Goal: Task Accomplishment & Management: Use online tool/utility

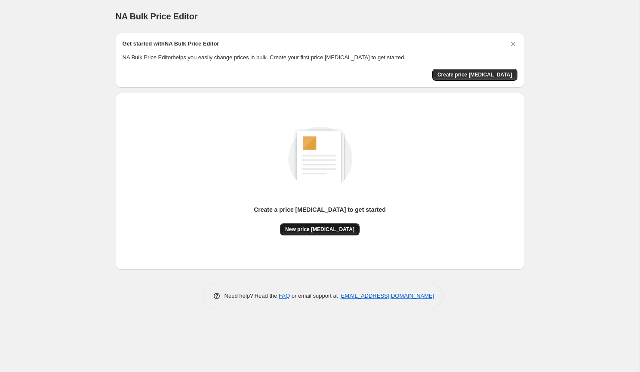
click at [301, 228] on span "New price [MEDICAL_DATA]" at bounding box center [319, 229] width 69 height 7
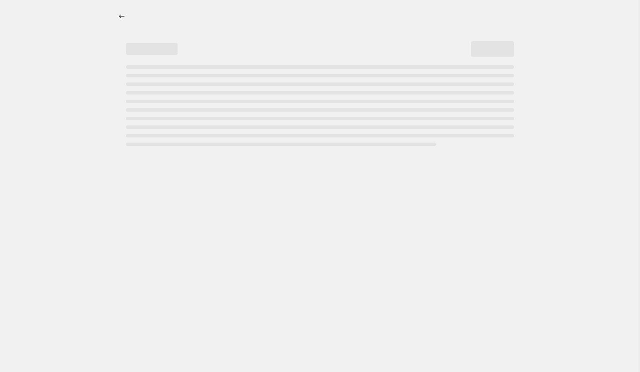
select select "percentage"
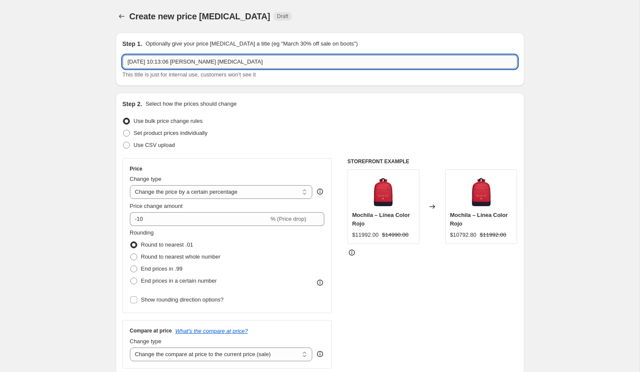
click at [307, 61] on input "[DATE] 10:13:06 [PERSON_NAME] [MEDICAL_DATA]" at bounding box center [320, 62] width 395 height 14
click at [307, 61] on input "14 sep 2025, 10:13:06 p.m. Price change job" at bounding box center [320, 62] width 395 height 14
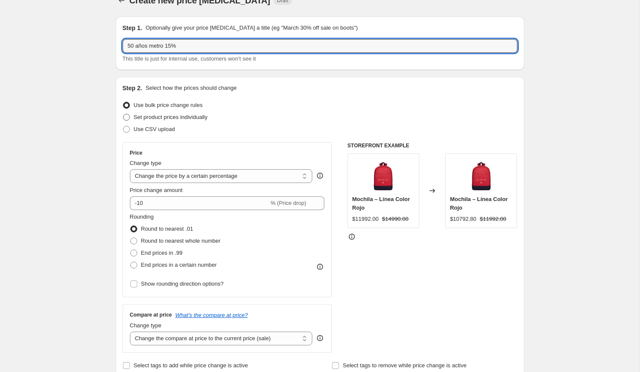
type input "50 años metro 15%"
click at [166, 116] on span "Set product prices individually" at bounding box center [171, 117] width 74 height 6
click at [123, 114] on input "Set product prices individually" at bounding box center [123, 114] width 0 height 0
radio input "true"
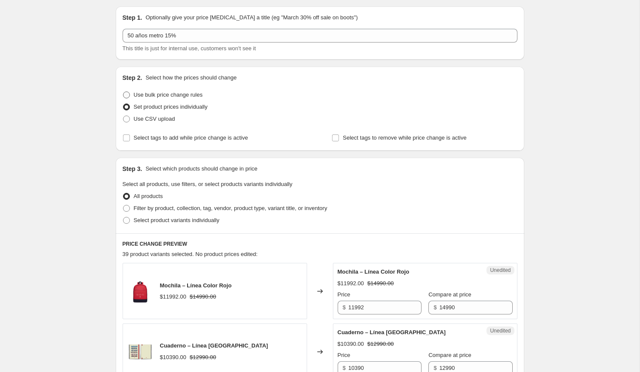
scroll to position [27, 0]
click at [159, 98] on span "Use bulk price change rules" at bounding box center [168, 94] width 69 height 9
click at [123, 92] on input "Use bulk price change rules" at bounding box center [123, 91] width 0 height 0
radio input "true"
select select "percentage"
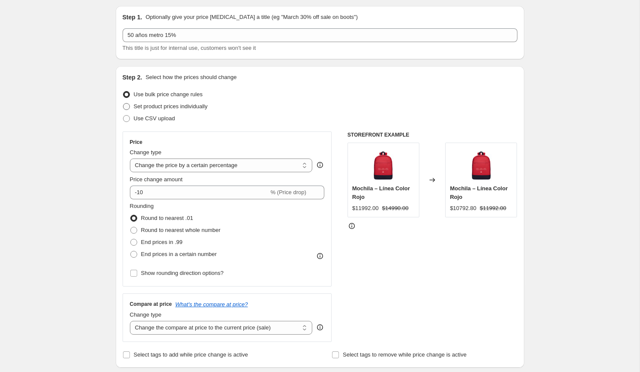
click at [157, 104] on span "Set product prices individually" at bounding box center [171, 106] width 74 height 6
click at [123, 104] on input "Set product prices individually" at bounding box center [123, 103] width 0 height 0
radio input "true"
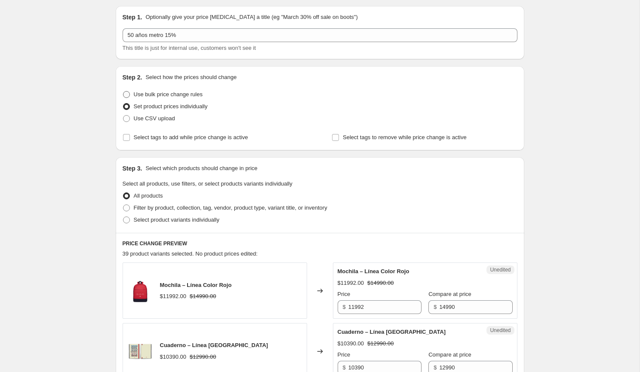
click at [162, 90] on span "Use bulk price change rules" at bounding box center [168, 94] width 69 height 9
click at [123, 91] on input "Use bulk price change rules" at bounding box center [123, 91] width 0 height 0
radio input "true"
select select "percentage"
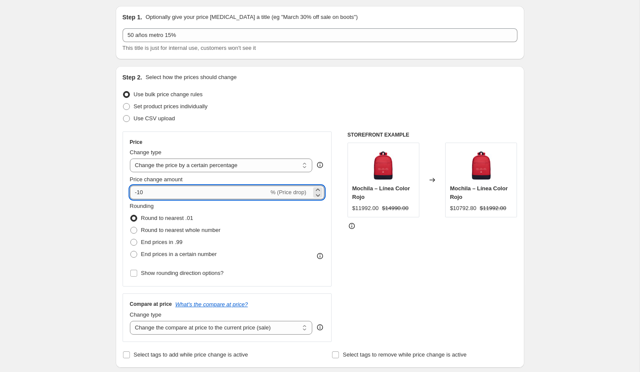
click at [166, 190] on input "-10" at bounding box center [199, 193] width 139 height 14
type input "-15"
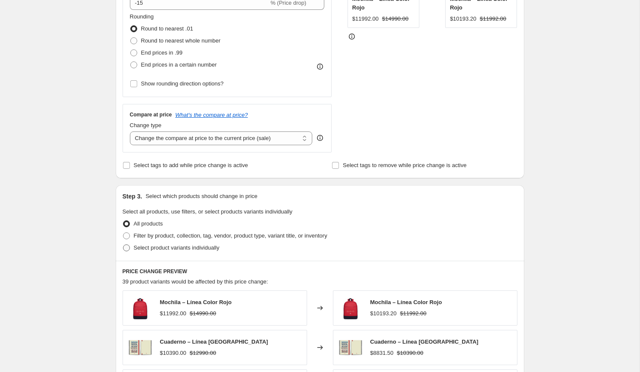
scroll to position [218, 0]
click at [127, 233] on span at bounding box center [126, 234] width 7 height 7
click at [123, 232] on input "Filter by product, collection, tag, vendor, product type, variant title, or inv…" at bounding box center [123, 231] width 0 height 0
radio input "true"
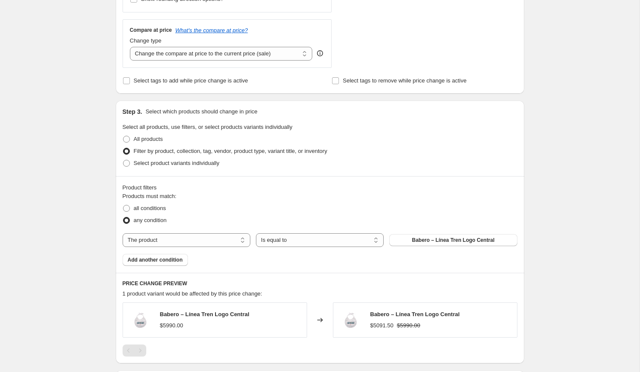
scroll to position [304, 0]
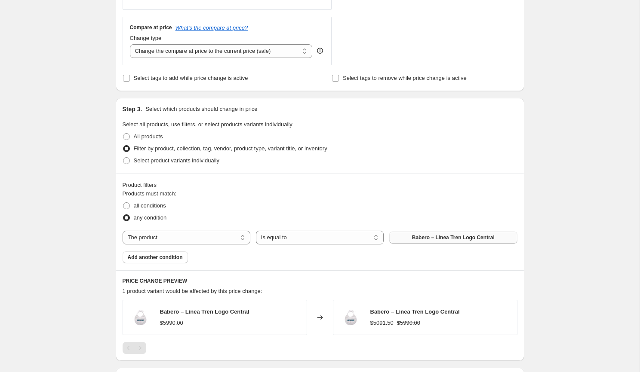
click at [430, 236] on span "Babero – Línea Tren Logo Central" at bounding box center [453, 237] width 83 height 7
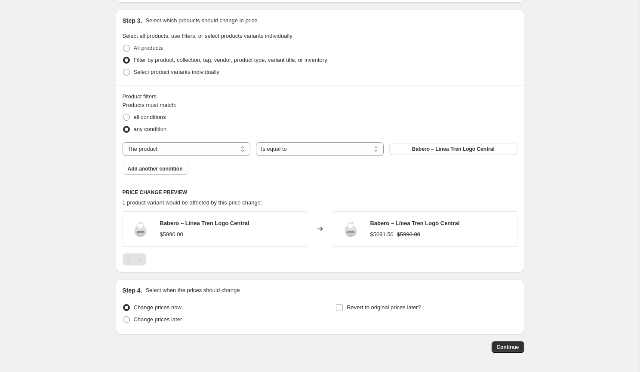
scroll to position [393, 0]
click at [339, 305] on input "Revert to original prices later?" at bounding box center [339, 307] width 7 height 7
checkbox input "true"
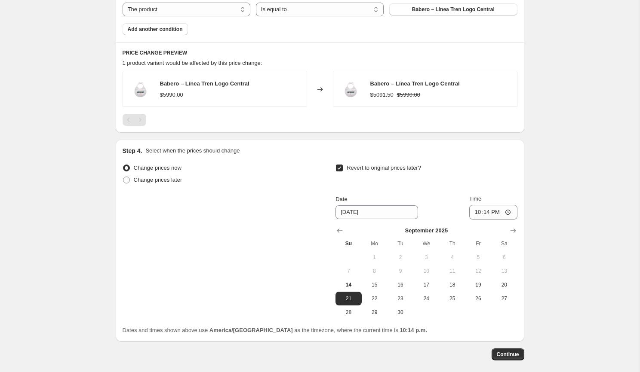
scroll to position [533, 0]
click at [376, 282] on span "15" at bounding box center [374, 283] width 19 height 7
type input "9/15/2025"
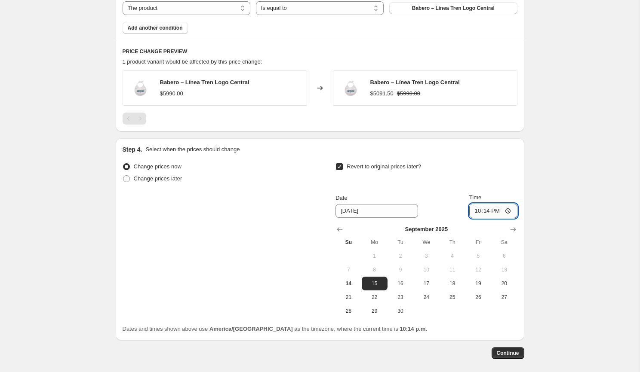
click at [484, 212] on input "22:14" at bounding box center [493, 211] width 48 height 15
click at [470, 213] on input "22:14" at bounding box center [493, 211] width 48 height 15
type input "23:59"
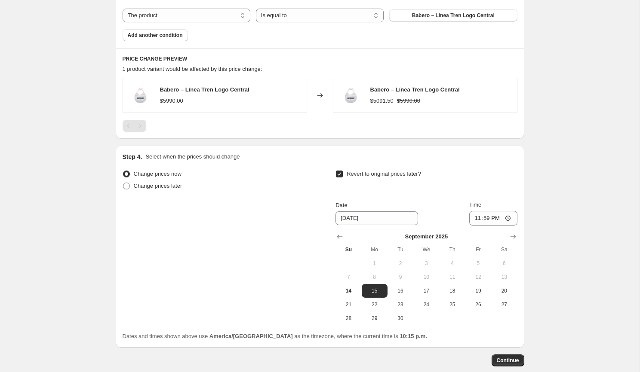
scroll to position [570, 0]
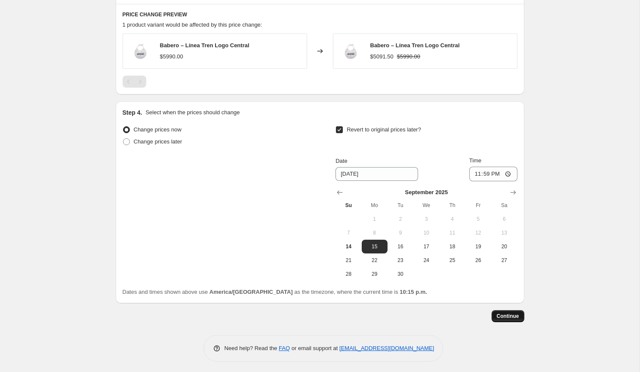
click at [499, 310] on button "Continue" at bounding box center [507, 316] width 33 height 12
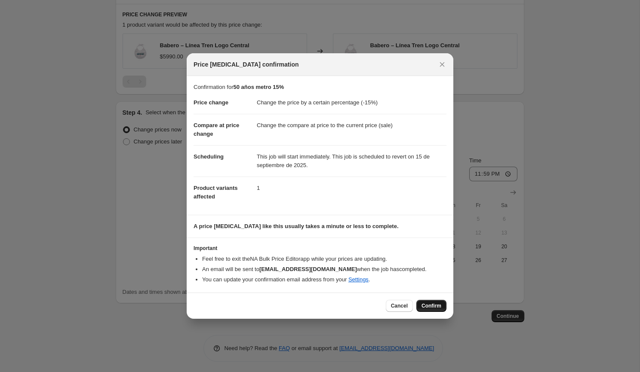
click at [422, 304] on span "Confirm" at bounding box center [431, 306] width 20 height 7
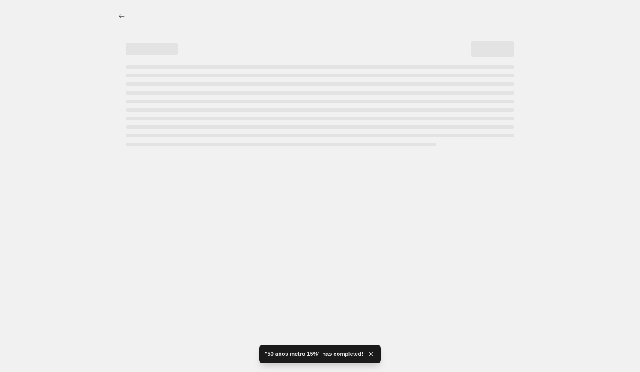
select select "percentage"
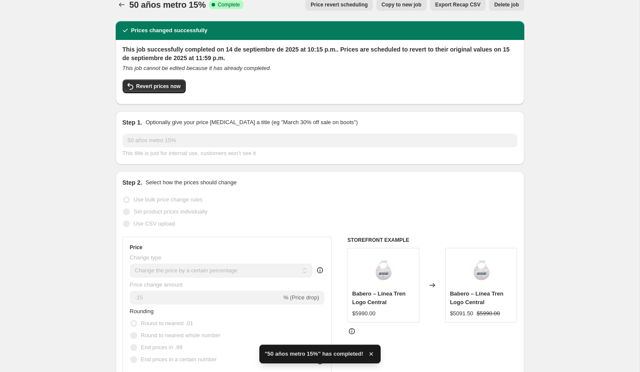
scroll to position [10, 0]
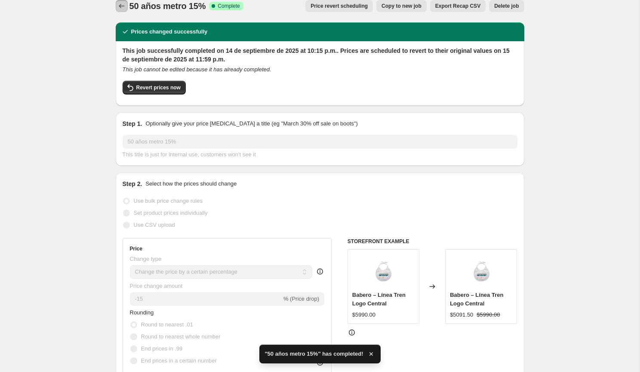
click at [119, 2] on icon "Price change jobs" at bounding box center [121, 6] width 9 height 9
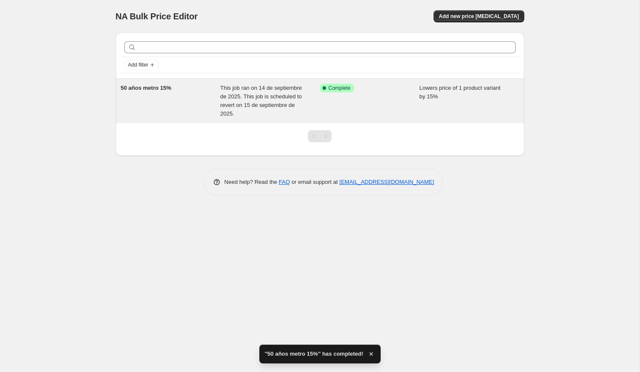
click at [377, 105] on div "Success Complete Complete" at bounding box center [370, 101] width 100 height 34
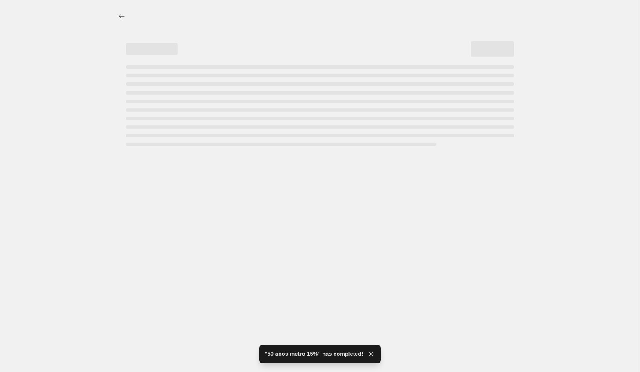
select select "percentage"
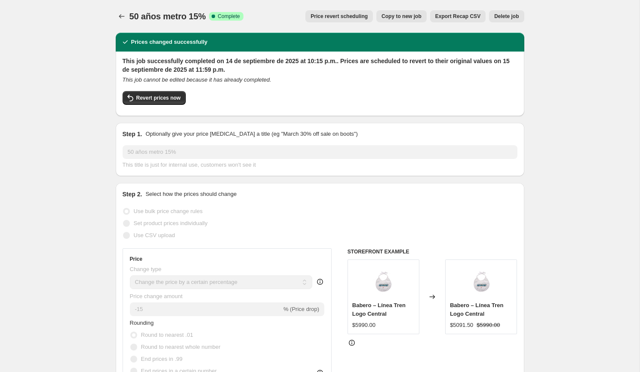
click at [407, 18] on span "Copy to new job" at bounding box center [401, 16] width 40 height 7
select select "percentage"
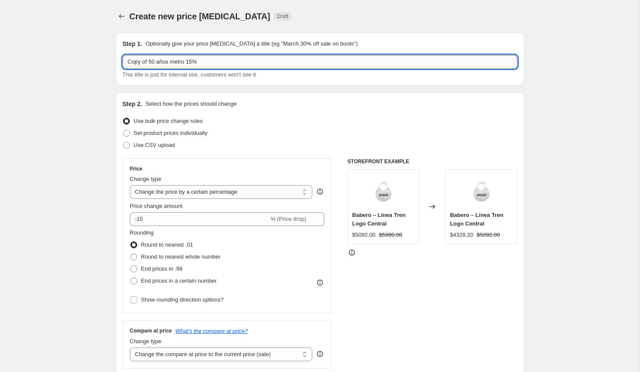
drag, startPoint x: 151, startPoint y: 65, endPoint x: 123, endPoint y: 65, distance: 28.4
click at [123, 65] on input "Copy of 50 años metro 15%" at bounding box center [320, 62] width 395 height 14
click at [170, 63] on input "50 años metro 15%" at bounding box center [320, 62] width 395 height 14
type input "50 años metro 25%"
click at [270, 102] on div "Step 2. Select how the prices should change" at bounding box center [320, 104] width 395 height 9
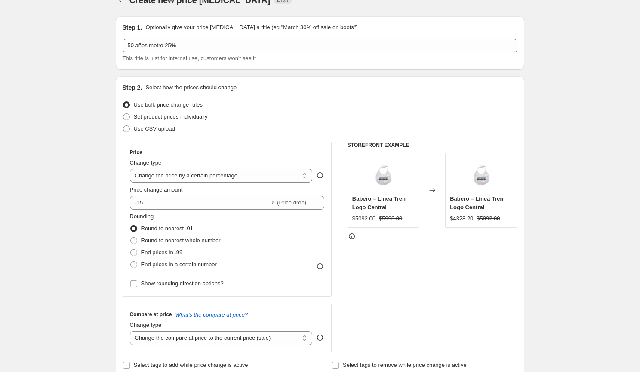
scroll to position [17, 0]
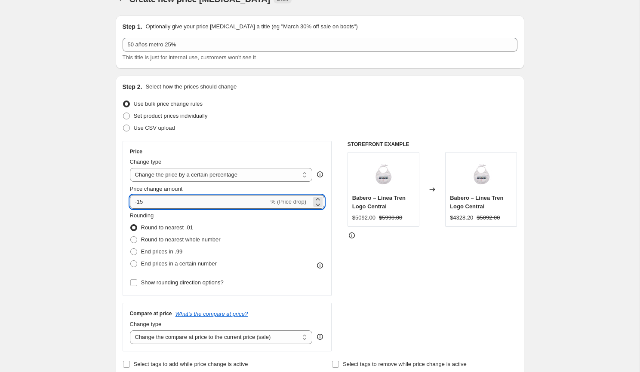
click at [198, 200] on input "-15" at bounding box center [199, 202] width 139 height 14
type input "-1"
type input "-25"
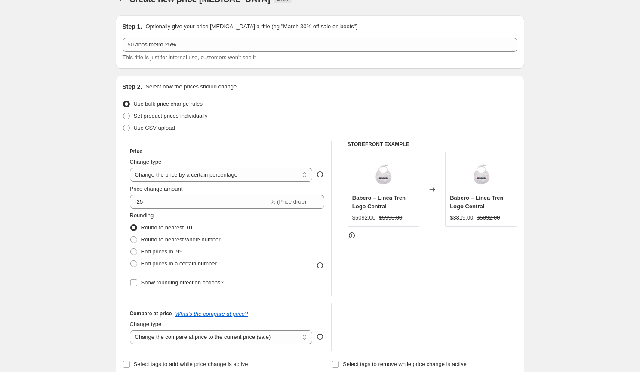
click at [222, 157] on div "Price Change type Change the price to a certain amount Change the price by a ce…" at bounding box center [227, 218] width 195 height 141
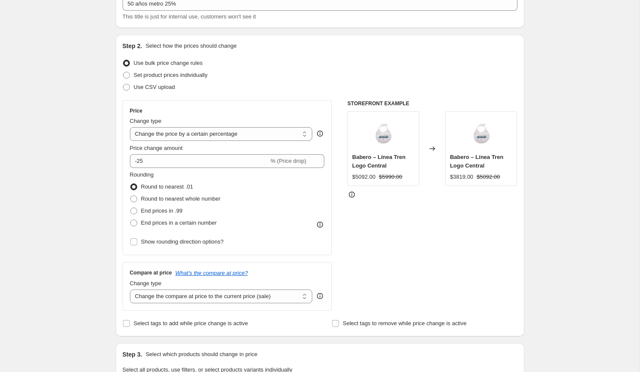
scroll to position [61, 0]
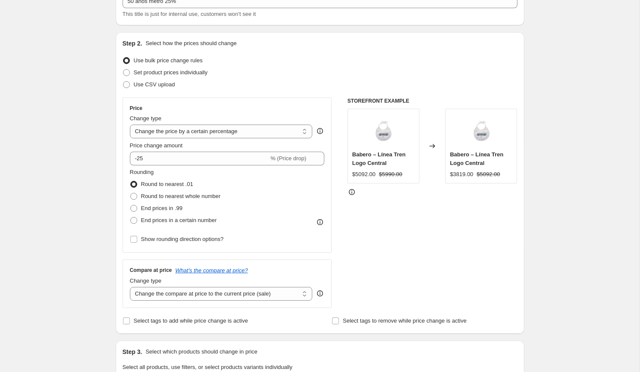
click at [102, 216] on div "Create new price change job. This page is ready Create new price change job Dra…" at bounding box center [319, 338] width 639 height 798
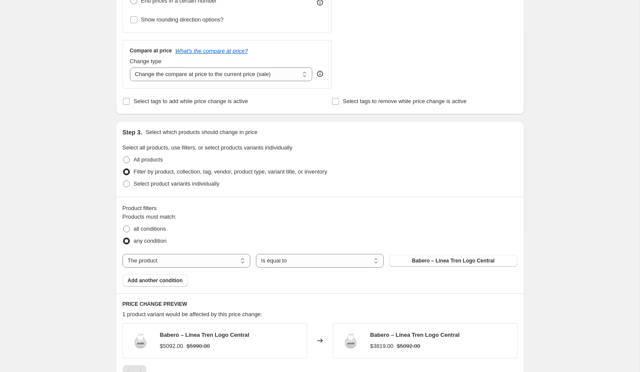
scroll to position [282, 0]
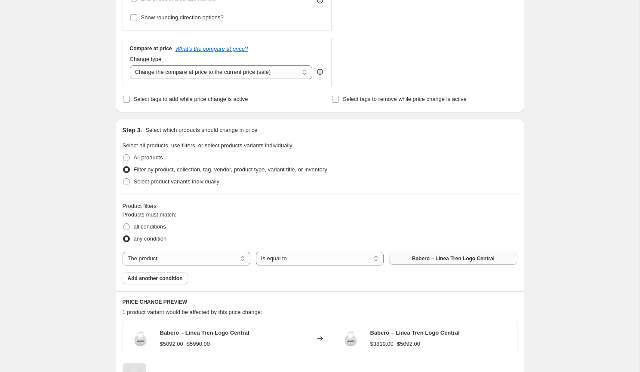
click at [426, 257] on span "Babero – Línea Tren Logo Central" at bounding box center [453, 258] width 83 height 7
click at [403, 258] on button "Babero – Línea Tren Logo Central" at bounding box center [453, 259] width 128 height 12
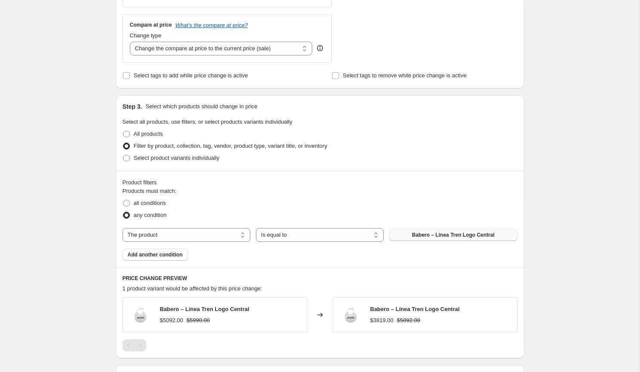
click at [408, 233] on button "Babero – Línea Tren Logo Central" at bounding box center [453, 235] width 128 height 12
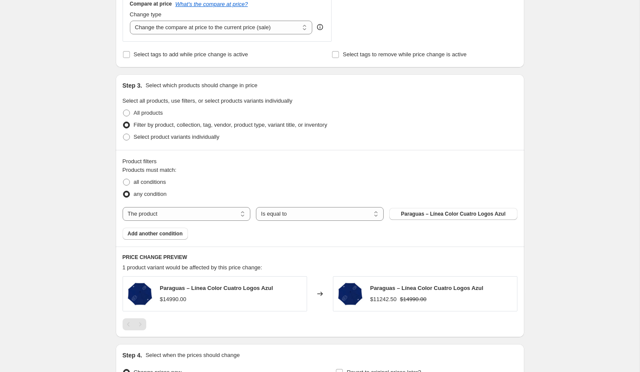
scroll to position [329, 0]
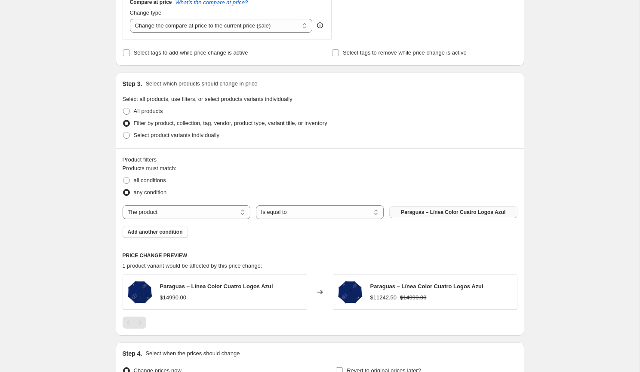
click at [398, 215] on button "Paraguas – Línea Color Cuatro Logos Azul" at bounding box center [453, 212] width 128 height 12
click at [416, 207] on button "Paraguas – Línea Color Cuatro Logos Rojo" at bounding box center [453, 212] width 128 height 12
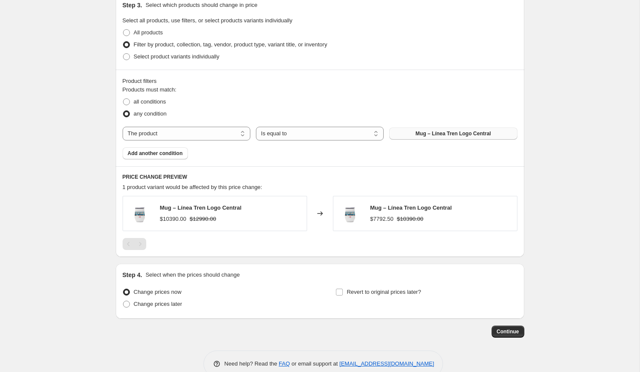
scroll to position [423, 0]
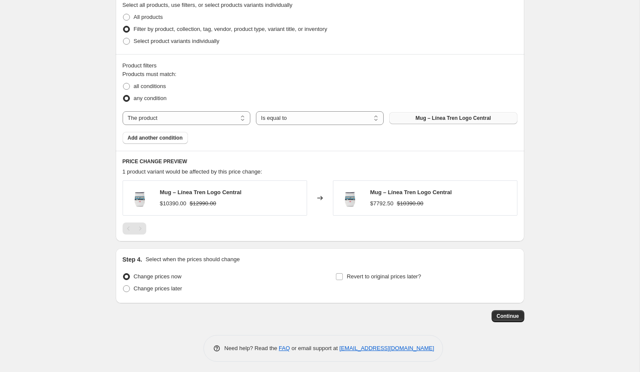
click at [141, 227] on div "Pagination" at bounding box center [140, 229] width 12 height 12
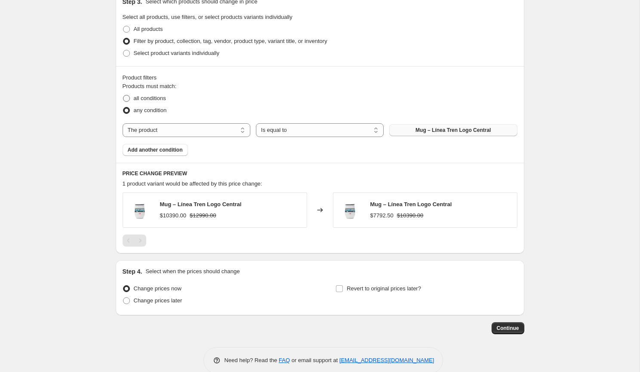
click at [164, 96] on span "all conditions" at bounding box center [150, 98] width 32 height 6
click at [123, 95] on input "all conditions" at bounding box center [123, 95] width 0 height 0
radio input "true"
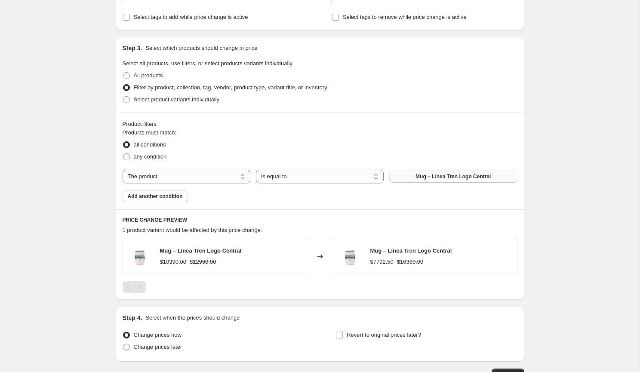
scroll to position [360, 0]
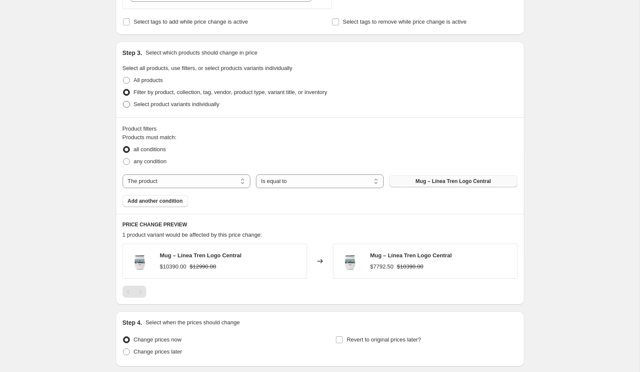
click at [199, 108] on label "Select product variants individually" at bounding box center [171, 104] width 97 height 12
click at [123, 101] on input "Select product variants individually" at bounding box center [123, 101] width 0 height 0
radio input "true"
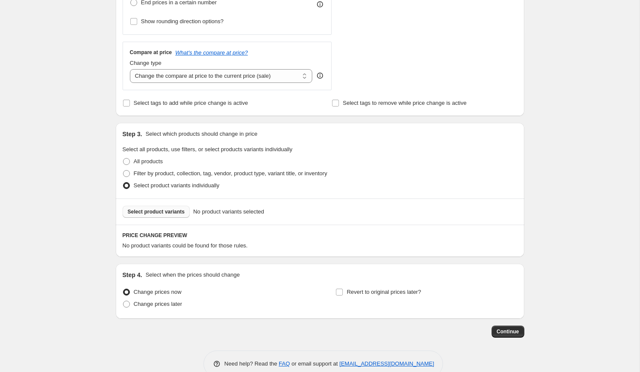
scroll to position [289, 0]
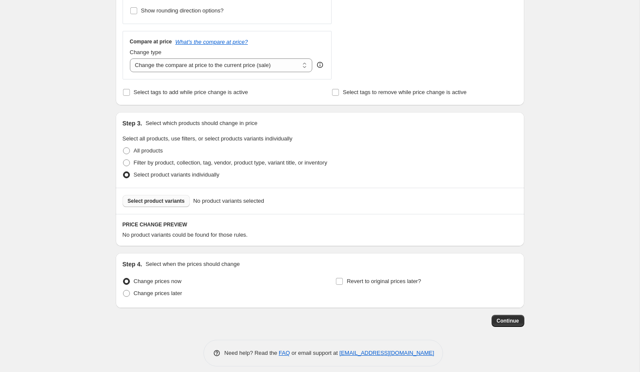
click at [171, 199] on span "Select product variants" at bounding box center [156, 201] width 57 height 7
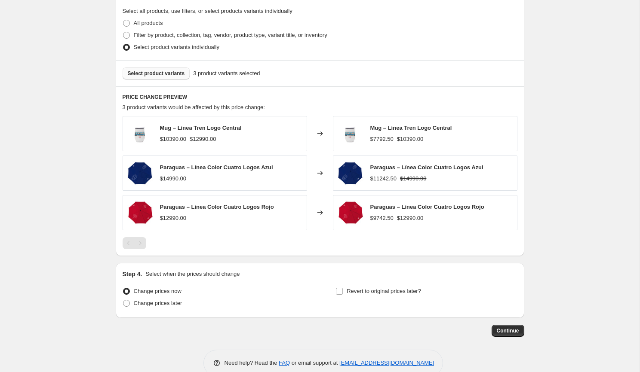
scroll to position [431, 0]
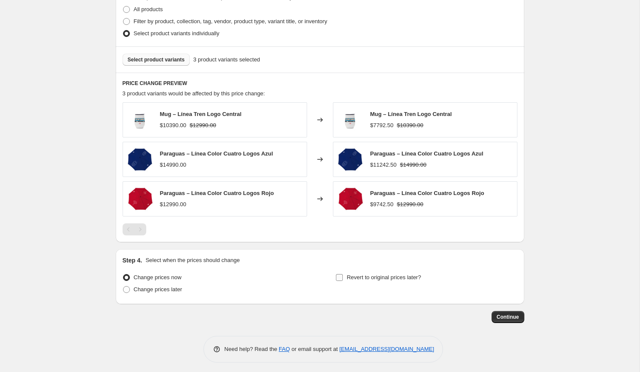
click at [344, 273] on label "Revert to original prices later?" at bounding box center [378, 278] width 86 height 12
click at [343, 274] on input "Revert to original prices later?" at bounding box center [339, 277] width 7 height 7
checkbox input "true"
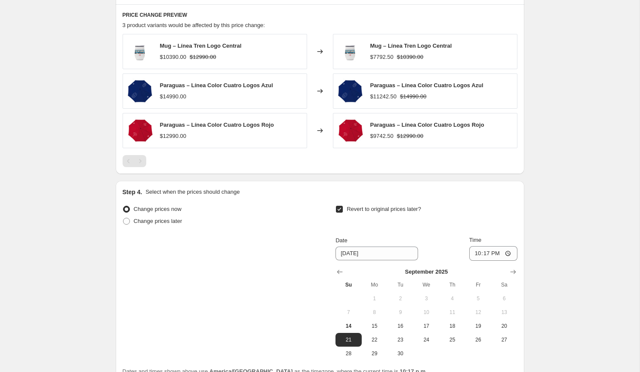
scroll to position [501, 0]
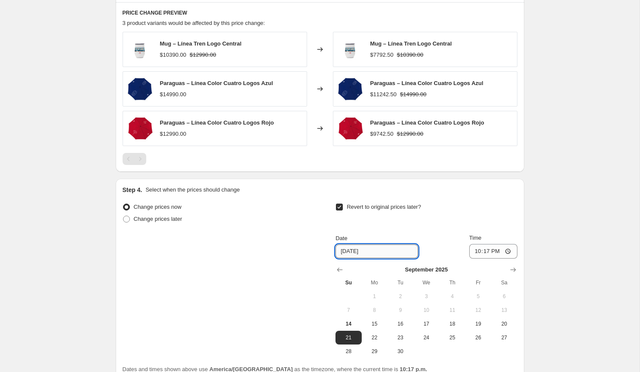
click at [363, 245] on input "9/21/2025" at bounding box center [376, 252] width 83 height 14
click at [371, 250] on input "9/21/2025" at bounding box center [376, 252] width 83 height 14
click at [372, 321] on span "15" at bounding box center [374, 324] width 19 height 7
type input "9/15/2025"
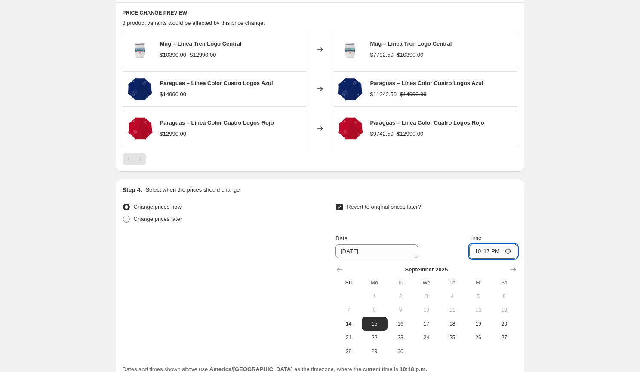
click at [471, 248] on input "22:17" at bounding box center [493, 251] width 48 height 15
type input "23:59"
click at [502, 212] on div "Revert to original prices later?" at bounding box center [425, 214] width 181 height 26
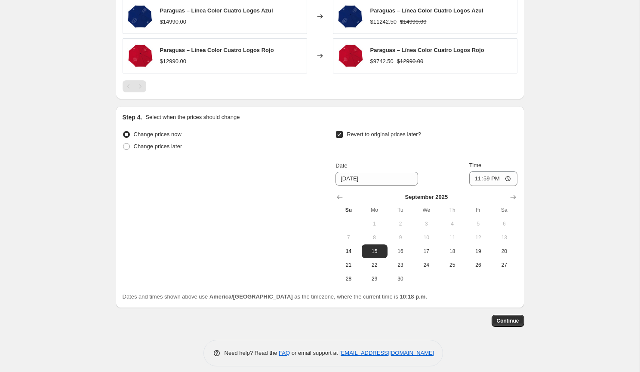
scroll to position [578, 0]
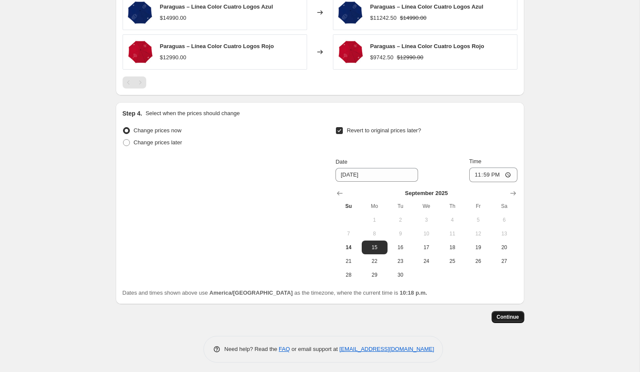
click at [506, 314] on span "Continue" at bounding box center [508, 317] width 22 height 7
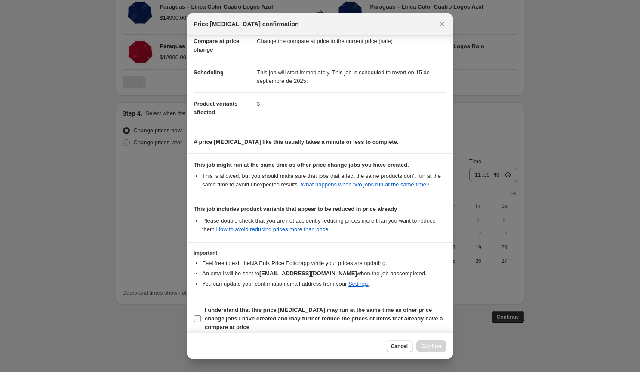
scroll to position [57, 0]
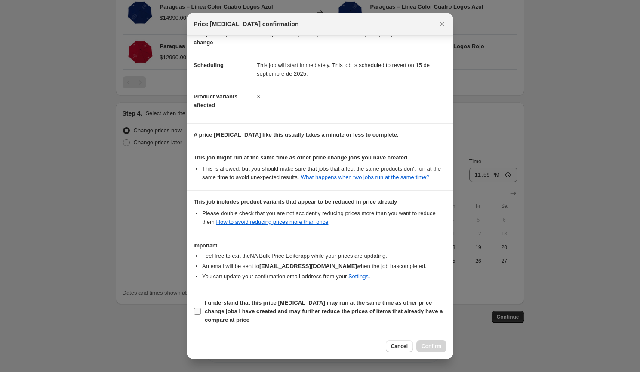
click at [362, 307] on b "I understand that this price change job may run at the same time as other price…" at bounding box center [324, 312] width 238 height 24
click at [201, 308] on input "I understand that this price change job may run at the same time as other price…" at bounding box center [197, 311] width 7 height 7
checkbox input "true"
click at [427, 343] on button "Confirm" at bounding box center [431, 347] width 30 height 12
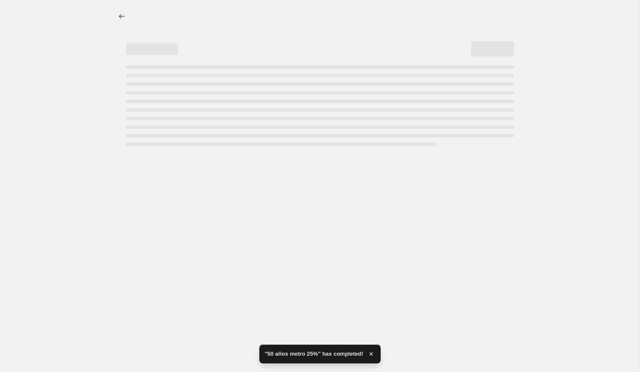
select select "percentage"
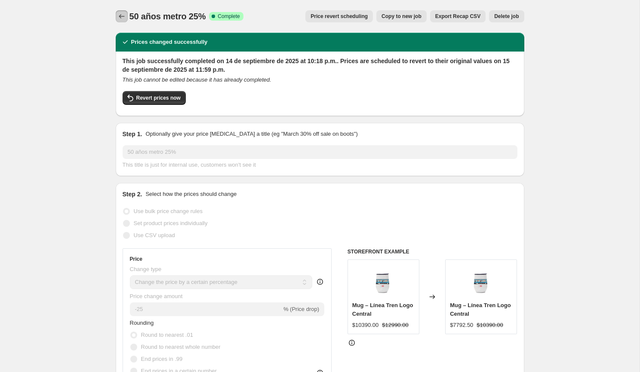
click at [116, 13] on button "Price change jobs" at bounding box center [122, 16] width 12 height 12
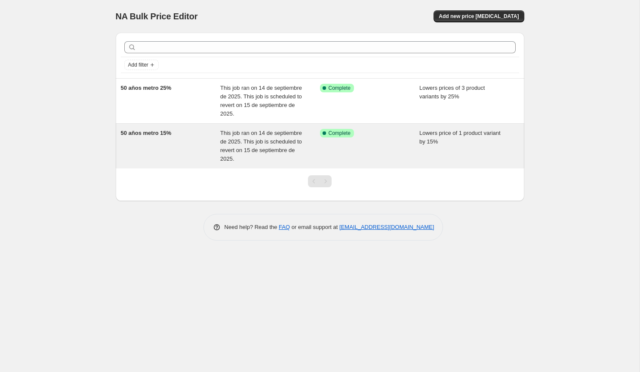
click at [207, 150] on div "50 años metro 15%" at bounding box center [171, 146] width 100 height 34
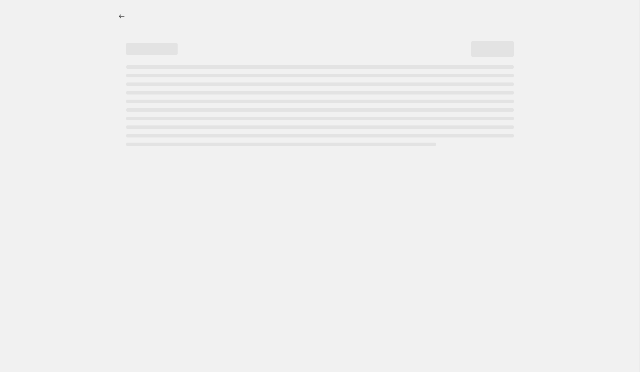
select select "percentage"
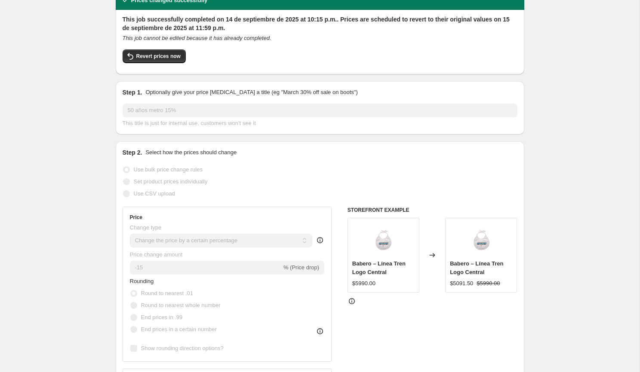
scroll to position [49, 0]
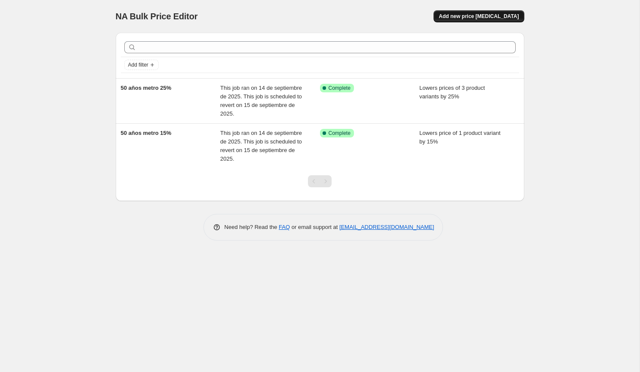
click at [469, 11] on button "Add new price change job" at bounding box center [478, 16] width 90 height 12
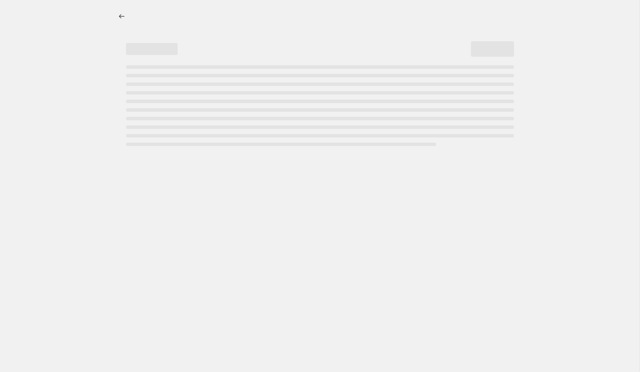
select select "percentage"
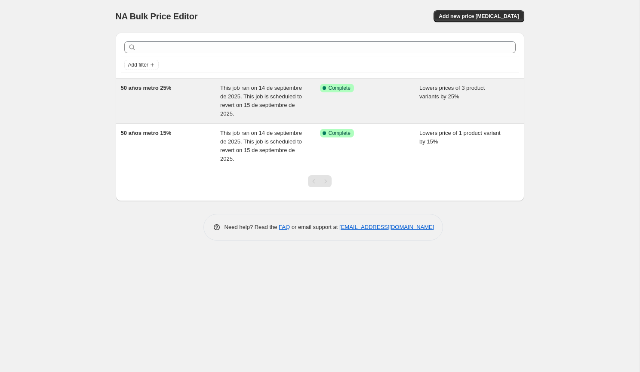
click at [400, 91] on div "Success Complete Complete" at bounding box center [363, 88] width 87 height 9
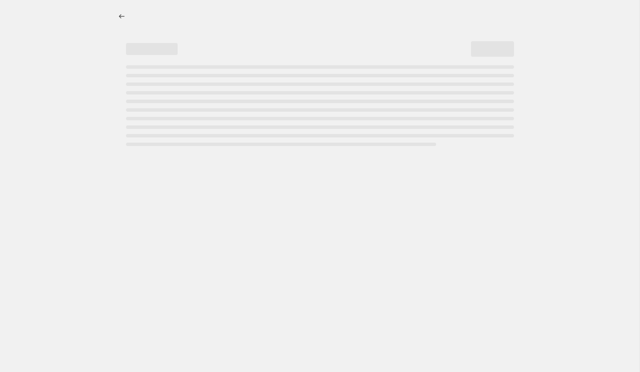
select select "percentage"
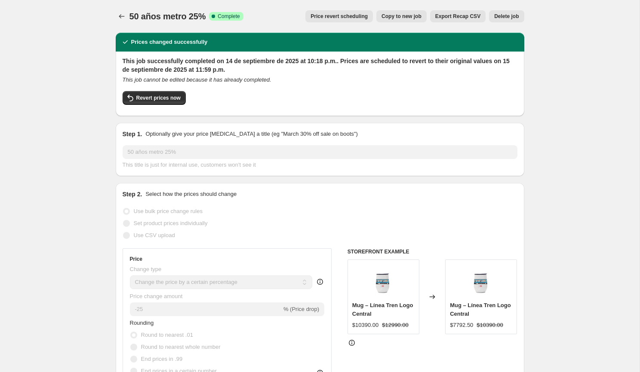
click at [411, 20] on button "Copy to new job" at bounding box center [401, 16] width 50 height 12
select select "percentage"
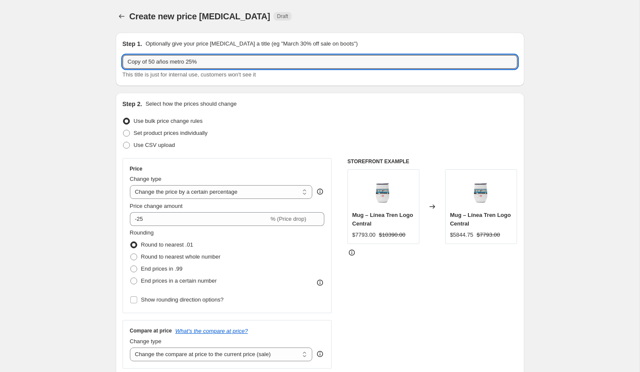
drag, startPoint x: 150, startPoint y: 64, endPoint x: 105, endPoint y: 64, distance: 44.3
click at [175, 63] on input "50 años metro 25%" at bounding box center [320, 62] width 395 height 14
type input "50 años metro 30%"
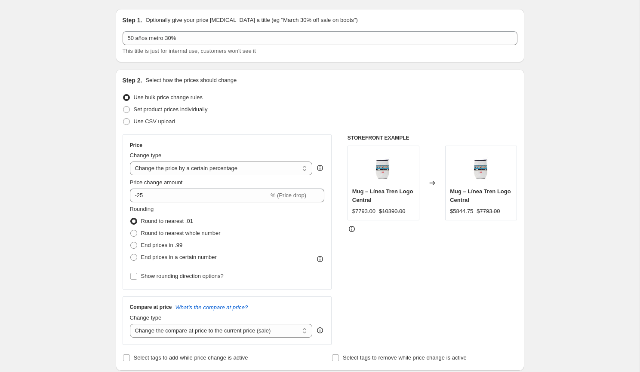
scroll to position [24, 0]
click at [179, 109] on span "Set product prices individually" at bounding box center [171, 109] width 74 height 6
click at [123, 106] on input "Set product prices individually" at bounding box center [123, 106] width 0 height 0
radio input "true"
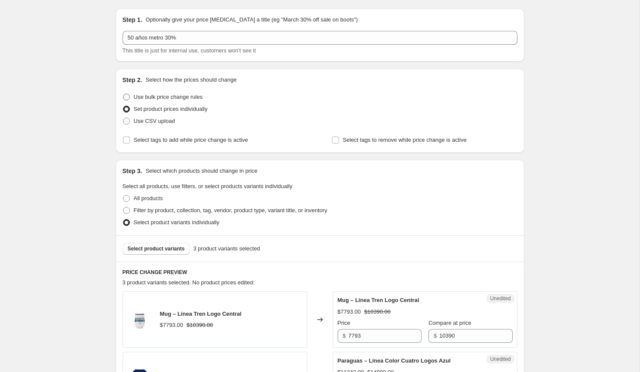
click at [176, 98] on span "Use bulk price change rules" at bounding box center [168, 97] width 69 height 6
click at [123, 94] on input "Use bulk price change rules" at bounding box center [123, 94] width 0 height 0
radio input "true"
select select "percentage"
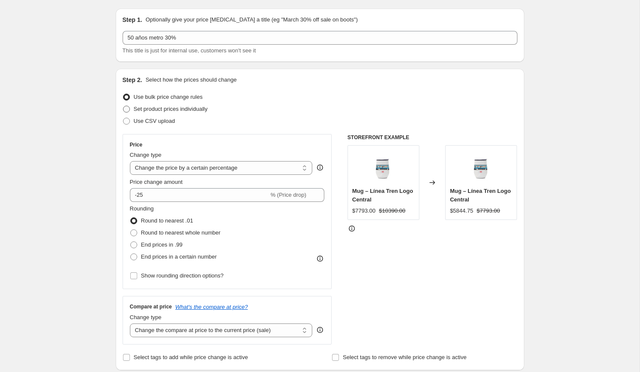
click at [176, 109] on span "Set product prices individually" at bounding box center [171, 109] width 74 height 6
click at [123, 106] on input "Set product prices individually" at bounding box center [123, 106] width 0 height 0
radio input "true"
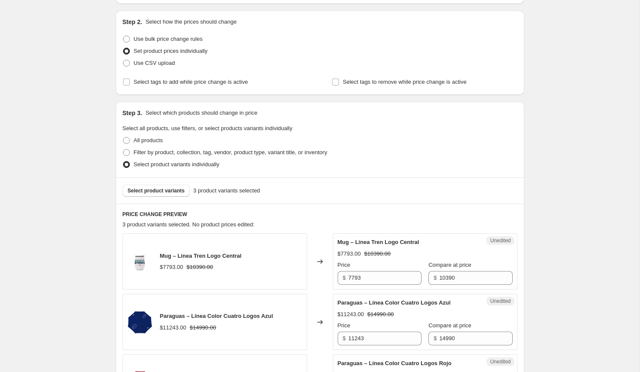
scroll to position [79, 0]
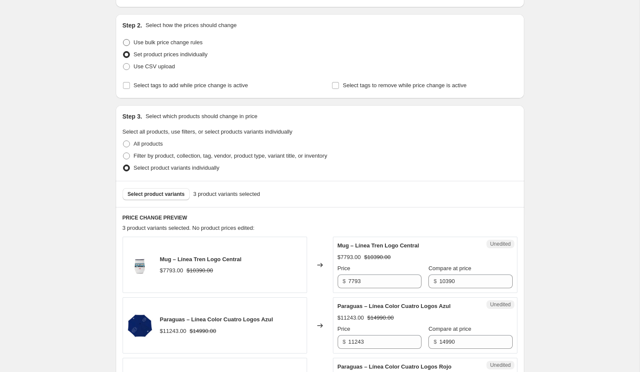
click at [156, 41] on span "Use bulk price change rules" at bounding box center [168, 42] width 69 height 6
click at [123, 40] on input "Use bulk price change rules" at bounding box center [123, 39] width 0 height 0
radio input "true"
select select "percentage"
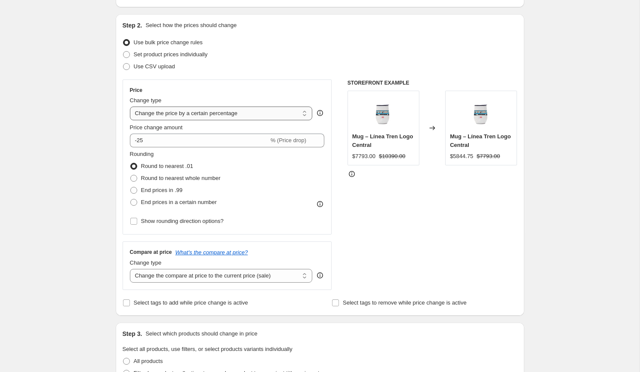
click at [164, 111] on select "Change the price to a certain amount Change the price by a certain amount Chang…" at bounding box center [221, 114] width 183 height 14
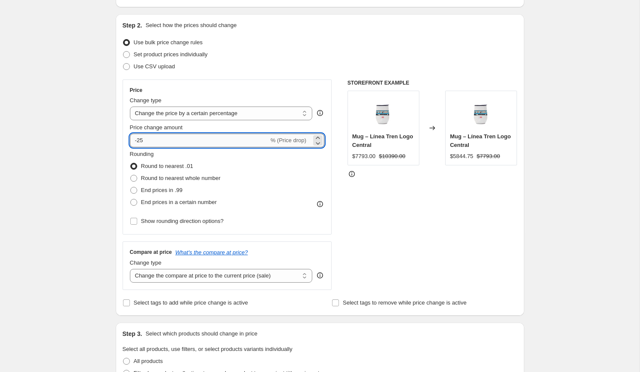
click at [145, 143] on input "-25" at bounding box center [199, 141] width 139 height 14
type input "-2"
type input "-30"
click at [54, 184] on div "Create new price change job. This page is ready Create new price change job Dra…" at bounding box center [319, 324] width 639 height 807
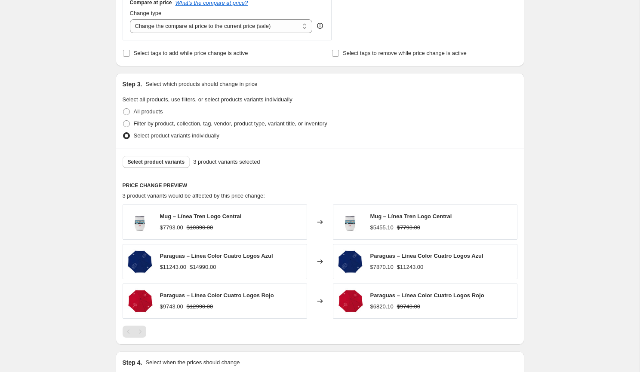
scroll to position [329, 0]
click at [174, 164] on button "Select product variants" at bounding box center [157, 161] width 68 height 12
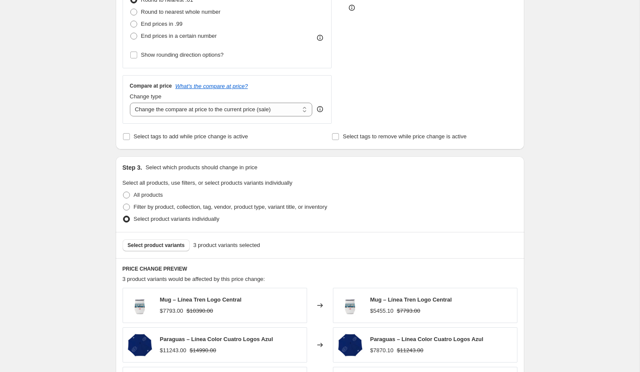
scroll to position [240, 0]
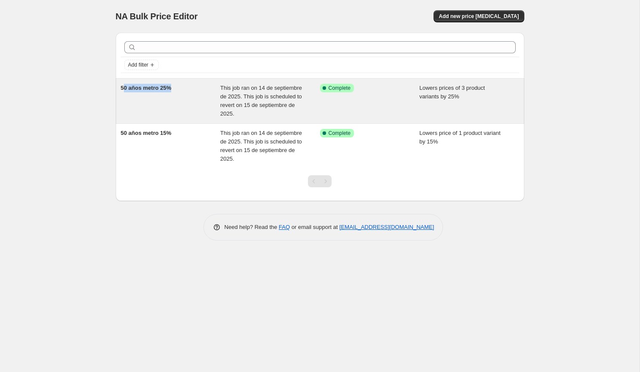
drag, startPoint x: 177, startPoint y: 92, endPoint x: 123, endPoint y: 91, distance: 54.6
click at [123, 91] on div "50 años metro 25%" at bounding box center [171, 101] width 100 height 34
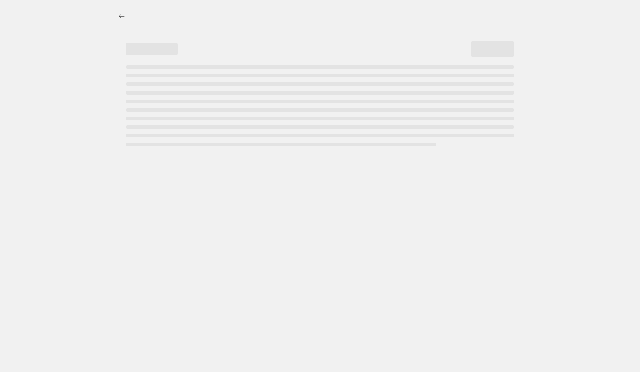
select select "percentage"
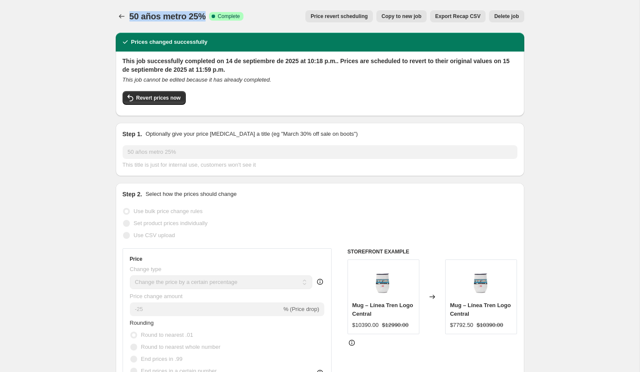
drag, startPoint x: 209, startPoint y: 18, endPoint x: 128, endPoint y: 23, distance: 80.5
click at [128, 23] on div "50 años metro 25%. This page is ready 50 años metro 25% Success Complete Comple…" at bounding box center [320, 16] width 408 height 33
copy span "50 años metro 25%"
click at [118, 13] on icon "Price change jobs" at bounding box center [121, 16] width 9 height 9
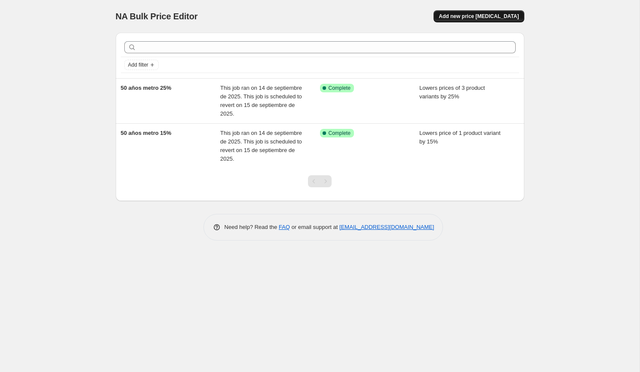
click at [476, 13] on span "Add new price change job" at bounding box center [479, 16] width 80 height 7
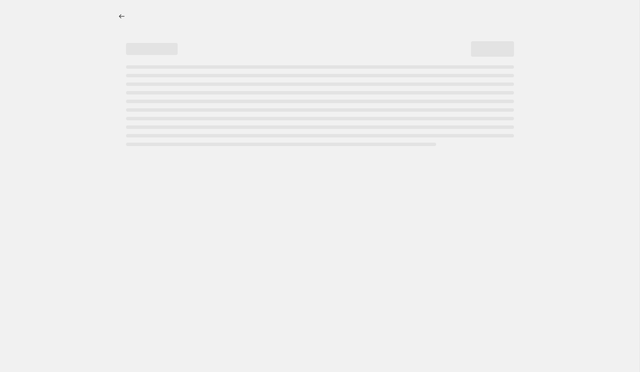
select select "percentage"
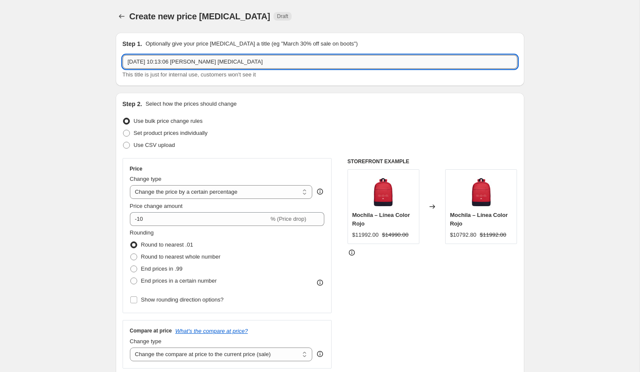
click at [227, 64] on input "14 sep 2025, 10:13:06 p.m. Price change job" at bounding box center [320, 62] width 395 height 14
paste input "50 años metro 25%"
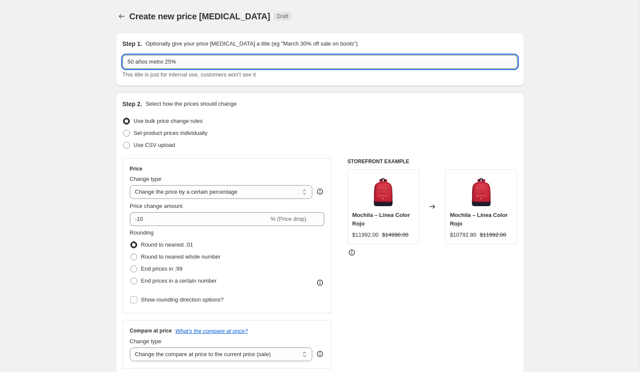
click at [170, 64] on input "50 años metro 25%" at bounding box center [320, 62] width 395 height 14
type input "50 años metro 35%"
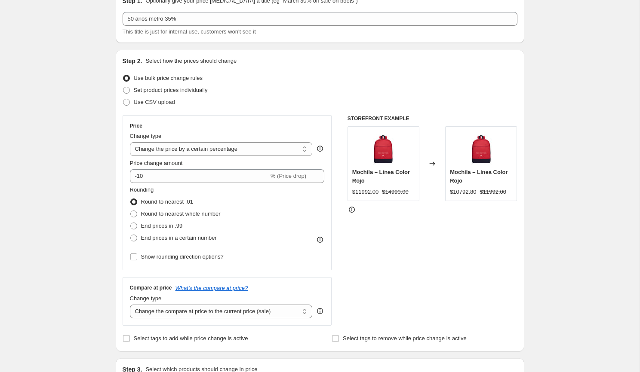
scroll to position [44, 0]
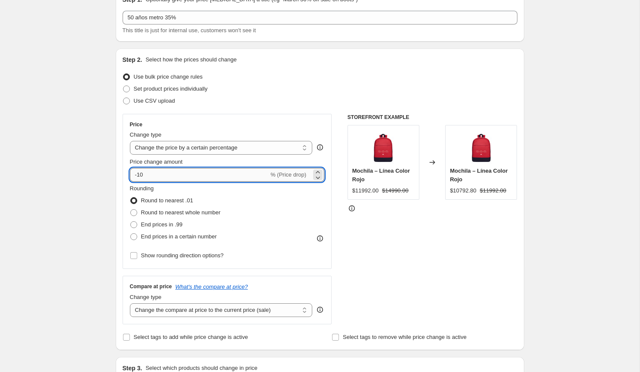
click at [152, 172] on input "-10" at bounding box center [199, 175] width 139 height 14
type input "-1"
type input "-36"
click at [114, 185] on div "Step 1. Optionally give your price change job a title (eg "March 30% off sale o…" at bounding box center [316, 374] width 415 height 784
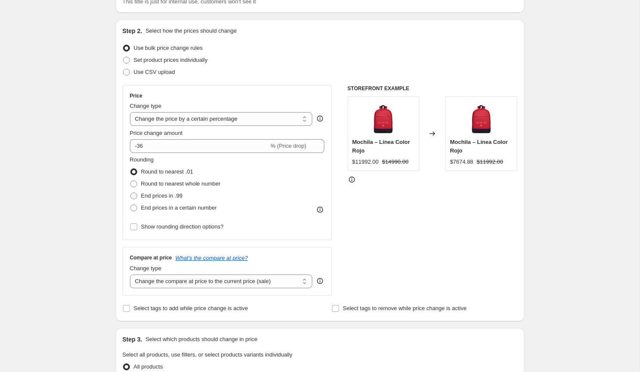
scroll to position [74, 0]
click at [136, 183] on span at bounding box center [133, 183] width 7 height 7
click at [131, 181] on input "Round to nearest whole number" at bounding box center [130, 180] width 0 height 0
radio input "true"
drag, startPoint x: 141, startPoint y: 183, endPoint x: 234, endPoint y: 184, distance: 93.3
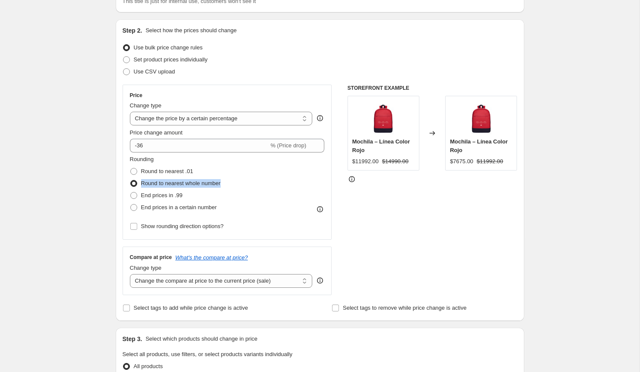
click at [234, 184] on div "Rounding Round to nearest .01 Round to nearest whole number End prices in .99 E…" at bounding box center [227, 184] width 195 height 58
click at [123, 216] on div "Price Change type Change the price to a certain amount Change the price by a ce…" at bounding box center [227, 162] width 209 height 155
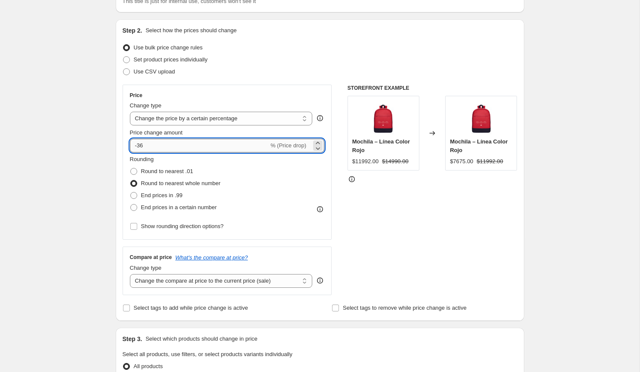
click at [147, 147] on input "-36" at bounding box center [199, 146] width 139 height 14
type input "-35"
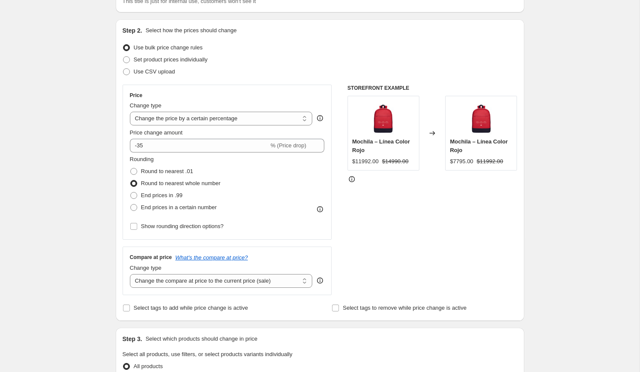
click at [104, 175] on div "Create new price change job. This page is ready Create new price change job Dra…" at bounding box center [319, 357] width 639 height 862
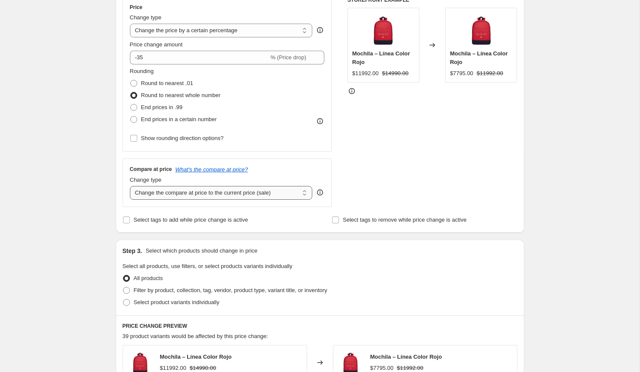
scroll to position [171, 0]
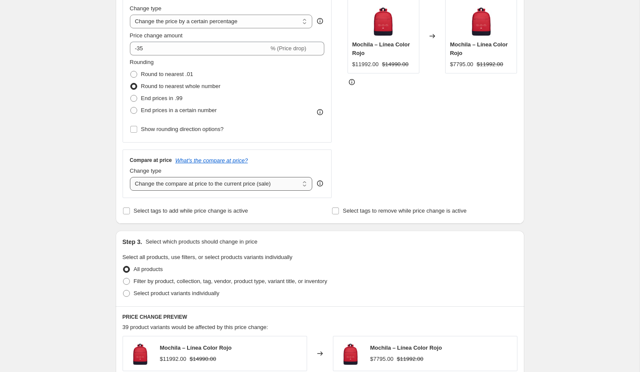
click at [200, 184] on select "Change the compare at price to the current price (sale) Change the compare at p…" at bounding box center [221, 184] width 183 height 14
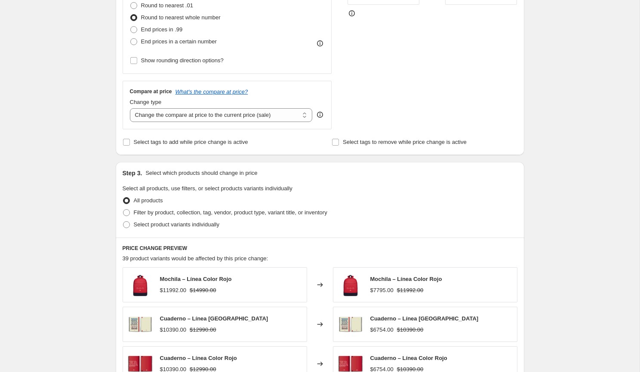
scroll to position [257, 0]
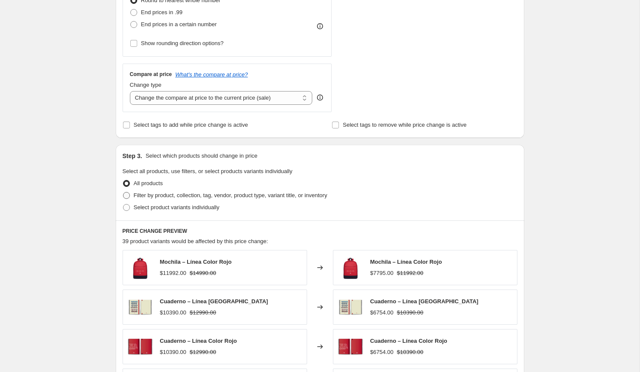
click at [131, 195] on label "Filter by product, collection, tag, vendor, product type, variant title, or inv…" at bounding box center [225, 196] width 205 height 12
click at [123, 193] on input "Filter by product, collection, tag, vendor, product type, variant title, or inv…" at bounding box center [123, 192] width 0 height 0
radio input "true"
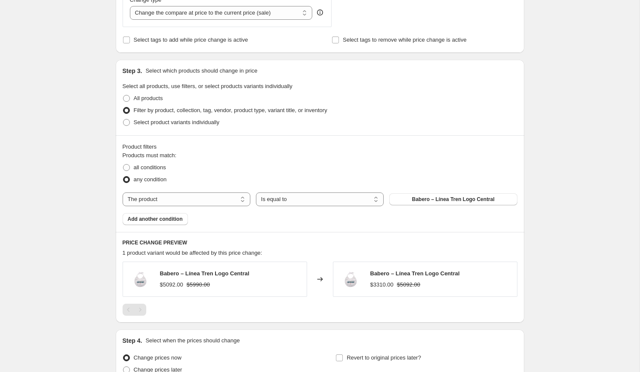
scroll to position [339, 0]
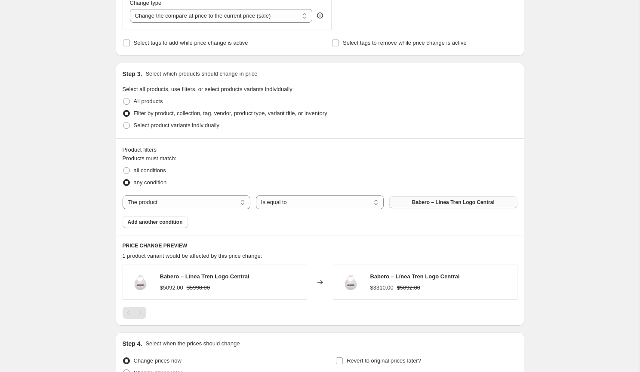
click at [406, 203] on button "Babero – Línea Tren Logo Central" at bounding box center [453, 202] width 128 height 12
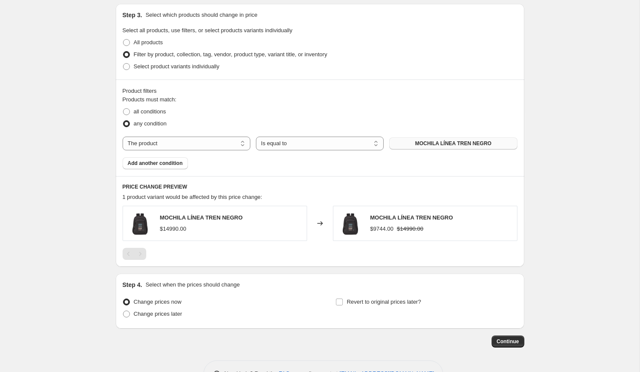
scroll to position [423, 0]
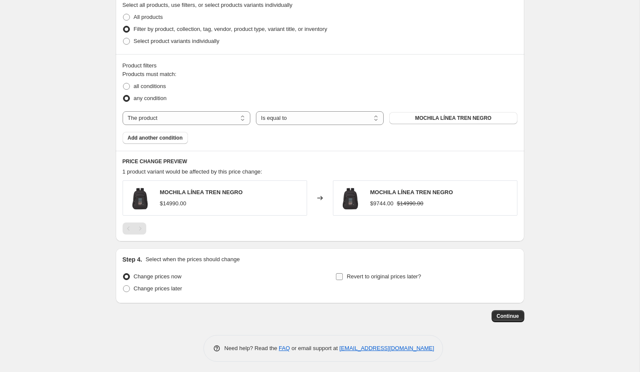
click at [372, 277] on span "Revert to original prices later?" at bounding box center [384, 276] width 74 height 6
click at [343, 277] on input "Revert to original prices later?" at bounding box center [339, 276] width 7 height 7
checkbox input "true"
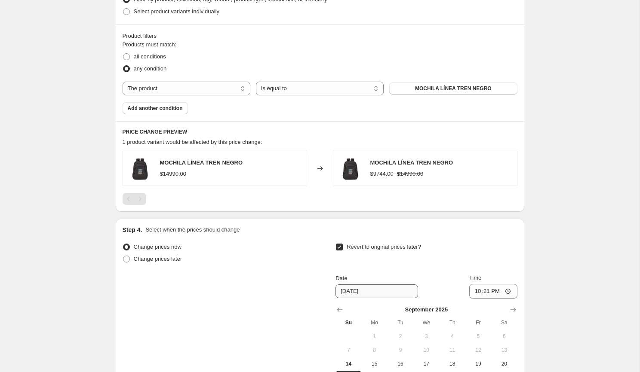
scroll to position [459, 0]
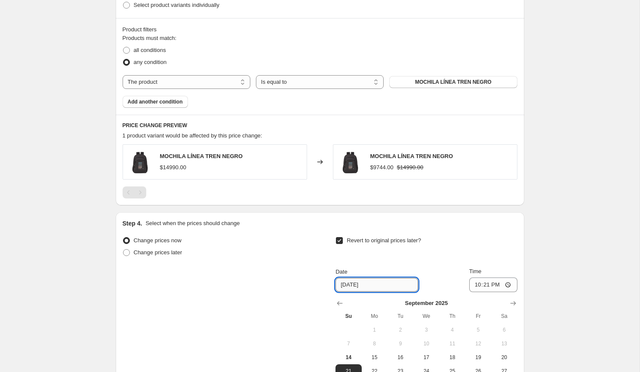
click at [368, 288] on input "9/21/2025" at bounding box center [376, 285] width 83 height 14
click at [362, 281] on input "9/21/2025" at bounding box center [376, 285] width 83 height 14
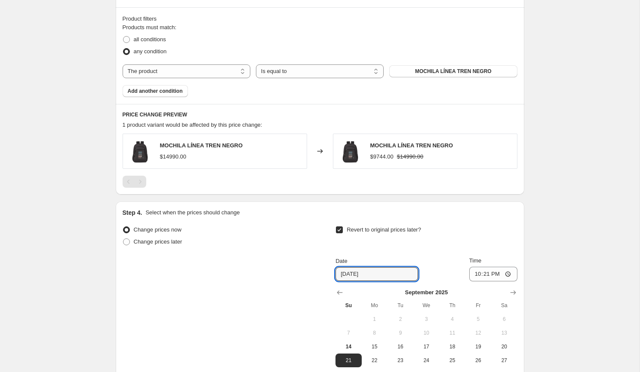
scroll to position [473, 0]
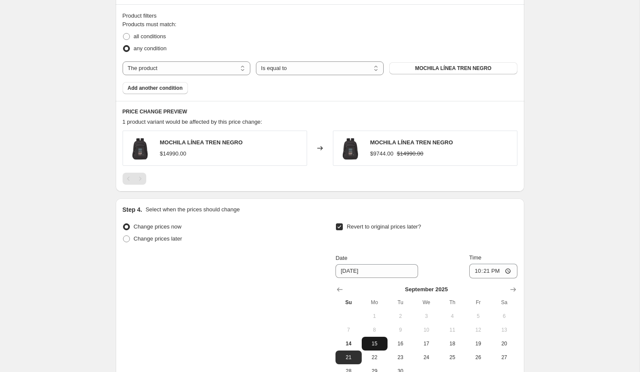
click at [374, 341] on span "15" at bounding box center [374, 344] width 19 height 7
type input "9/15/2025"
click at [470, 269] on input "22:21" at bounding box center [493, 271] width 48 height 15
type input "23:59"
click at [535, 243] on div "Create new price change job. This page is ready Create new price change job Dra…" at bounding box center [319, -1] width 639 height 945
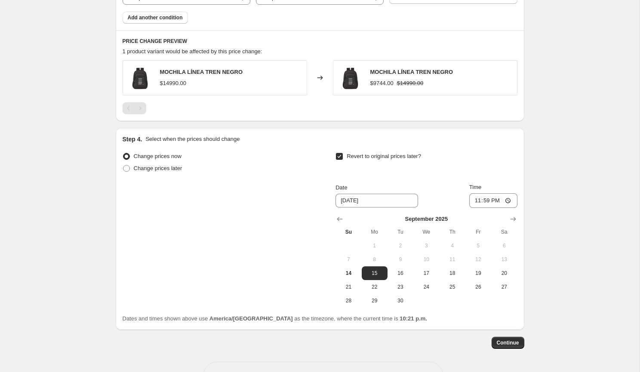
scroll to position [554, 0]
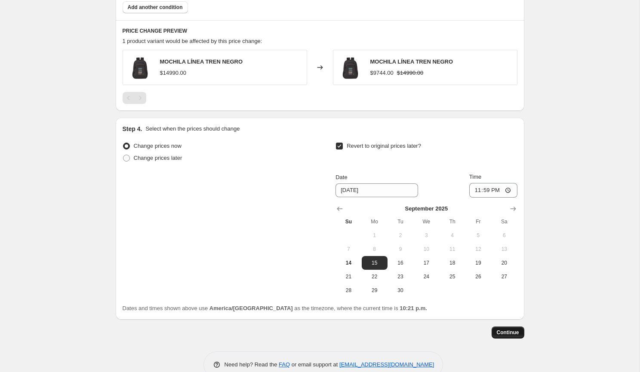
click at [516, 329] on span "Continue" at bounding box center [508, 332] width 22 height 7
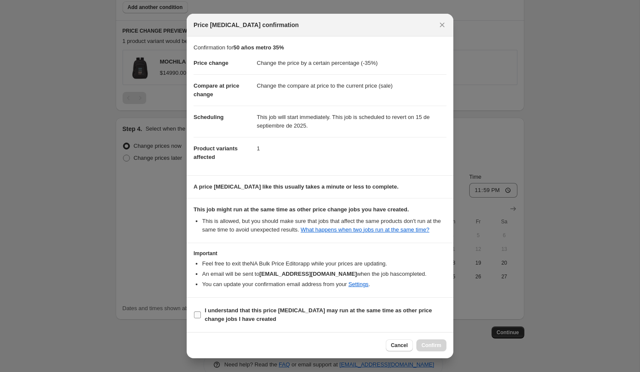
click at [397, 316] on b "I understand that this price change job may run at the same time as other price…" at bounding box center [318, 314] width 227 height 15
click at [201, 316] on input "I understand that this price change job may run at the same time as other price…" at bounding box center [197, 315] width 7 height 7
checkbox input "true"
click at [430, 344] on span "Confirm" at bounding box center [431, 345] width 20 height 7
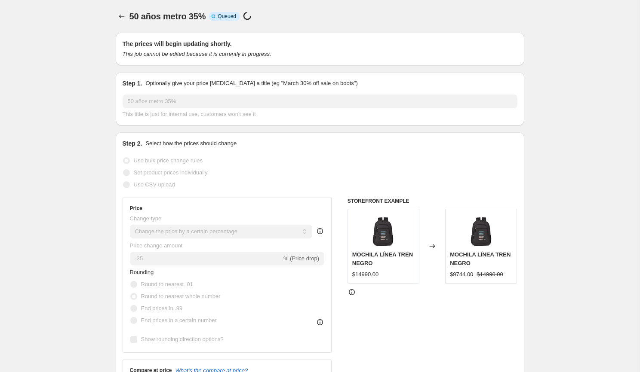
select select "percentage"
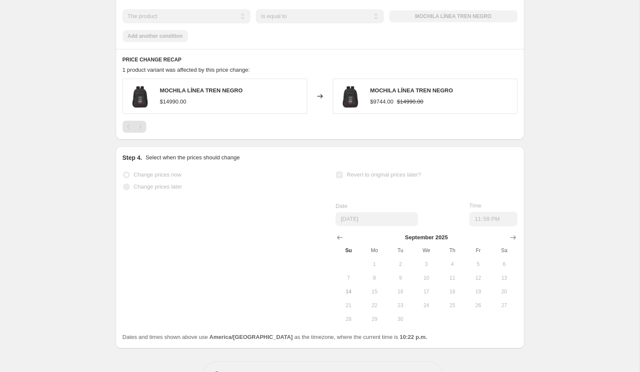
scroll to position [616, 0]
click at [127, 176] on span at bounding box center [127, 174] width 8 height 8
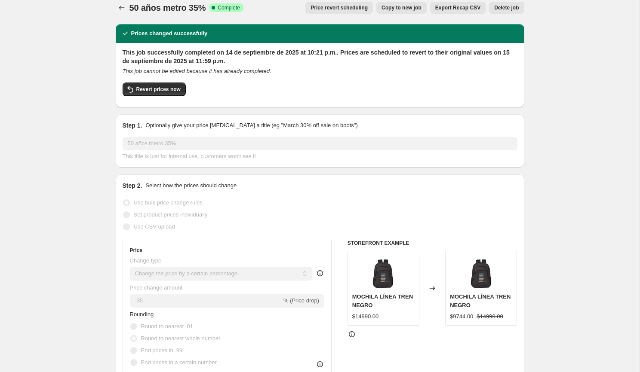
scroll to position [9, 0]
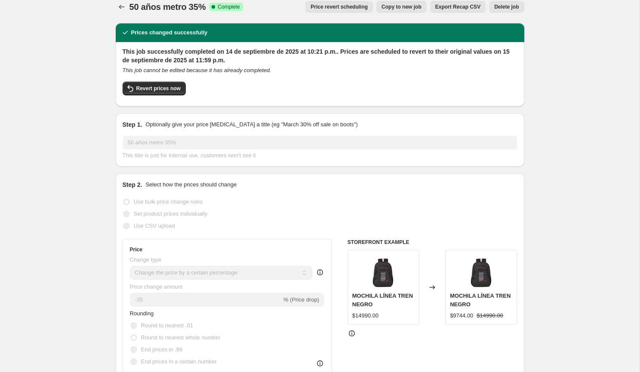
click at [352, 10] on span "Price revert scheduling" at bounding box center [338, 6] width 57 height 7
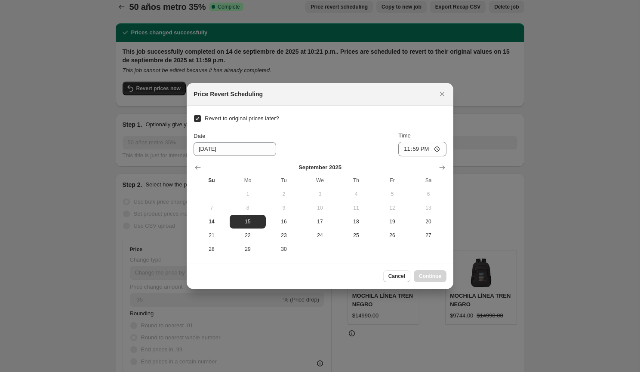
click at [359, 44] on div at bounding box center [320, 186] width 640 height 372
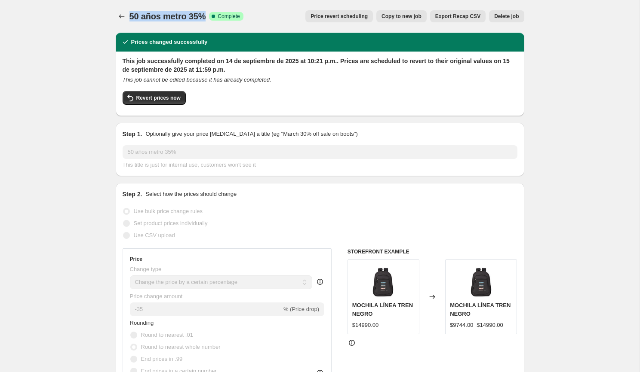
drag, startPoint x: 209, startPoint y: 18, endPoint x: 132, endPoint y: 16, distance: 77.4
click at [132, 16] on div "50 años metro 35% Success Complete Complete" at bounding box center [186, 16] width 114 height 12
copy span "50 años metro 35%"
click at [508, 17] on span "Delete job" at bounding box center [506, 16] width 25 height 7
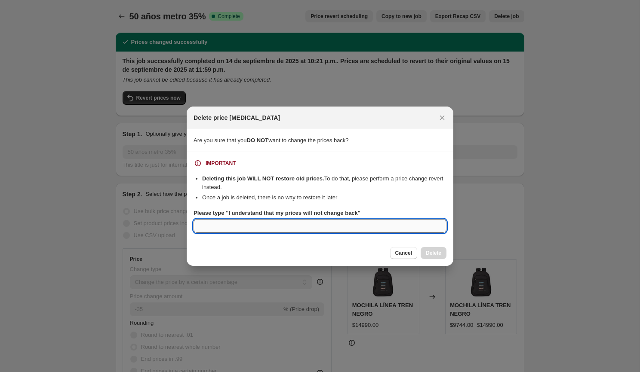
click at [343, 220] on input "Please type "I understand that my prices will not change back"" at bounding box center [319, 226] width 253 height 14
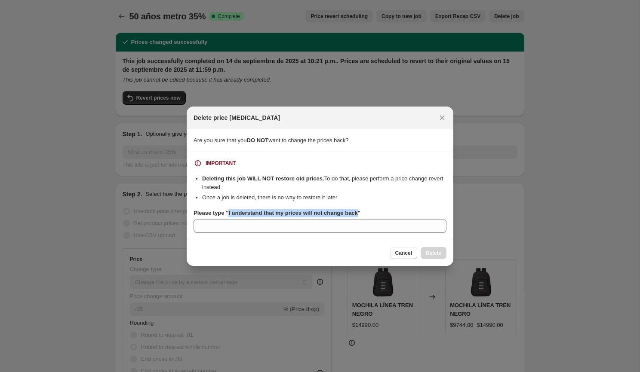
drag, startPoint x: 364, startPoint y: 215, endPoint x: 230, endPoint y: 215, distance: 134.6
click at [230, 215] on b "Please type "I understand that my prices will not change back"" at bounding box center [276, 213] width 167 height 6
copy b "I understand that my prices will not change back"
click at [234, 236] on section "IMPORTANT Deleting this job WILL NOT restore old prices. To do that, please per…" at bounding box center [320, 196] width 267 height 88
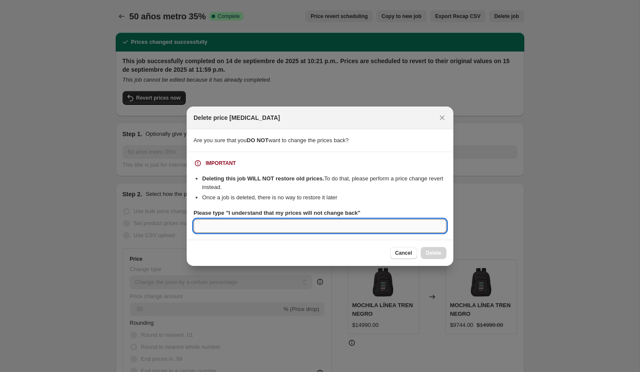
click at [235, 228] on input "Please type "I understand that my prices will not change back"" at bounding box center [319, 226] width 253 height 14
paste input "I understand that my prices will not change back"
type input "I understand that my prices will not change back"
click at [426, 255] on span "Delete" at bounding box center [433, 253] width 15 height 7
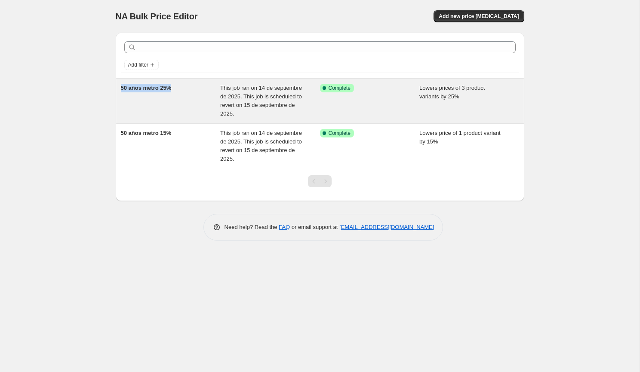
drag, startPoint x: 191, startPoint y: 88, endPoint x: 121, endPoint y: 87, distance: 70.5
click at [121, 87] on div "50 años metro 25%" at bounding box center [171, 101] width 100 height 34
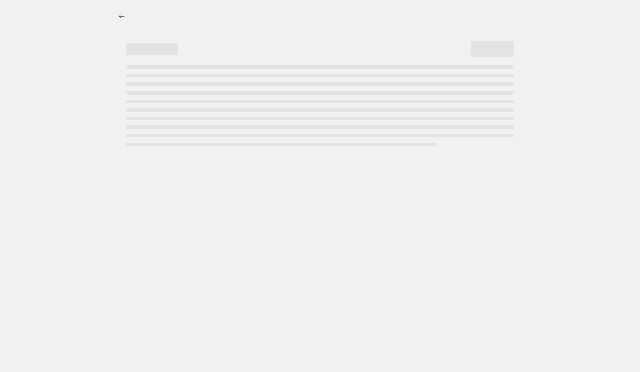
select select "percentage"
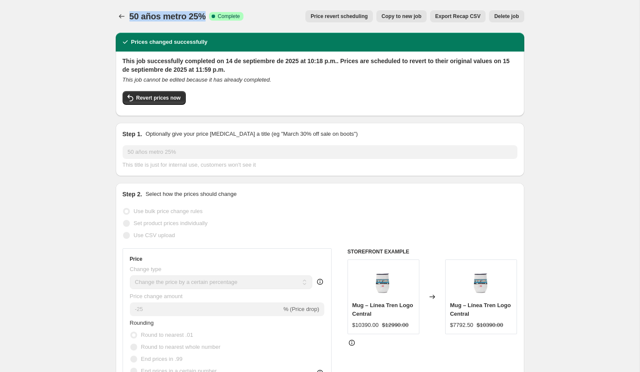
drag, startPoint x: 207, startPoint y: 18, endPoint x: 130, endPoint y: 20, distance: 76.6
click at [130, 20] on span "50 años metro 25%" at bounding box center [167, 16] width 77 height 9
copy span "50 años metro 25%"
click at [117, 21] on button "Price change jobs" at bounding box center [122, 16] width 12 height 12
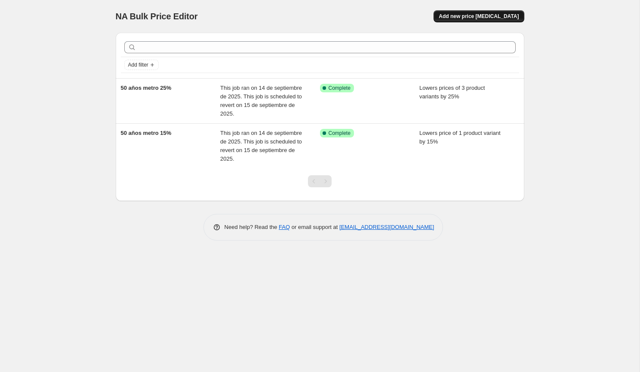
click at [470, 19] on span "Add new price change job" at bounding box center [479, 16] width 80 height 7
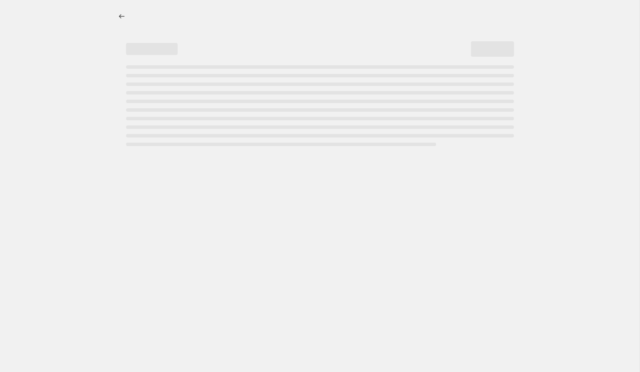
select select "percentage"
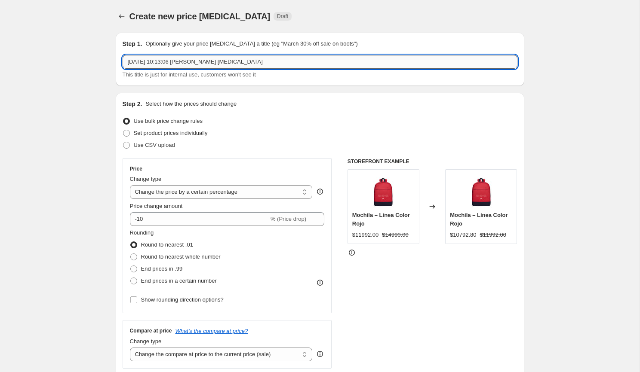
click at [196, 64] on input "14 sep 2025, 10:13:06 p.m. Price change job" at bounding box center [320, 62] width 395 height 14
paste input "50 años metro 25%"
click at [175, 67] on input "50 años metro 25%" at bounding box center [320, 62] width 395 height 14
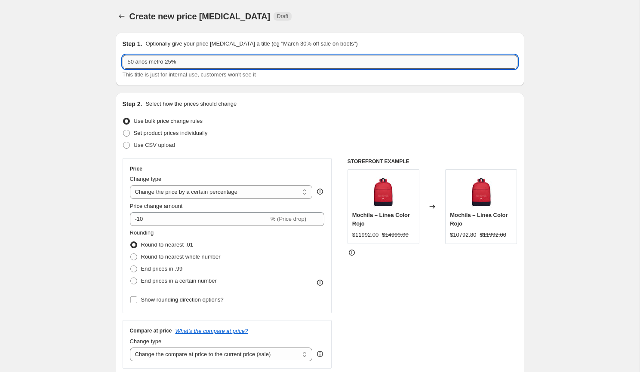
click at [174, 64] on input "50 años metro 25%" at bounding box center [320, 62] width 395 height 14
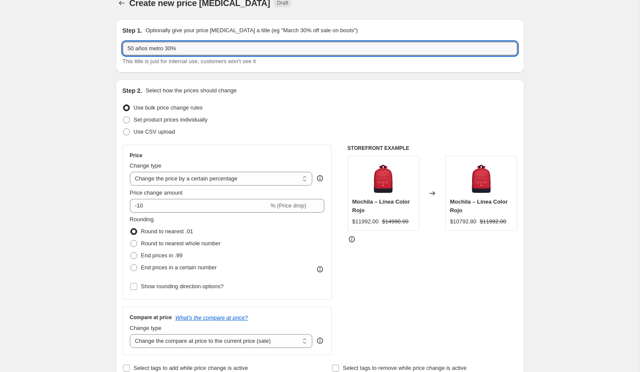
scroll to position [14, 0]
type input "50 años metro 30%"
click at [165, 244] on span "Round to nearest whole number" at bounding box center [181, 243] width 80 height 6
click at [131, 240] on input "Round to nearest whole number" at bounding box center [130, 240] width 0 height 0
radio input "true"
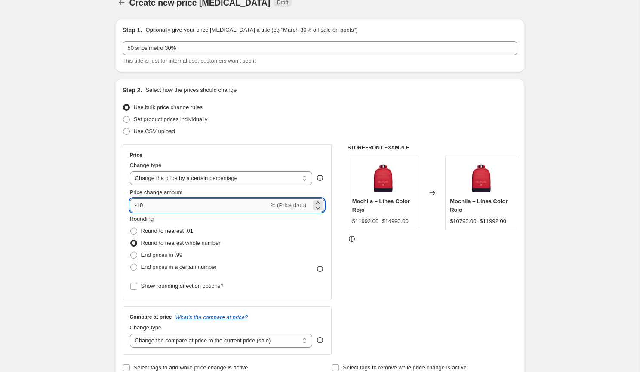
click at [160, 208] on input "-10" at bounding box center [199, 206] width 139 height 14
type input "-1"
type input "-30"
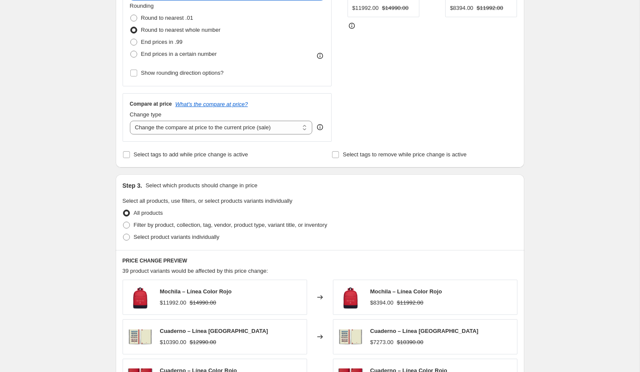
scroll to position [228, 0]
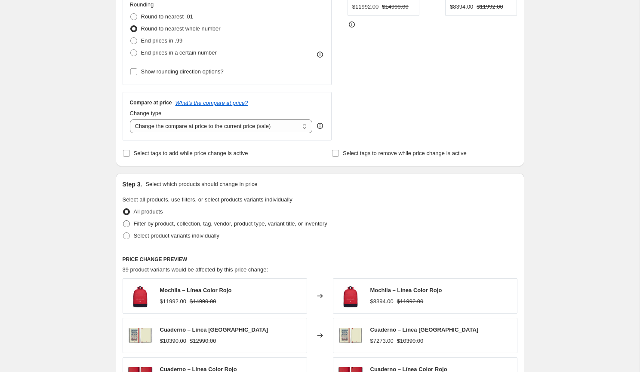
click at [206, 221] on span "Filter by product, collection, tag, vendor, product type, variant title, or inv…" at bounding box center [230, 224] width 193 height 6
click at [123, 221] on input "Filter by product, collection, tag, vendor, product type, variant title, or inv…" at bounding box center [123, 221] width 0 height 0
radio input "true"
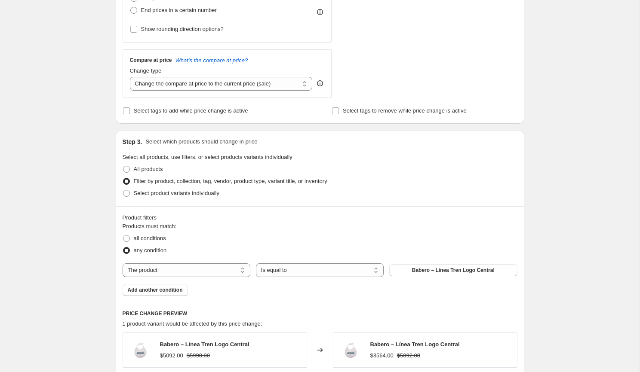
scroll to position [275, 0]
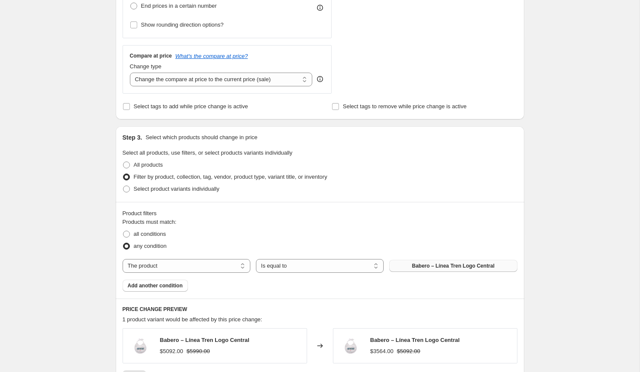
click at [401, 260] on button "Babero – Línea Tren Logo Central" at bounding box center [453, 266] width 128 height 12
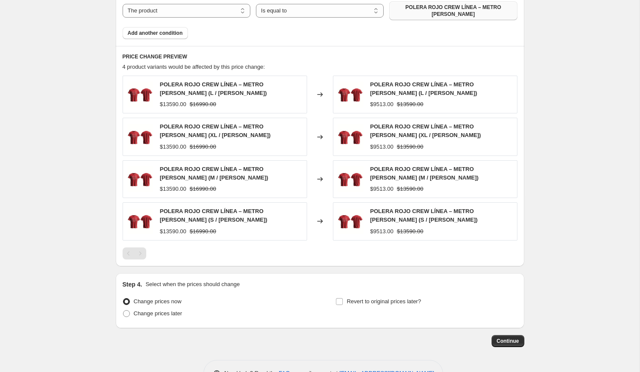
scroll to position [557, 0]
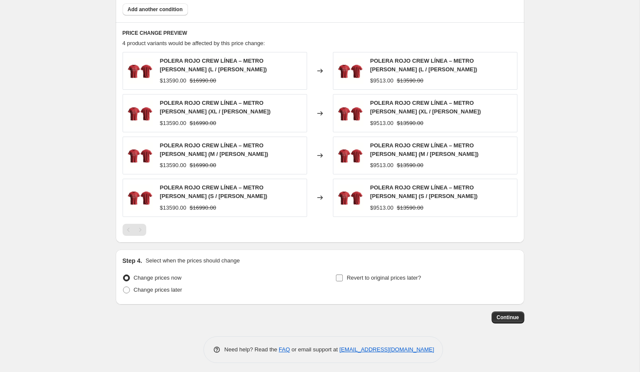
click at [340, 276] on input "Revert to original prices later?" at bounding box center [339, 278] width 7 height 7
checkbox input "true"
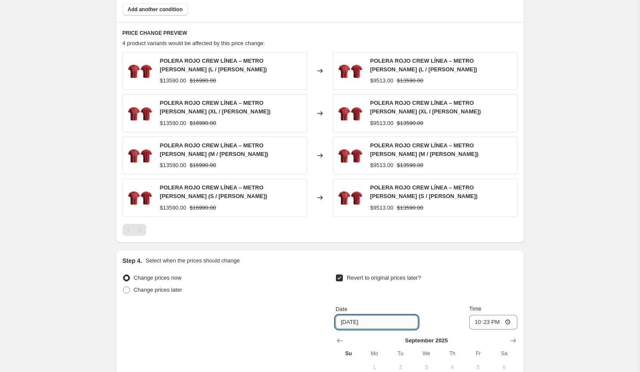
click at [364, 316] on input "9/21/2025" at bounding box center [376, 323] width 83 height 14
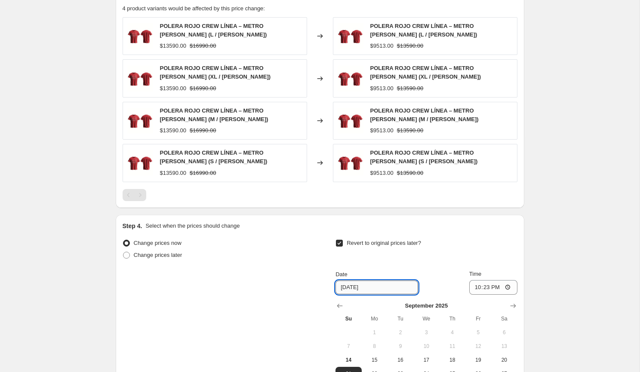
scroll to position [611, 0]
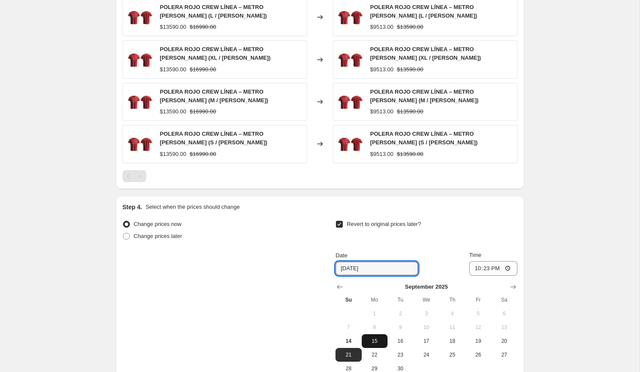
click at [376, 338] on span "15" at bounding box center [374, 341] width 19 height 7
type input "9/15/2025"
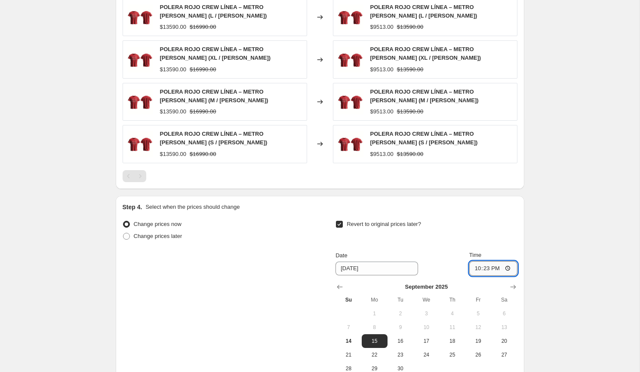
click at [471, 267] on input "22:23" at bounding box center [493, 268] width 48 height 15
type input "23:59"
click at [521, 233] on div "Step 4. Select when the prices should change Change prices now Change prices la…" at bounding box center [320, 297] width 408 height 202
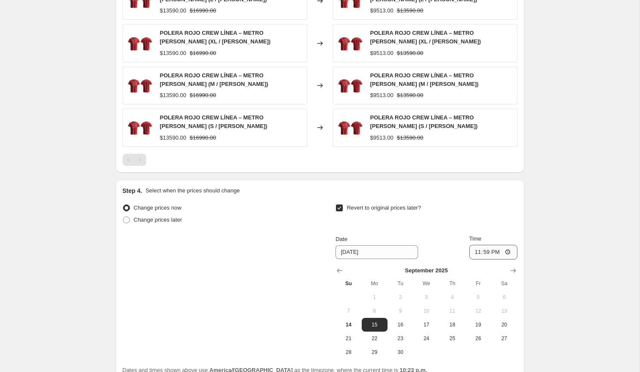
scroll to position [704, 0]
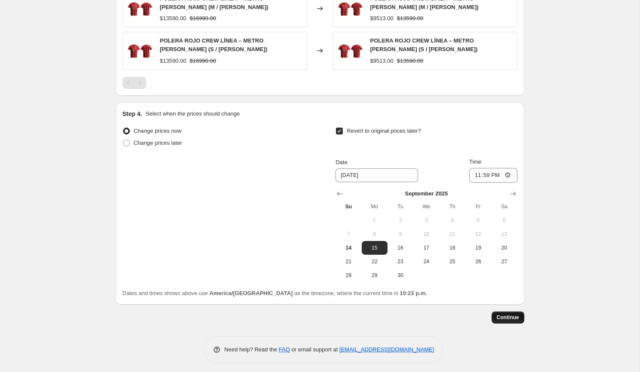
click at [501, 314] on span "Continue" at bounding box center [508, 317] width 22 height 7
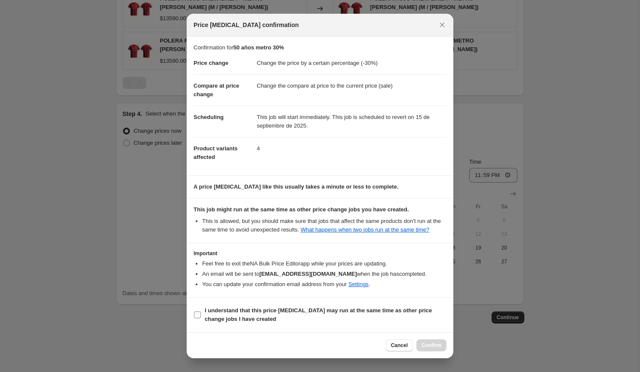
click at [396, 319] on b "I understand that this price change job may run at the same time as other price…" at bounding box center [318, 314] width 227 height 15
click at [201, 319] on input "I understand that this price change job may run at the same time as other price…" at bounding box center [197, 315] width 7 height 7
checkbox input "true"
click at [428, 341] on button "Confirm" at bounding box center [431, 346] width 30 height 12
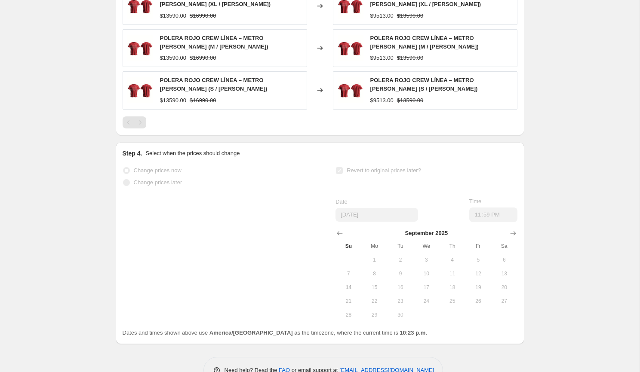
select select "percentage"
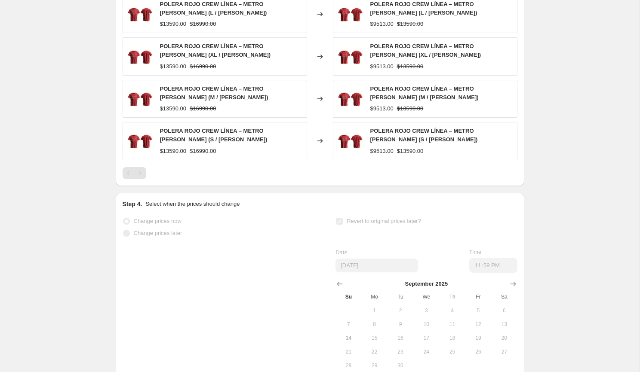
scroll to position [0, 0]
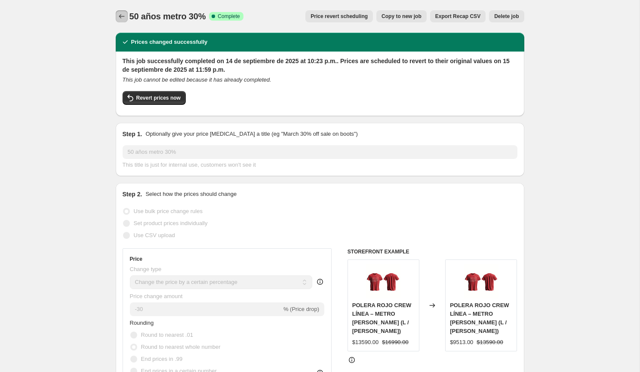
click at [121, 15] on icon "Price change jobs" at bounding box center [121, 16] width 9 height 9
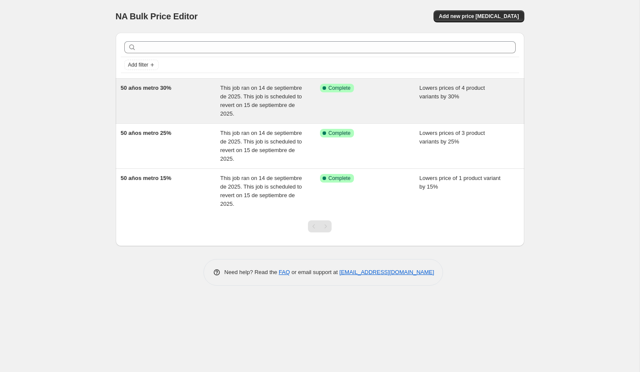
click at [485, 89] on span "Lowers prices of 4 product variants by 30%" at bounding box center [451, 92] width 65 height 15
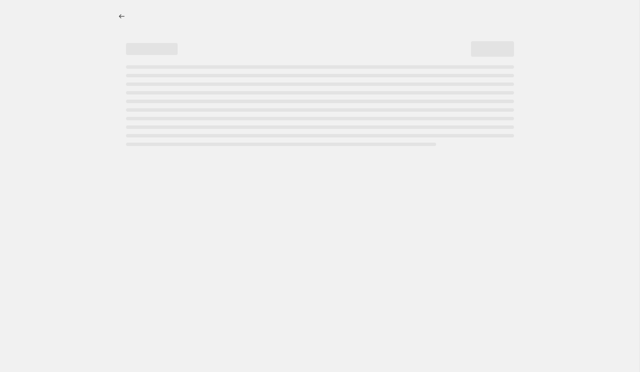
select select "percentage"
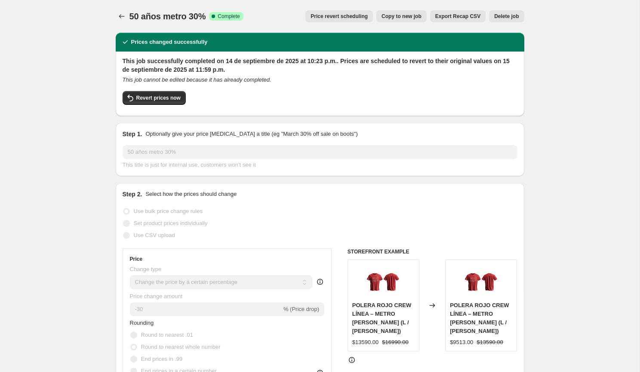
click at [507, 18] on span "Delete job" at bounding box center [506, 16] width 25 height 7
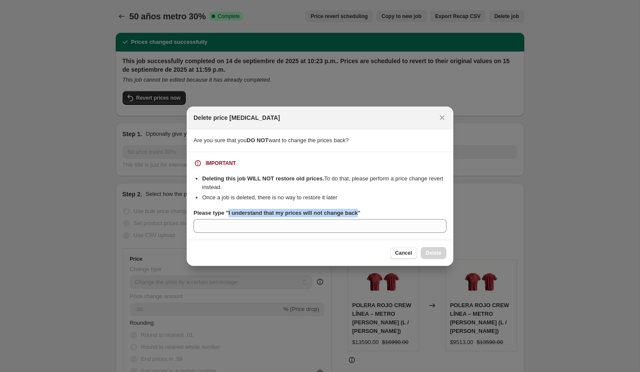
drag, startPoint x: 363, startPoint y: 213, endPoint x: 230, endPoint y: 215, distance: 133.3
click at [230, 215] on b "Please type "I understand that my prices will not change back"" at bounding box center [276, 213] width 167 height 6
copy b "I understand that my prices will not change back"
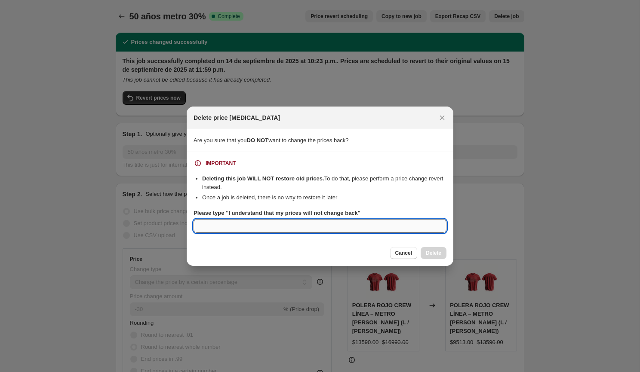
click at [234, 227] on input "Please type "I understand that my prices will not change back"" at bounding box center [319, 226] width 253 height 14
paste input "I understand that my prices will not change back"
type input "I understand that my prices will not change back"
click at [427, 256] on button "Delete" at bounding box center [433, 253] width 26 height 12
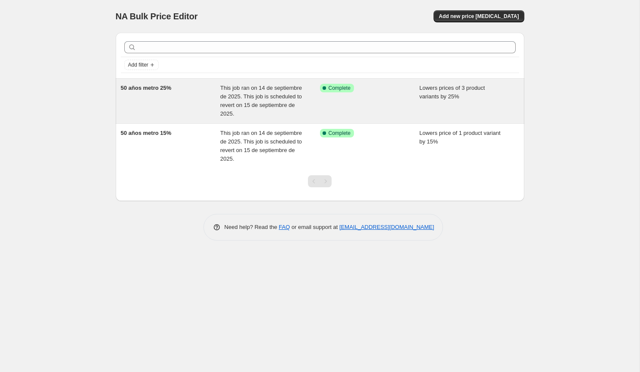
click at [460, 96] on span "Lowers prices of 3 product variants by 25%" at bounding box center [451, 92] width 65 height 15
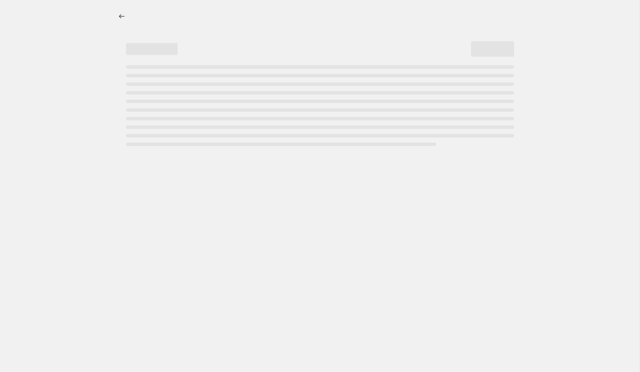
select select "percentage"
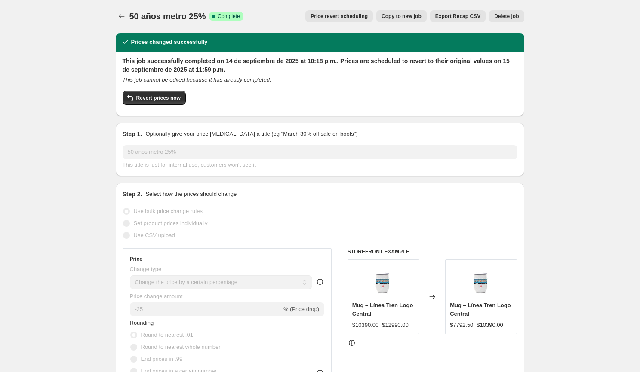
click at [501, 20] on button "Delete job" at bounding box center [506, 16] width 35 height 12
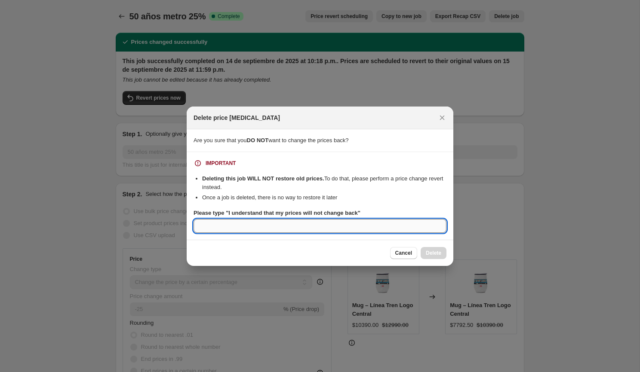
click at [359, 219] on input "Please type "I understand that my prices will not change back"" at bounding box center [319, 226] width 253 height 14
paste input "I understand that my prices will not change back"
type input "I understand that my prices will not change back"
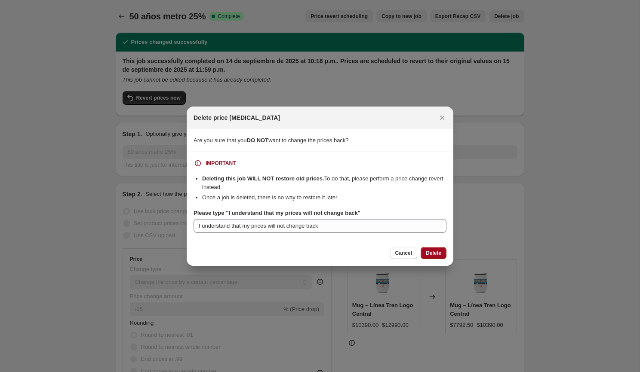
click at [431, 254] on span "Delete" at bounding box center [433, 253] width 15 height 7
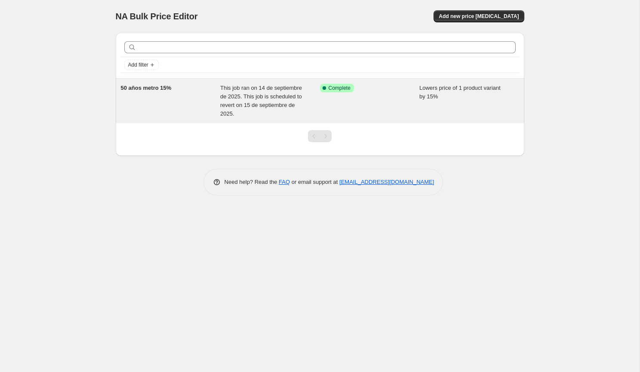
click at [463, 90] on span "Lowers price of 1 product variant by 15%" at bounding box center [459, 92] width 81 height 15
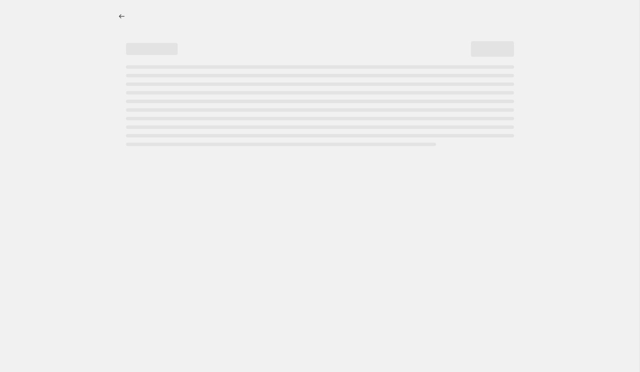
select select "percentage"
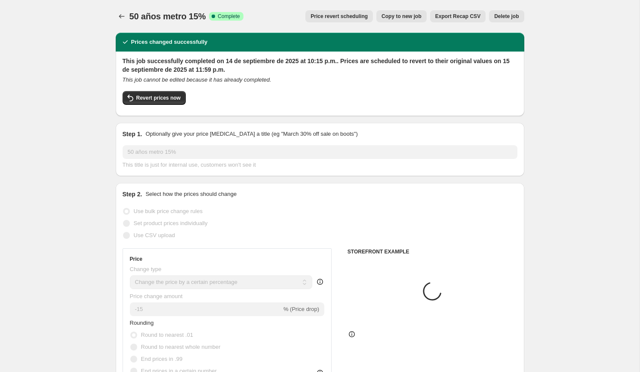
click at [509, 14] on span "Delete job" at bounding box center [506, 16] width 25 height 7
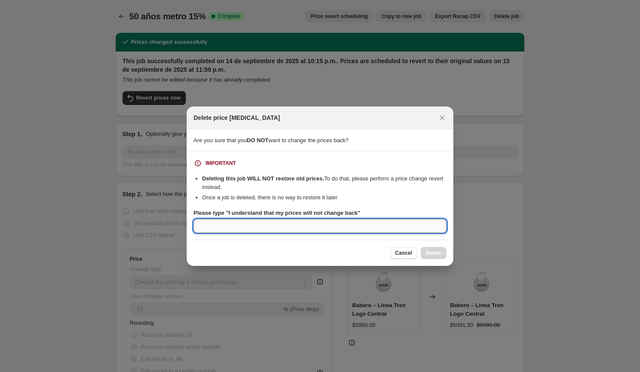
click at [393, 223] on input "Please type "I understand that my prices will not change back"" at bounding box center [319, 226] width 253 height 14
paste input "I understand that my prices will not change back"
type input "I understand that my prices will not change back"
click at [430, 249] on button "Delete" at bounding box center [433, 253] width 26 height 12
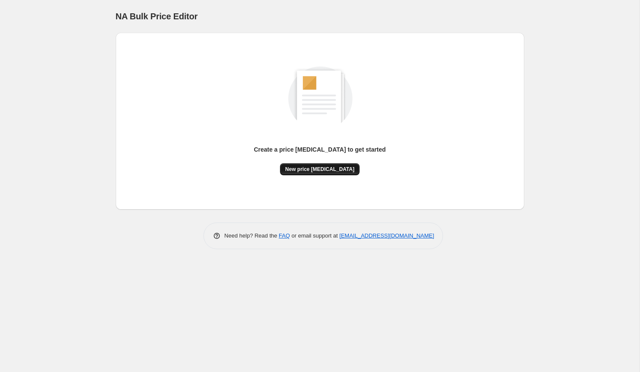
click at [316, 171] on span "New price change job" at bounding box center [319, 169] width 69 height 7
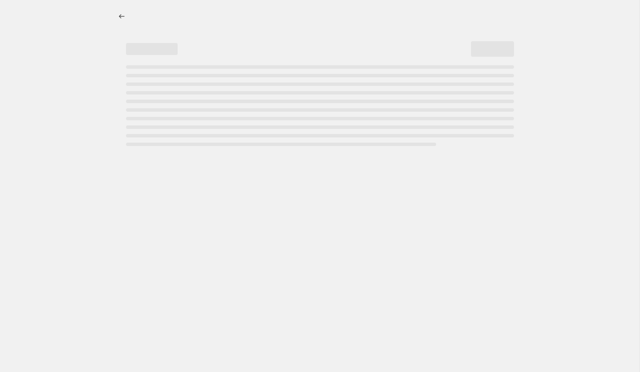
select select "percentage"
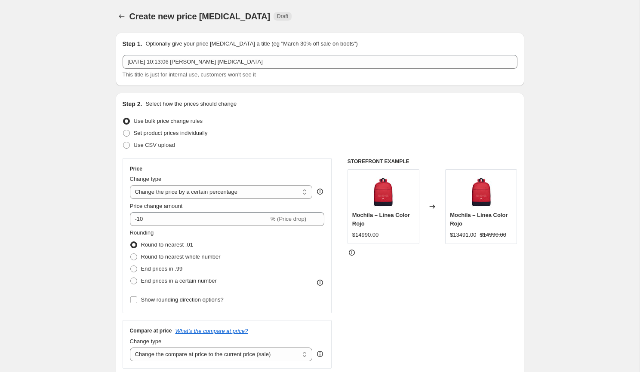
scroll to position [9, 0]
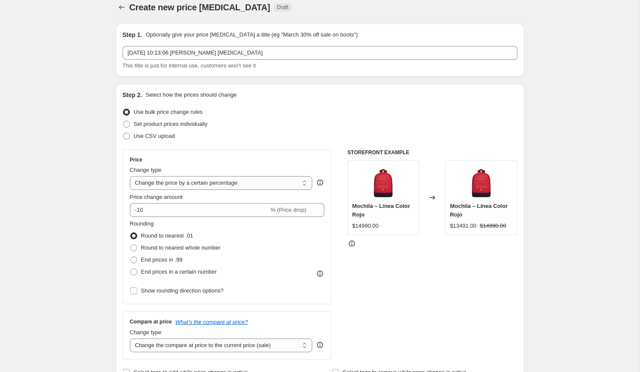
click at [184, 66] on span "This title is just for internal use, customers won't see it" at bounding box center [189, 65] width 133 height 6
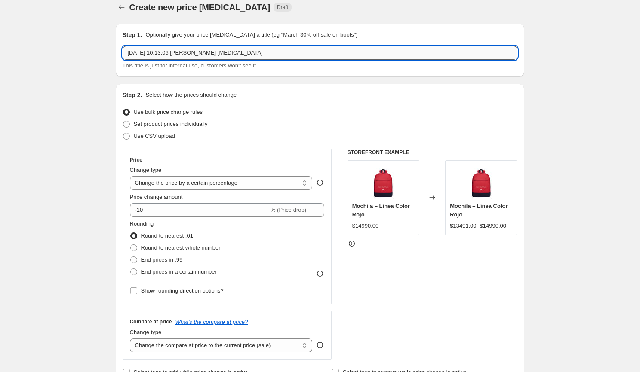
click at [184, 52] on input "14 sep 2025, 10:13:06 p.m. Price change job" at bounding box center [320, 53] width 395 height 14
click at [273, 51] on input "Metro 50 años" at bounding box center [320, 53] width 395 height 14
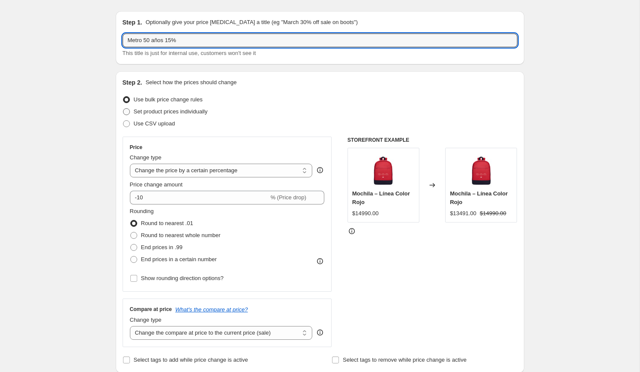
scroll to position [39, 0]
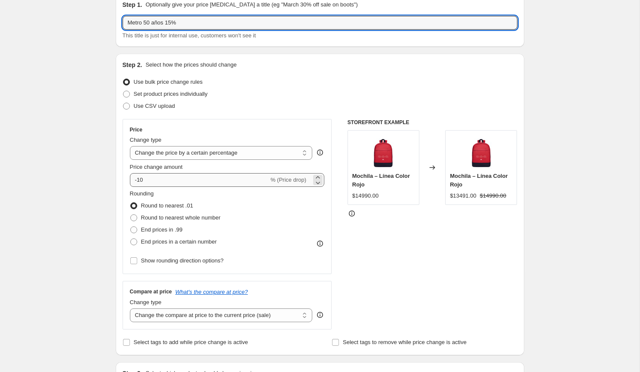
type input "Metro 50 años 15%"
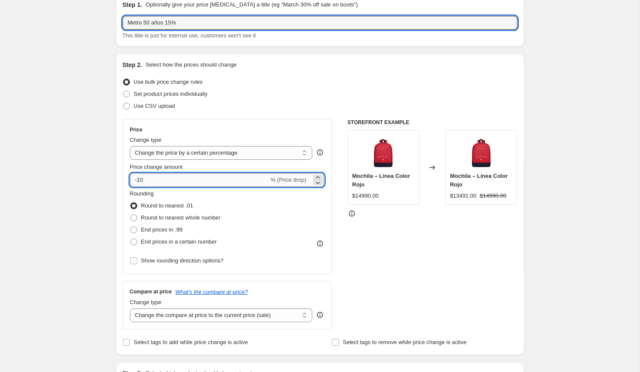
click at [190, 181] on input "-10" at bounding box center [199, 180] width 139 height 14
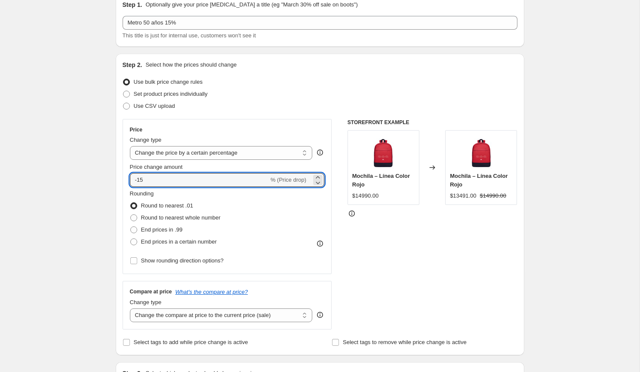
type input "-15"
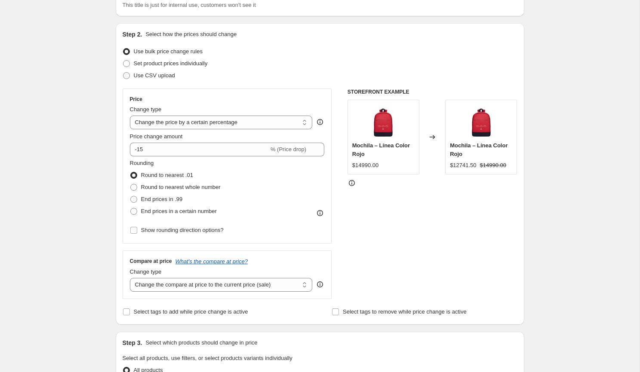
scroll to position [72, 0]
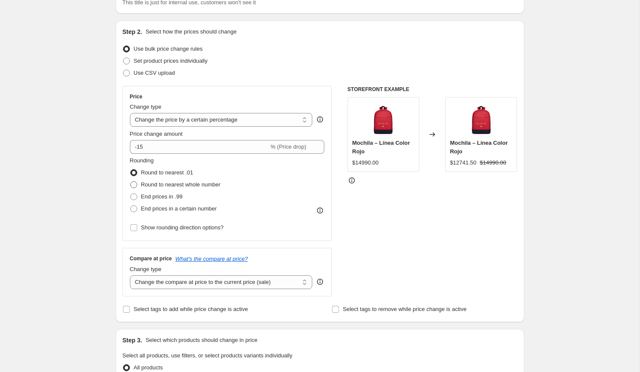
click at [141, 184] on span "Round to nearest whole number" at bounding box center [181, 184] width 80 height 6
click at [131, 182] on input "Round to nearest whole number" at bounding box center [130, 181] width 0 height 0
radio input "true"
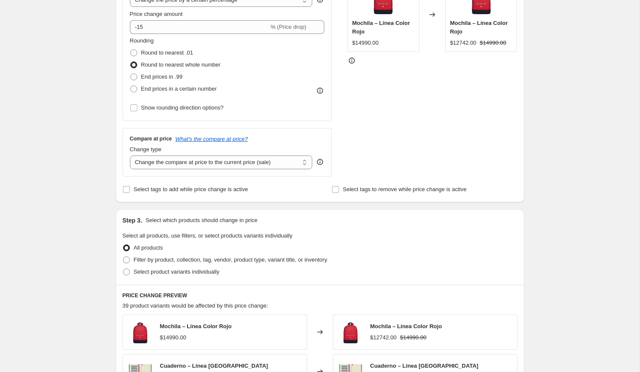
scroll to position [195, 0]
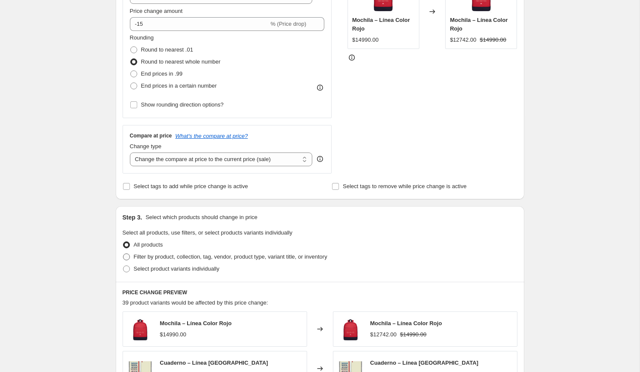
click at [159, 254] on span "Filter by product, collection, tag, vendor, product type, variant title, or inv…" at bounding box center [230, 257] width 193 height 6
click at [123, 254] on input "Filter by product, collection, tag, vendor, product type, variant title, or inv…" at bounding box center [123, 254] width 0 height 0
radio input "true"
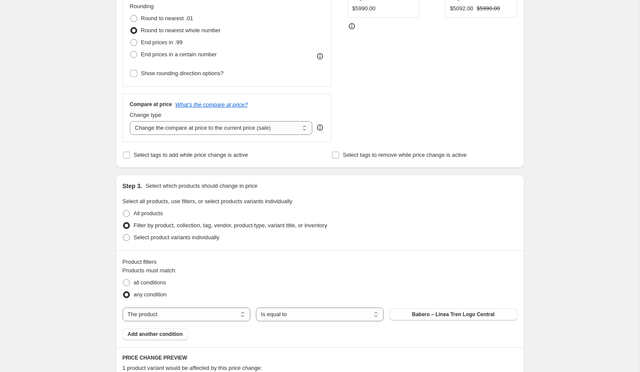
scroll to position [231, 0]
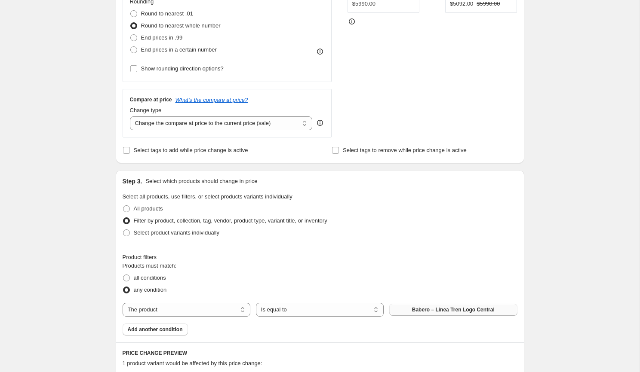
click at [411, 307] on button "Babero – Línea Tren Logo Central" at bounding box center [453, 310] width 128 height 12
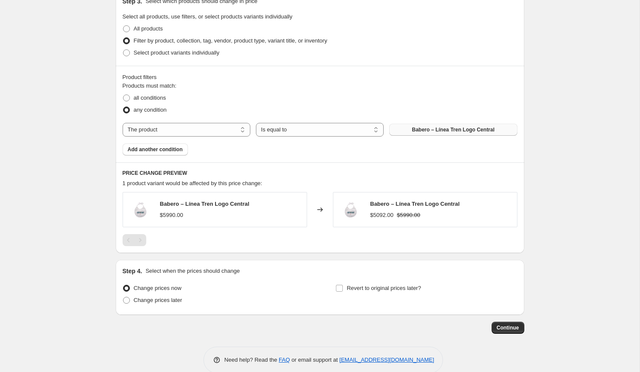
scroll to position [423, 0]
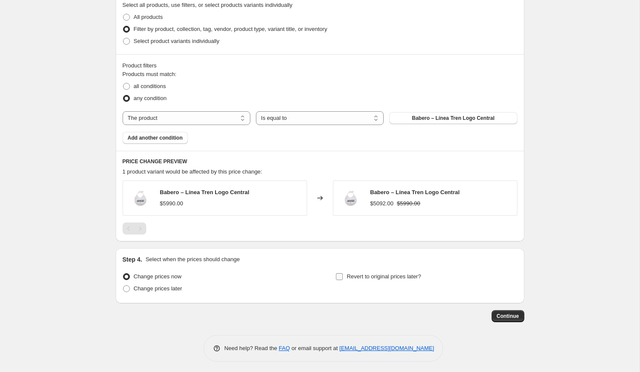
click at [375, 277] on span "Revert to original prices later?" at bounding box center [384, 276] width 74 height 6
click at [343, 277] on input "Revert to original prices later?" at bounding box center [339, 276] width 7 height 7
checkbox input "true"
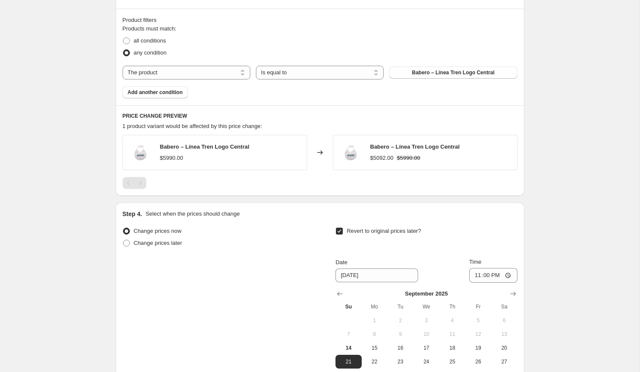
scroll to position [505, 0]
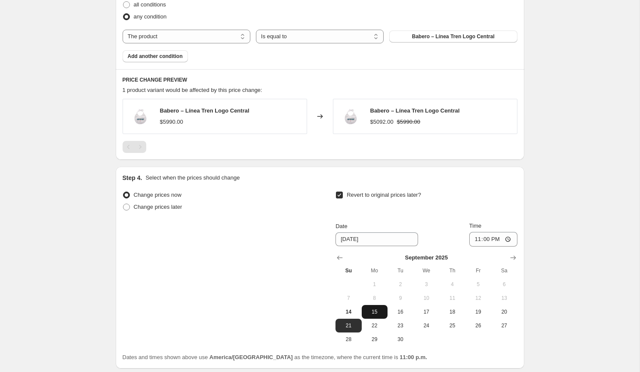
click at [369, 309] on span "15" at bounding box center [374, 312] width 19 height 7
type input "9/15/2025"
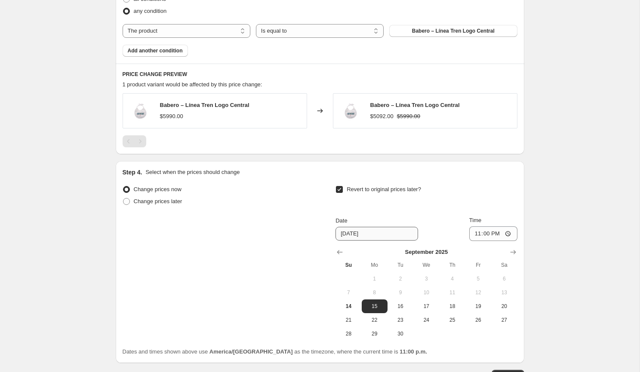
scroll to position [527, 0]
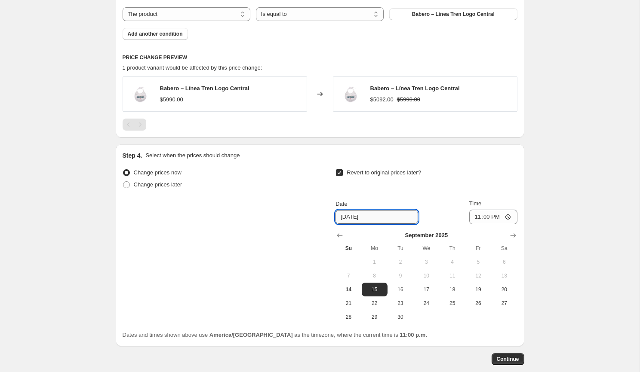
click at [375, 217] on input "9/15/2025" at bounding box center [376, 217] width 83 height 14
click at [373, 287] on span "15" at bounding box center [374, 289] width 19 height 7
click at [483, 216] on input "23:00" at bounding box center [493, 217] width 48 height 15
type input "23:56"
click at [449, 195] on div "Revert to original prices later? Date 9/15/2025 Time 23:56 September 2025 Su Mo…" at bounding box center [425, 245] width 181 height 157
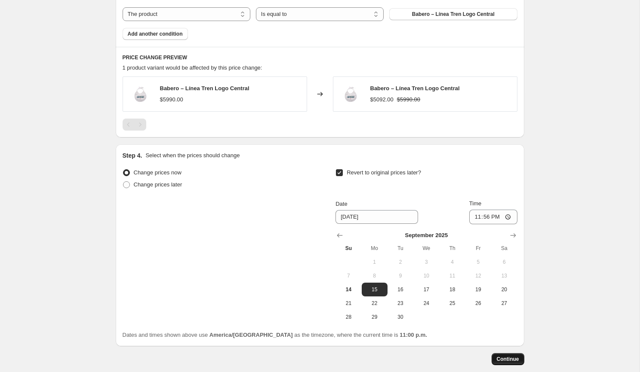
click at [500, 354] on button "Continue" at bounding box center [507, 359] width 33 height 12
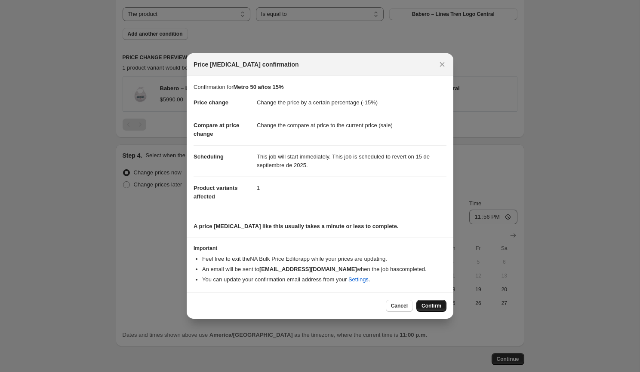
click at [428, 301] on button "Confirm" at bounding box center [431, 306] width 30 height 12
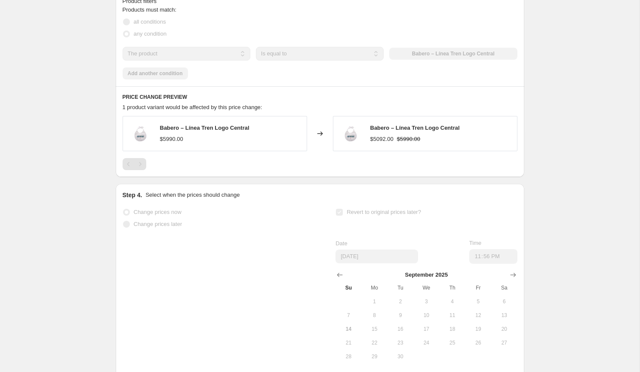
select select "percentage"
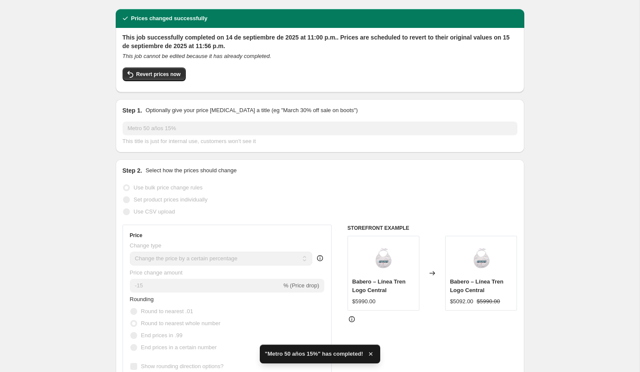
scroll to position [26, 0]
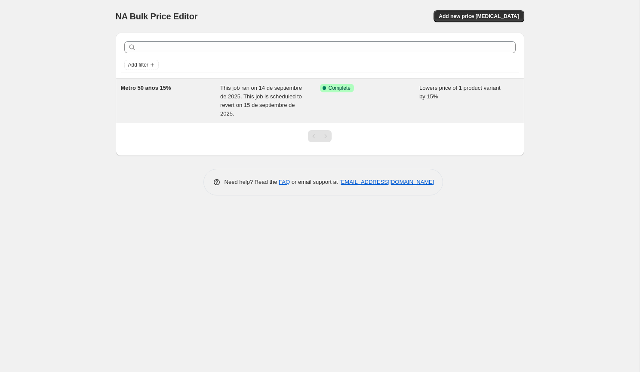
click at [211, 89] on div "Metro 50 años 15%" at bounding box center [171, 101] width 100 height 34
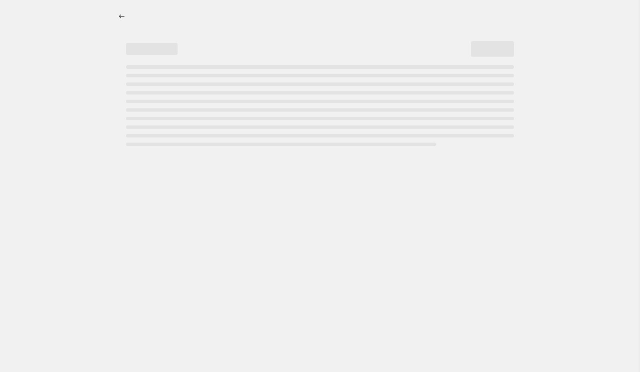
select select "percentage"
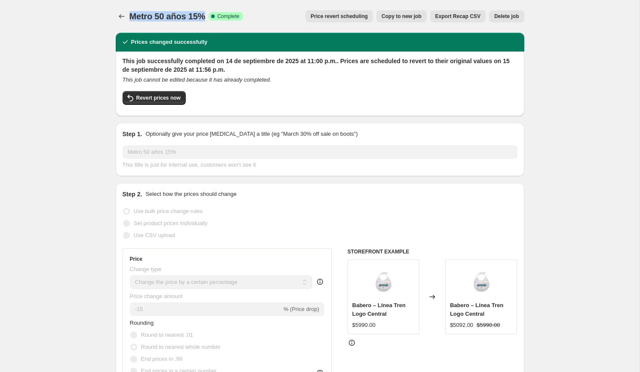
drag, startPoint x: 206, startPoint y: 19, endPoint x: 130, endPoint y: 18, distance: 75.2
click at [130, 18] on span "Metro 50 años 15%" at bounding box center [167, 16] width 76 height 9
copy span "Metro 50 años 15%"
click at [119, 15] on icon "Price change jobs" at bounding box center [121, 16] width 9 height 9
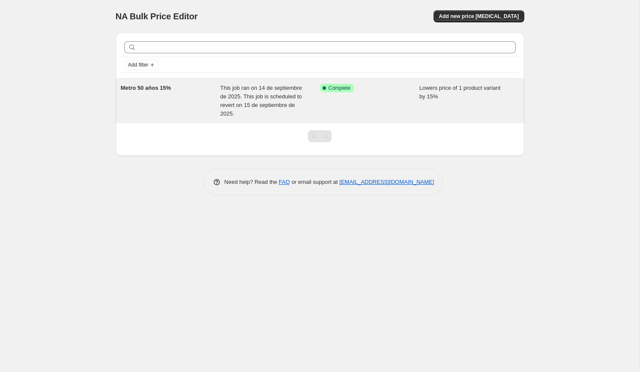
click at [451, 93] on div "Lowers price of 1 product variant by 15%" at bounding box center [469, 101] width 100 height 34
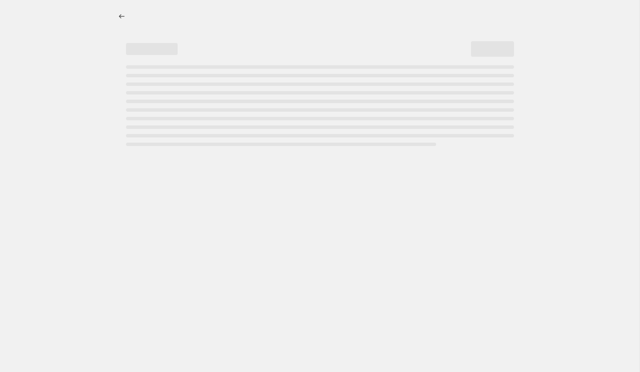
select select "percentage"
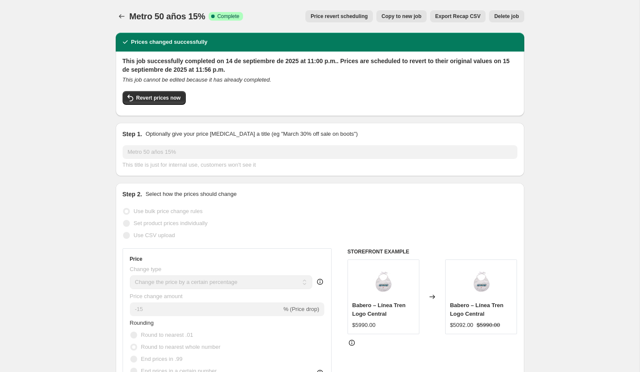
click at [516, 15] on span "Delete job" at bounding box center [506, 16] width 25 height 7
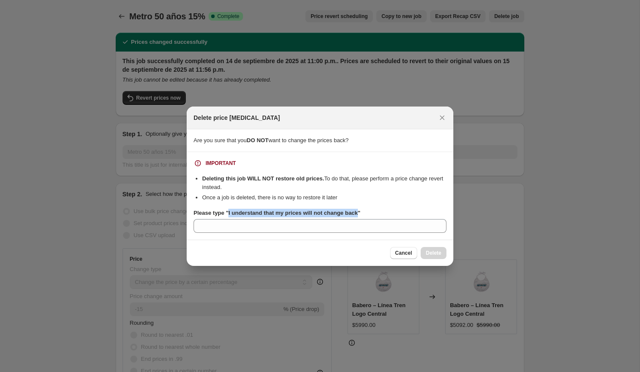
drag, startPoint x: 363, startPoint y: 215, endPoint x: 230, endPoint y: 214, distance: 133.7
click at [230, 214] on b "Please type "I understand that my prices will not change back"" at bounding box center [276, 213] width 167 height 6
copy b "I understand that my prices will not change back"
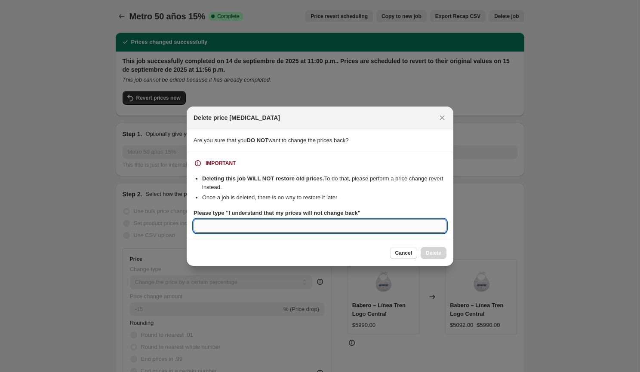
click at [235, 230] on input "Please type "I understand that my prices will not change back"" at bounding box center [319, 226] width 253 height 14
paste input "I understand that my prices will not change back"
type input "I understand that my prices will not change back"
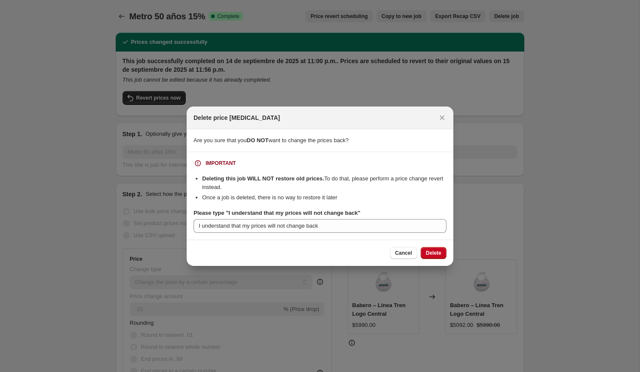
click at [420, 247] on div "Cancel Delete" at bounding box center [418, 253] width 56 height 12
click at [427, 249] on button "Delete" at bounding box center [433, 253] width 26 height 12
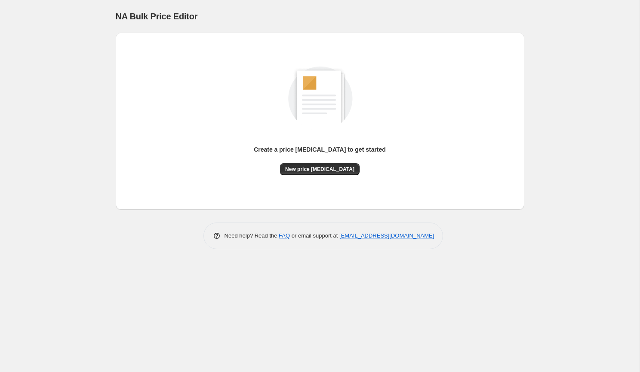
click at [299, 162] on div "Create a price change job to get started" at bounding box center [320, 154] width 132 height 18
click at [299, 165] on button "New price change job" at bounding box center [320, 169] width 80 height 12
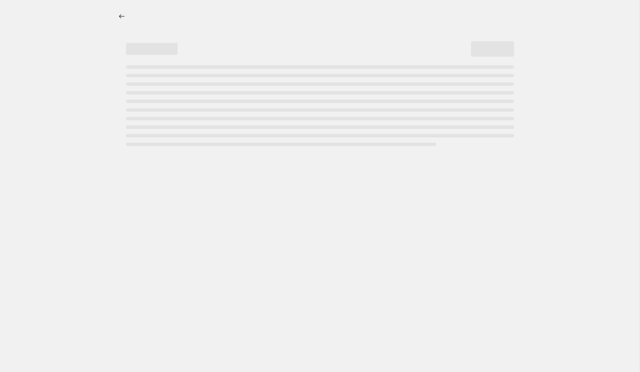
select select "percentage"
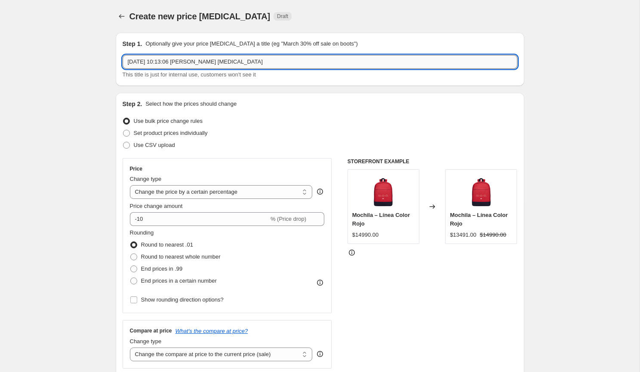
click at [214, 64] on input "14 sep 2025, 10:13:06 p.m. Price change job" at bounding box center [320, 62] width 395 height 14
type input "M"
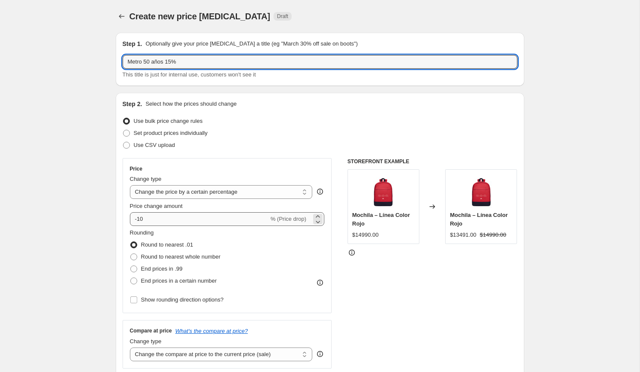
type input "Metro 50 años 15%"
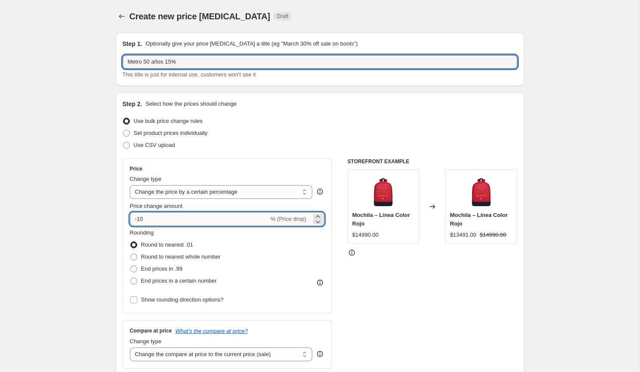
click at [187, 215] on input "-10" at bounding box center [199, 219] width 139 height 14
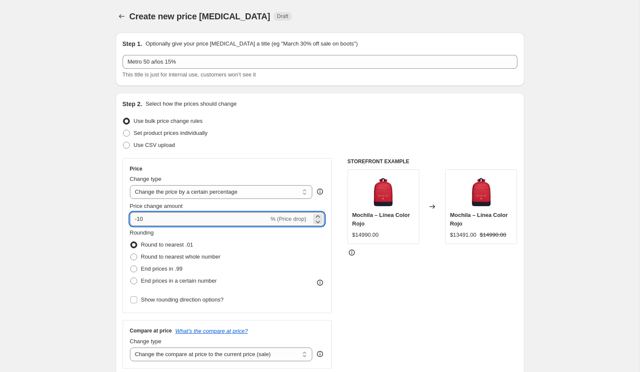
type input "-1"
type input "-16"
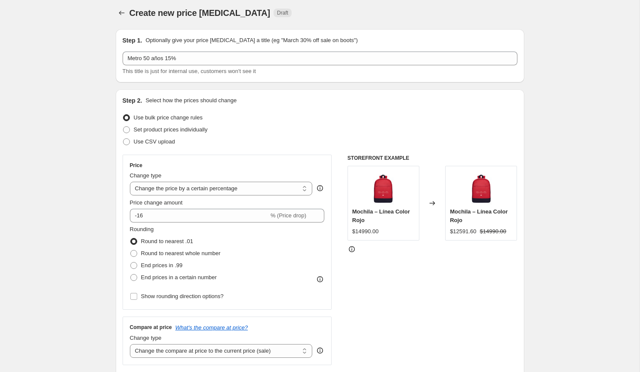
scroll to position [13, 0]
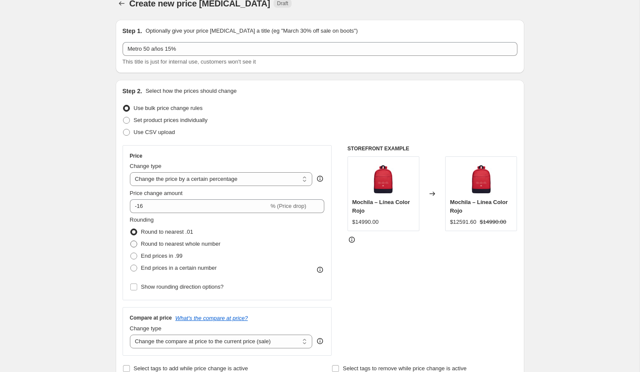
click at [137, 242] on label "Round to nearest whole number" at bounding box center [175, 244] width 91 height 12
click at [131, 241] on input "Round to nearest whole number" at bounding box center [130, 241] width 0 height 0
radio input "true"
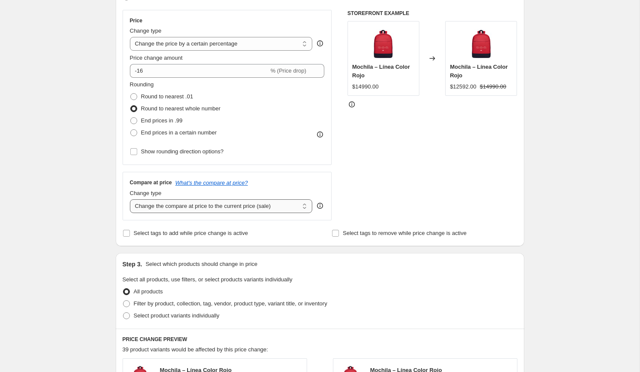
scroll to position [215, 0]
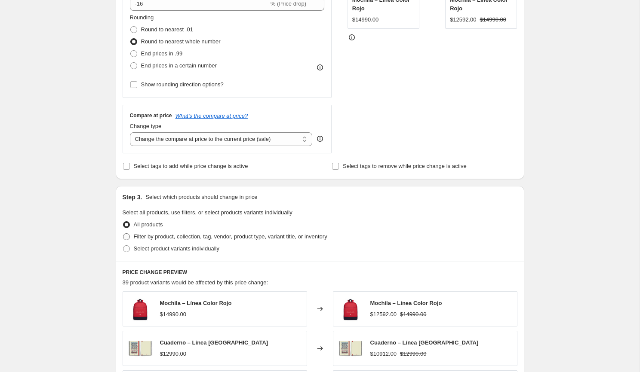
click at [289, 235] on span "Filter by product, collection, tag, vendor, product type, variant title, or inv…" at bounding box center [230, 236] width 193 height 6
click at [123, 234] on input "Filter by product, collection, tag, vendor, product type, variant title, or inv…" at bounding box center [123, 233] width 0 height 0
radio input "true"
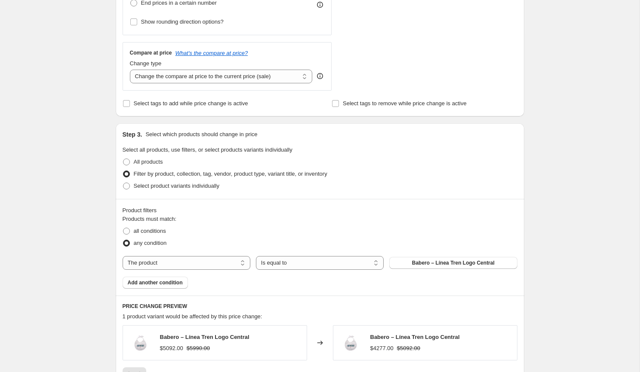
scroll to position [285, 0]
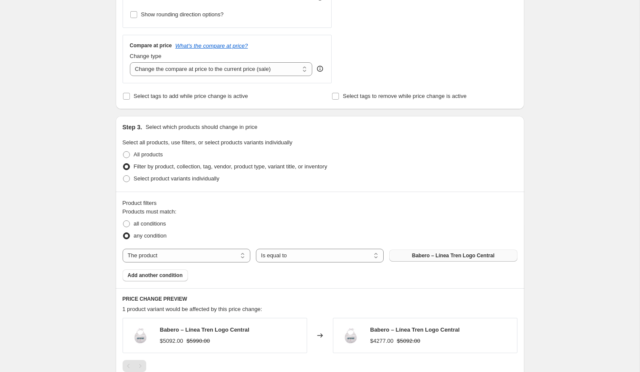
click at [409, 253] on button "Babero – Línea Tren Logo Central" at bounding box center [453, 256] width 128 height 12
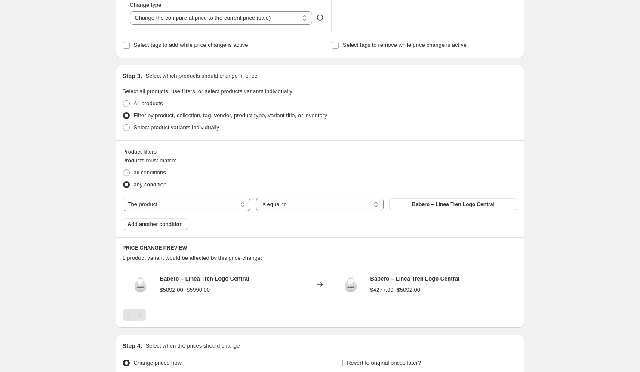
scroll to position [384, 0]
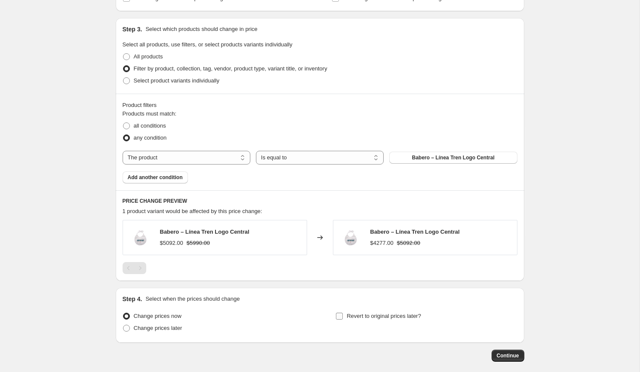
click at [337, 310] on label "Revert to original prices later?" at bounding box center [378, 316] width 86 height 12
click at [337, 313] on input "Revert to original prices later?" at bounding box center [339, 316] width 7 height 7
checkbox input "true"
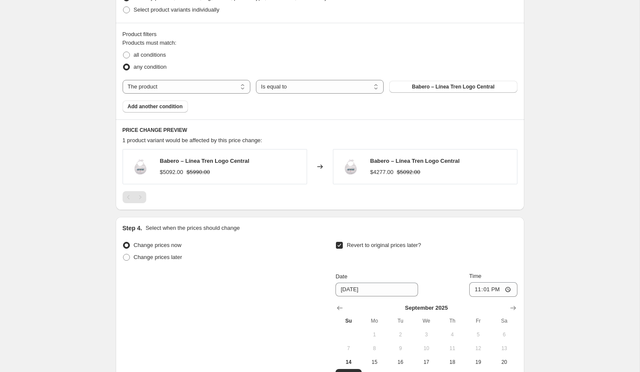
scroll to position [510, 0]
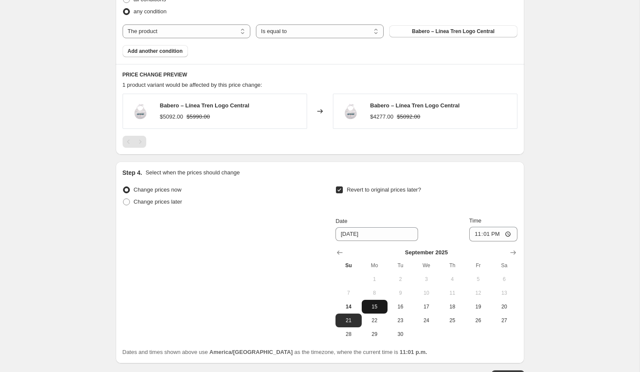
click at [378, 304] on span "15" at bounding box center [374, 307] width 19 height 7
type input "9/15/2025"
click at [480, 233] on input "23:01" at bounding box center [493, 234] width 48 height 15
type input "23:59"
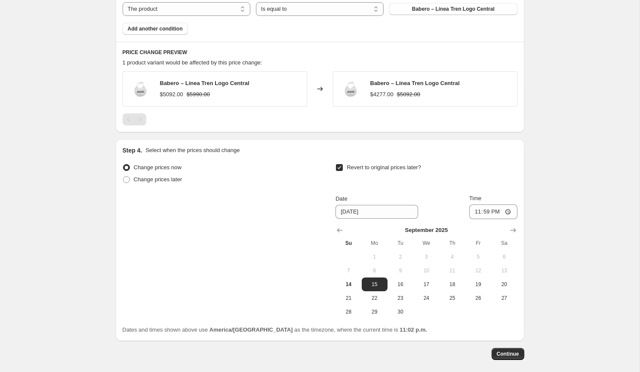
scroll to position [536, 0]
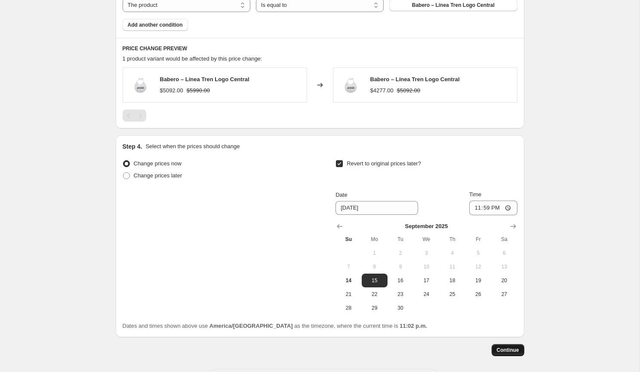
click at [508, 345] on button "Continue" at bounding box center [507, 350] width 33 height 12
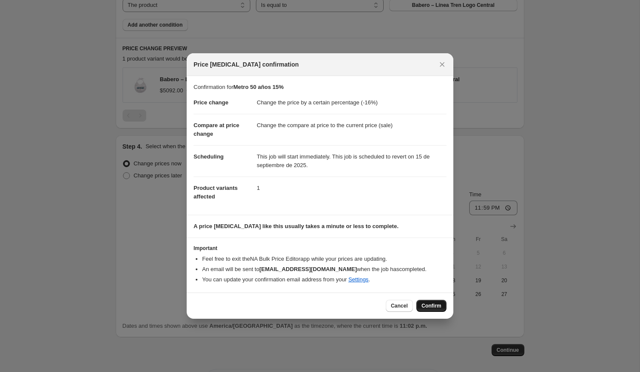
click at [436, 301] on button "Confirm" at bounding box center [431, 306] width 30 height 12
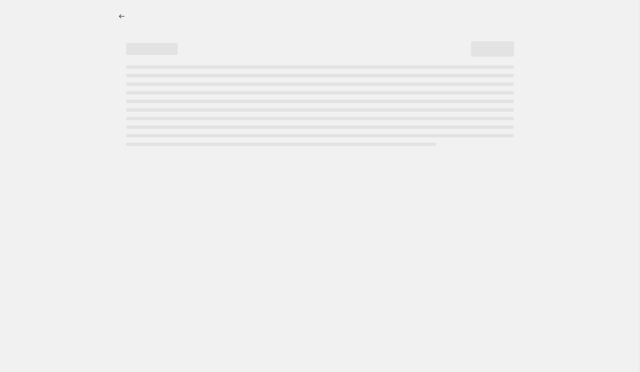
select select "percentage"
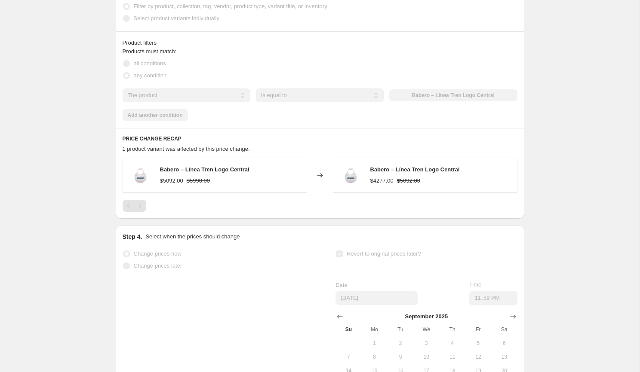
scroll to position [0, 0]
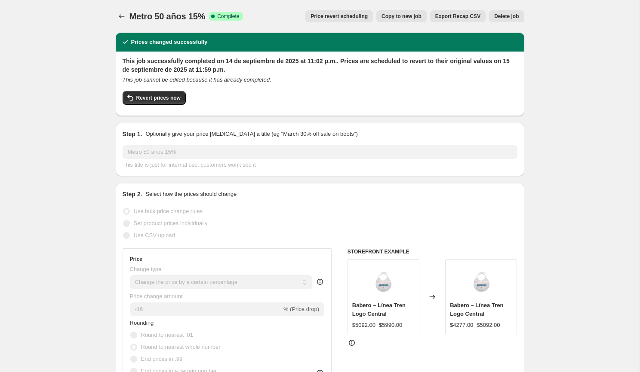
click at [508, 14] on span "Delete job" at bounding box center [506, 16] width 25 height 7
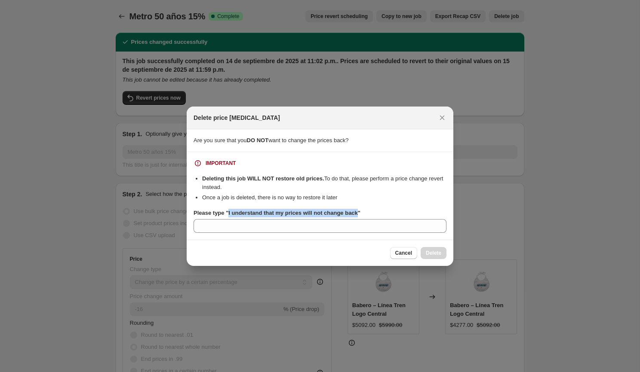
drag, startPoint x: 365, startPoint y: 213, endPoint x: 230, endPoint y: 213, distance: 134.6
click at [230, 213] on b "Please type "I understand that my prices will not change back"" at bounding box center [276, 213] width 167 height 6
copy b "I understand that my prices will not change back"
click at [236, 235] on section "IMPORTANT Deleting this job WILL NOT restore old prices. To do that, please per…" at bounding box center [320, 196] width 267 height 88
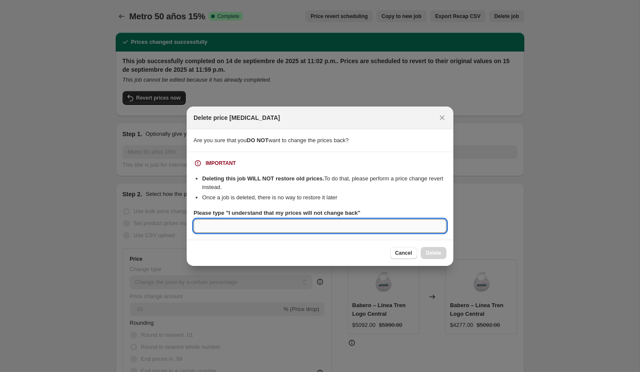
click at [237, 231] on input "Please type "I understand that my prices will not change back"" at bounding box center [319, 226] width 253 height 14
paste input "I understand that my prices will not change back"
type input "I understand that my prices will not change back"
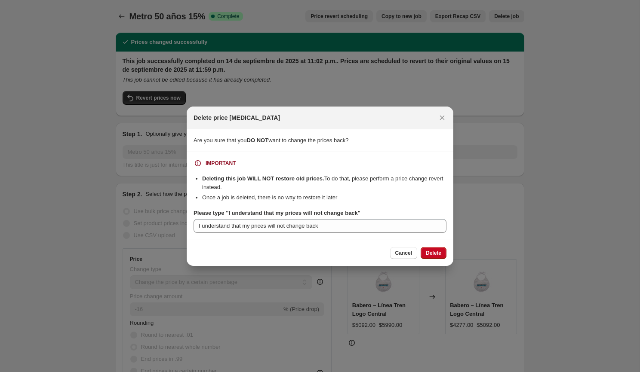
click at [423, 248] on button "Delete" at bounding box center [433, 253] width 26 height 12
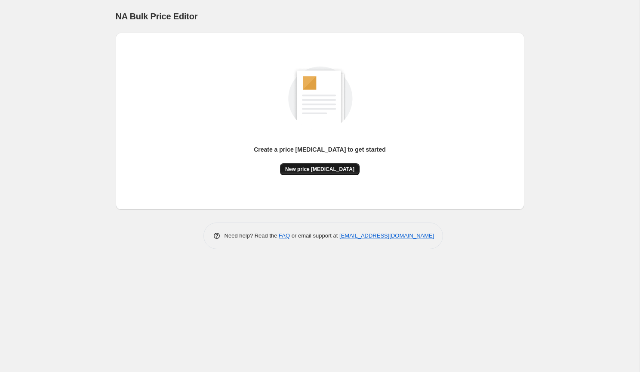
click at [322, 171] on span "New price change job" at bounding box center [319, 169] width 69 height 7
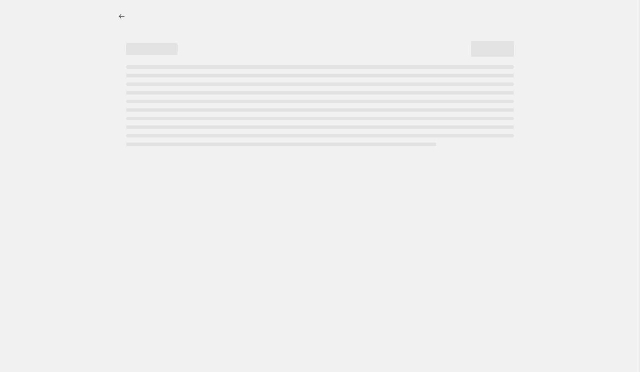
select select "percentage"
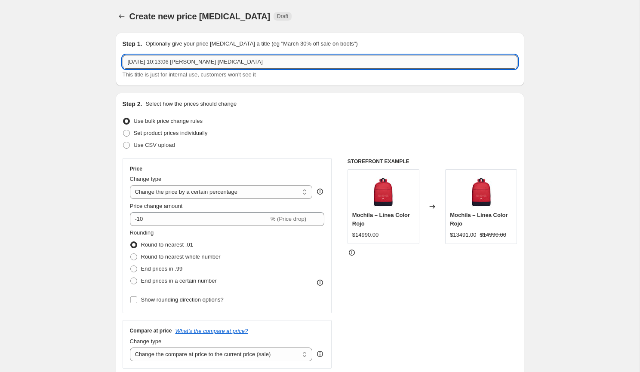
click at [203, 62] on input "14 sep 2025, 10:13:06 p.m. Price change job" at bounding box center [320, 62] width 395 height 14
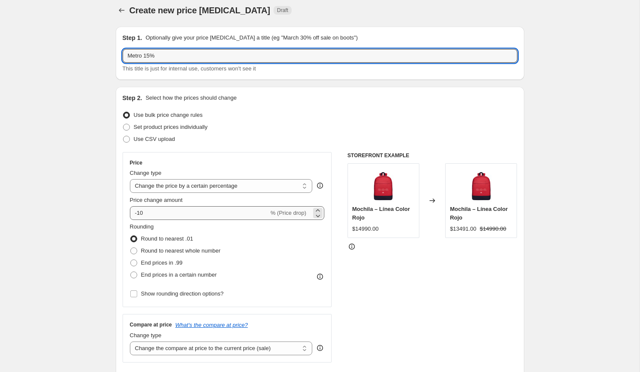
type input "Metro 15%"
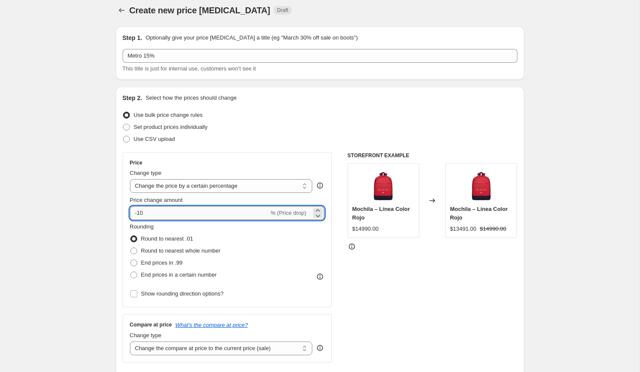
click at [188, 211] on input "-10" at bounding box center [199, 213] width 139 height 14
type input "-15"
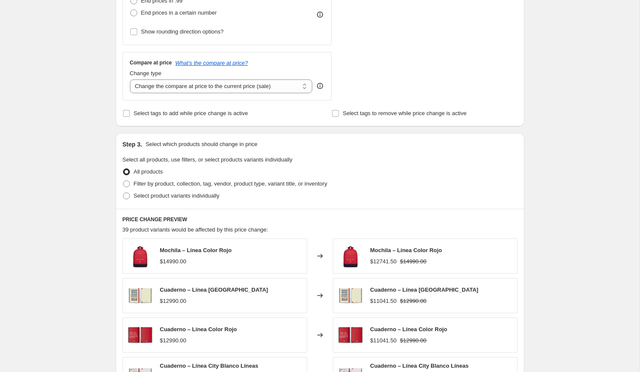
scroll to position [270, 0]
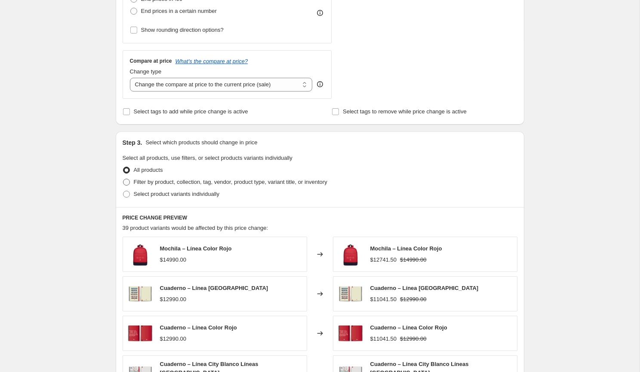
click at [163, 180] on span "Filter by product, collection, tag, vendor, product type, variant title, or inv…" at bounding box center [230, 182] width 193 height 6
click at [123, 179] on input "Filter by product, collection, tag, vendor, product type, variant title, or inv…" at bounding box center [123, 179] width 0 height 0
radio input "true"
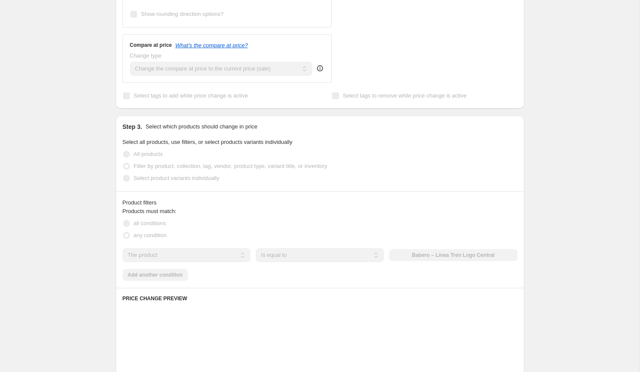
scroll to position [300, 0]
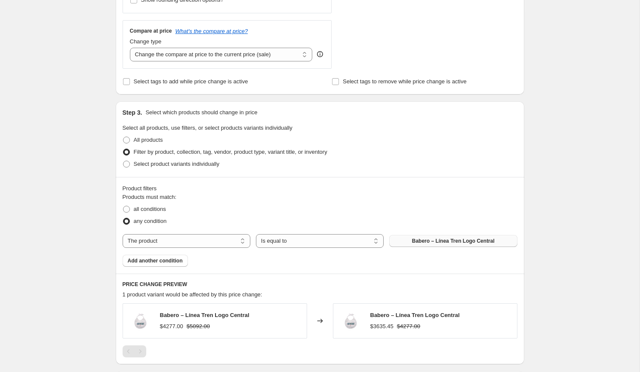
click at [415, 239] on span "Babero – Línea Tren Logo Central" at bounding box center [453, 241] width 83 height 7
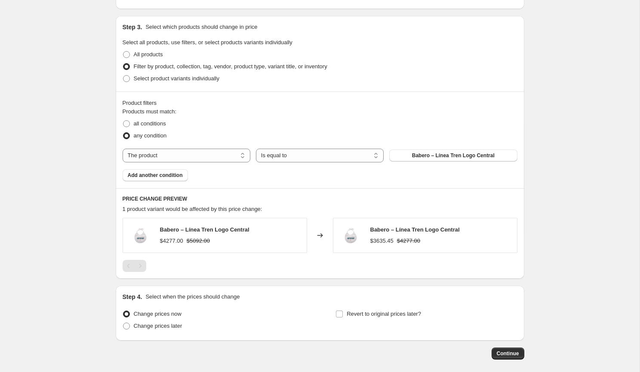
scroll to position [423, 0]
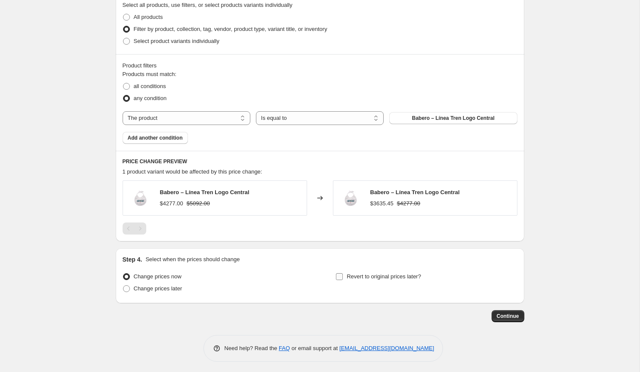
click at [349, 271] on label "Revert to original prices later?" at bounding box center [378, 277] width 86 height 12
click at [343, 273] on input "Revert to original prices later?" at bounding box center [339, 276] width 7 height 7
checkbox input "true"
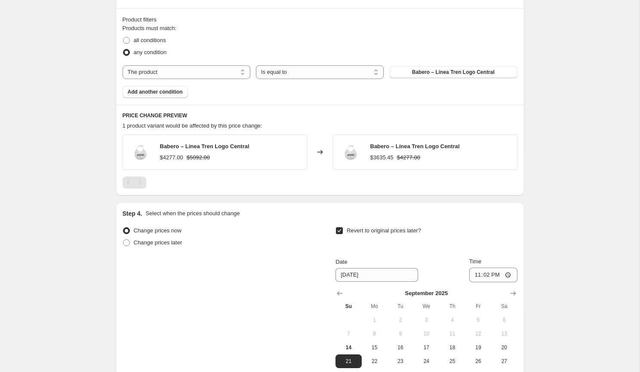
scroll to position [485, 0]
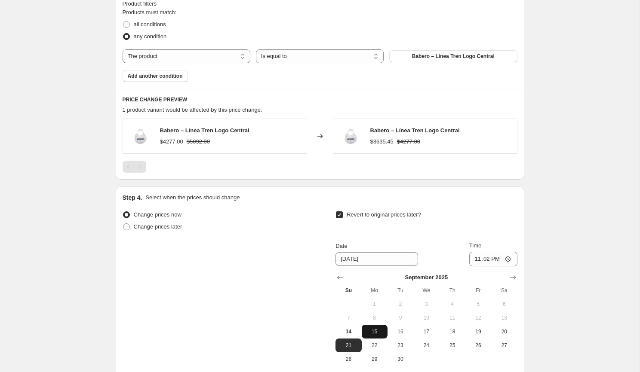
click at [380, 332] on span "15" at bounding box center [374, 331] width 19 height 7
type input "9/15/2025"
click at [479, 260] on input "23:02" at bounding box center [493, 259] width 48 height 15
click at [508, 258] on input "23:02" at bounding box center [493, 259] width 48 height 15
click at [489, 255] on input "23:02" at bounding box center [493, 259] width 48 height 15
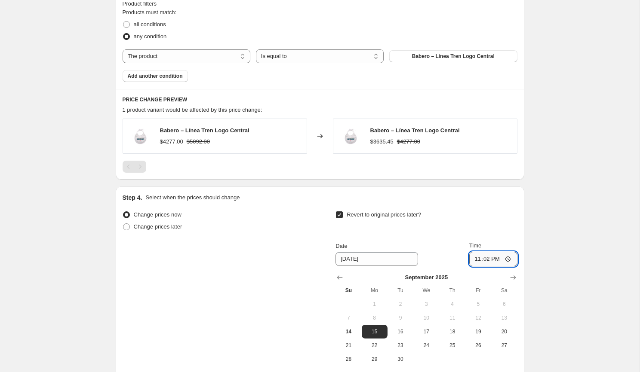
click at [483, 256] on input "23:02" at bounding box center [493, 259] width 48 height 15
type input "23:59"
click at [487, 245] on div "Time" at bounding box center [493, 246] width 48 height 9
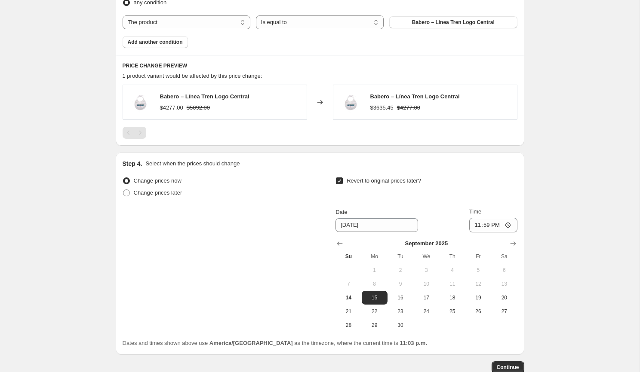
scroll to position [536, 0]
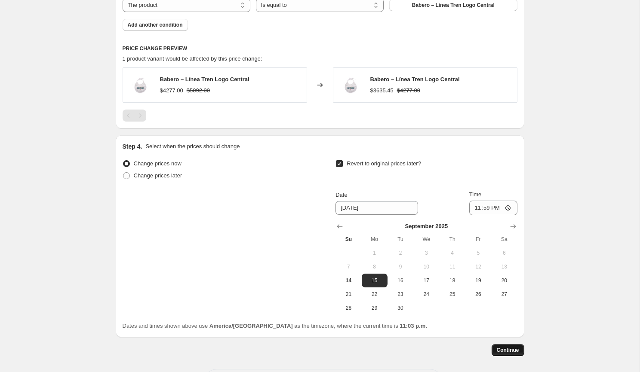
click at [503, 347] on span "Continue" at bounding box center [508, 350] width 22 height 7
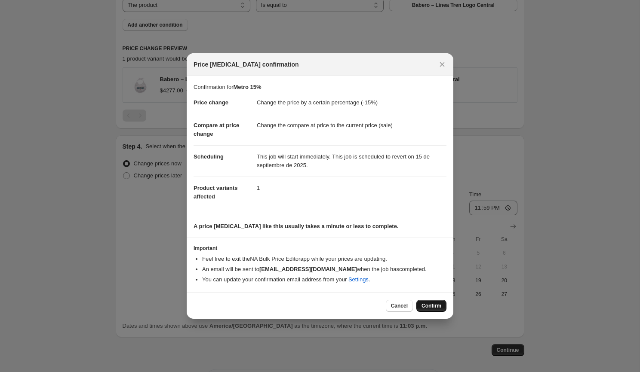
click at [436, 307] on span "Confirm" at bounding box center [431, 306] width 20 height 7
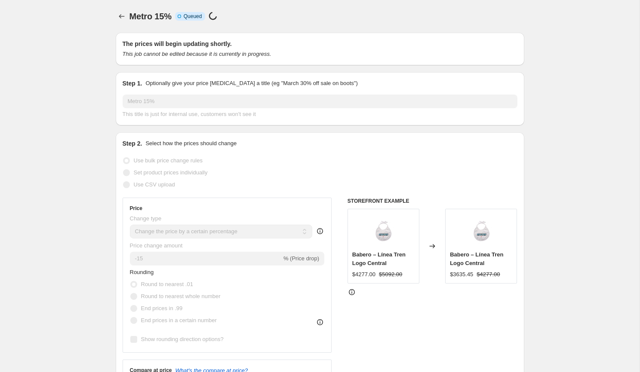
scroll to position [536, 0]
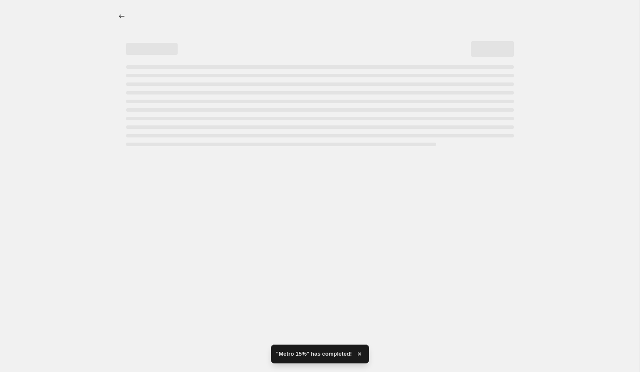
select select "percentage"
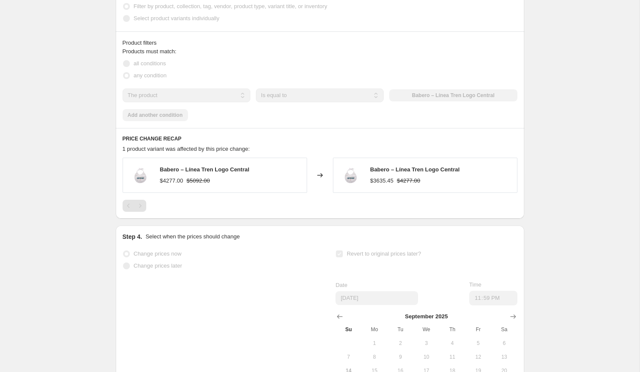
scroll to position [0, 0]
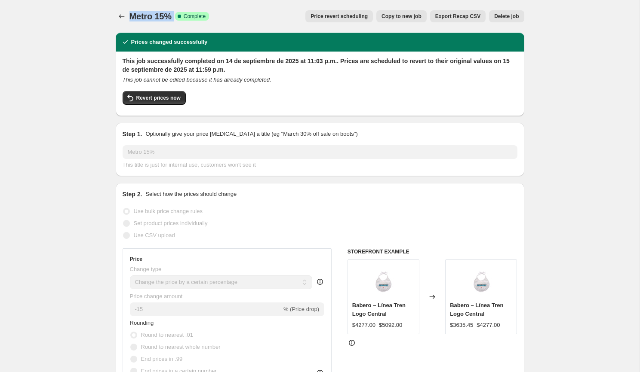
drag, startPoint x: 176, startPoint y: 17, endPoint x: 127, endPoint y: 17, distance: 49.0
click at [127, 17] on div "Metro 15% Success Complete Complete Price revert scheduling Copy to new job Exp…" at bounding box center [320, 16] width 408 height 12
copy div "Metro 15% Success Complete"
click at [121, 17] on icon "Price change jobs" at bounding box center [121, 16] width 9 height 9
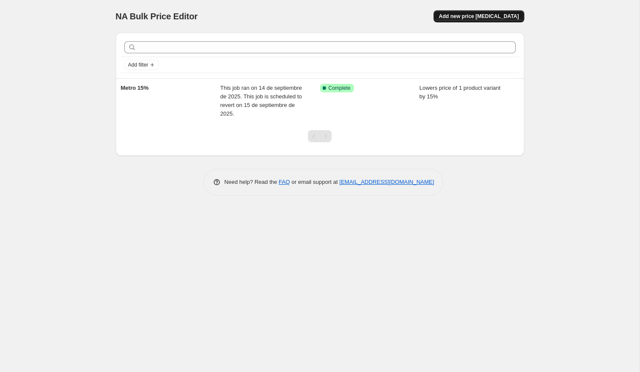
click at [469, 17] on span "Add new price change job" at bounding box center [479, 16] width 80 height 7
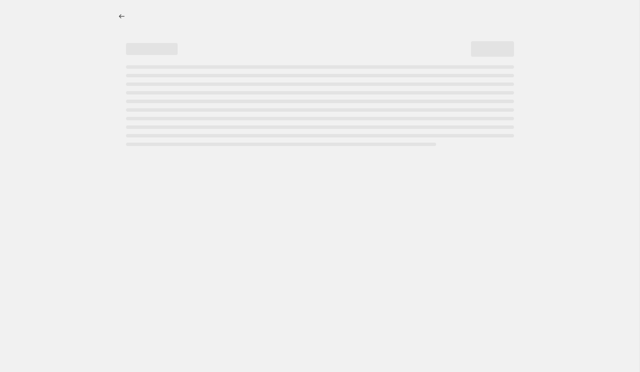
select select "percentage"
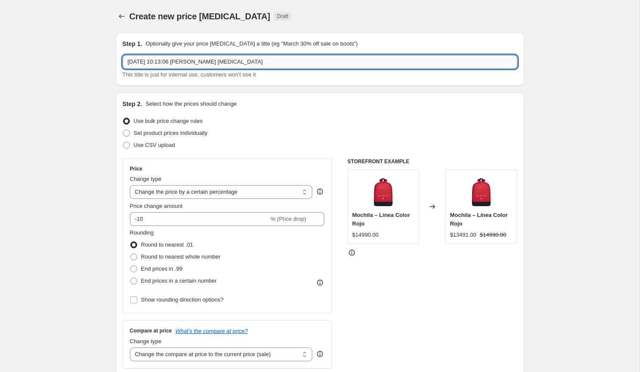
click at [257, 68] on input "14 sep 2025, 10:13:06 p.m. Price change job" at bounding box center [320, 62] width 395 height 14
paste input "Metro 15% Success Complete"
drag, startPoint x: 212, startPoint y: 64, endPoint x: 158, endPoint y: 64, distance: 53.3
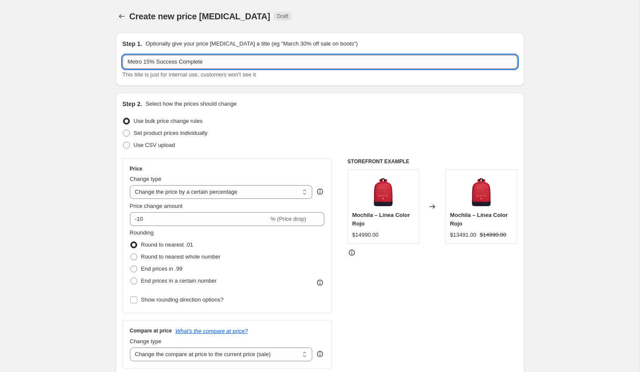
click at [158, 64] on input "Metro 15% Success Complete" at bounding box center [320, 62] width 395 height 14
click at [148, 66] on input "Metro 15%" at bounding box center [320, 62] width 395 height 14
type input "Metro 25%"
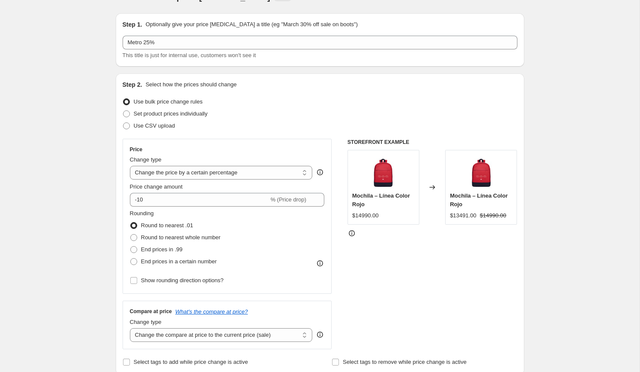
scroll to position [35, 0]
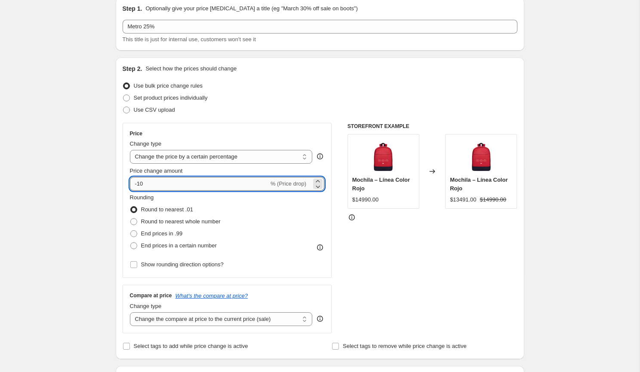
click at [159, 183] on input "-10" at bounding box center [199, 184] width 139 height 14
type input "-1"
type input "-25"
click at [121, 196] on div "Step 2. Select how the prices should change Use bulk price change rules Set pro…" at bounding box center [320, 209] width 408 height 302
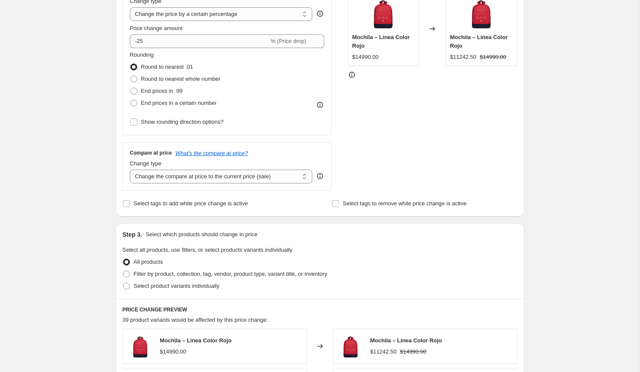
scroll to position [186, 0]
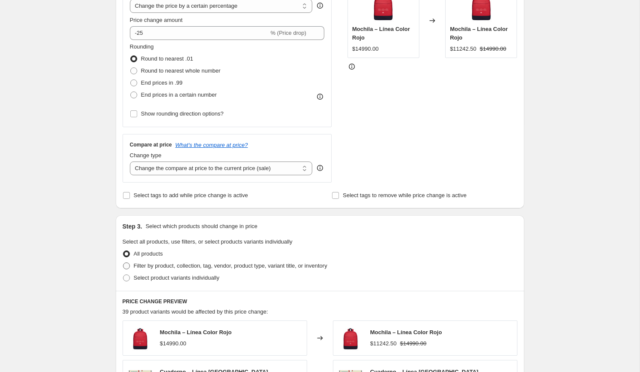
click at [148, 264] on span "Filter by product, collection, tag, vendor, product type, variant title, or inv…" at bounding box center [230, 266] width 193 height 6
click at [123, 263] on input "Filter by product, collection, tag, vendor, product type, variant title, or inv…" at bounding box center [123, 263] width 0 height 0
radio input "true"
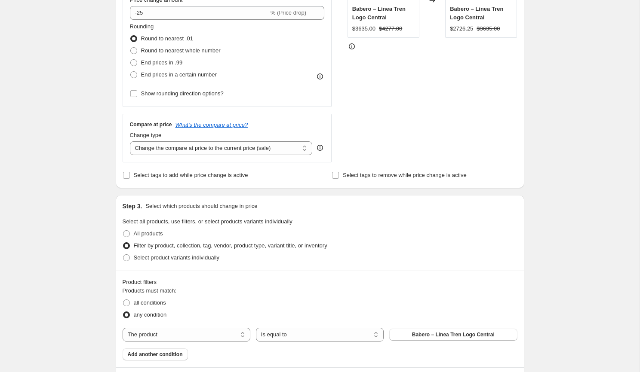
scroll to position [211, 0]
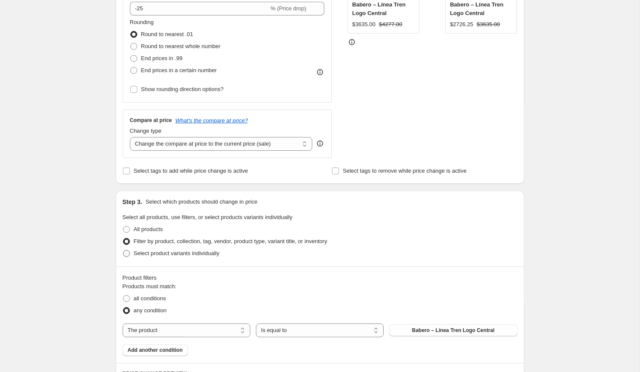
click at [148, 253] on span "Select product variants individually" at bounding box center [177, 253] width 86 height 6
click at [123, 251] on input "Select product variants individually" at bounding box center [123, 250] width 0 height 0
radio input "true"
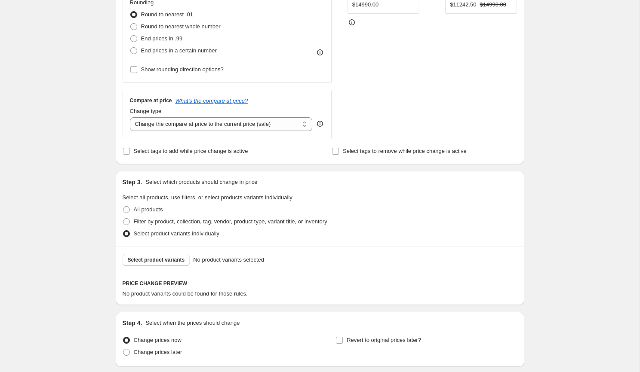
scroll to position [245, 0]
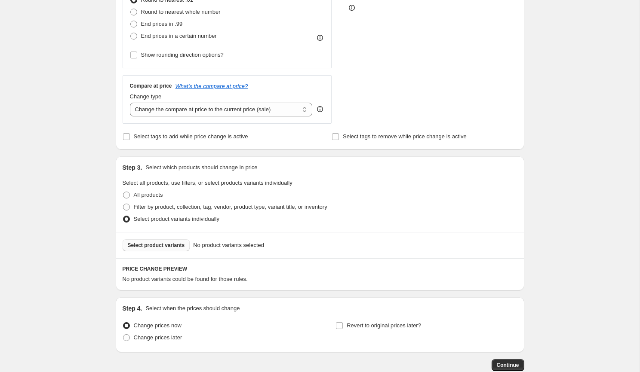
click at [151, 246] on span "Select product variants" at bounding box center [156, 245] width 57 height 7
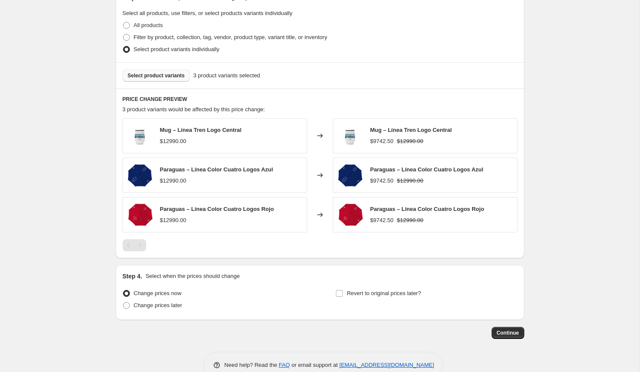
scroll to position [431, 0]
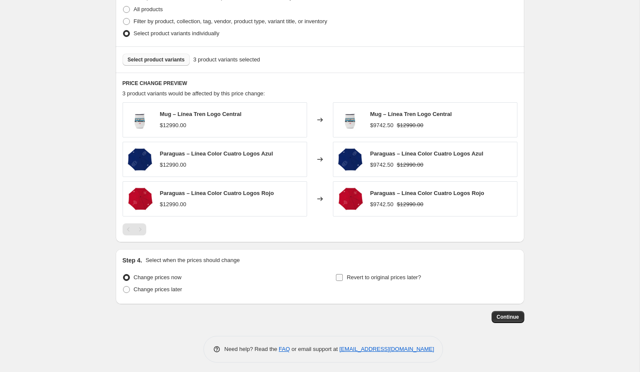
click at [344, 279] on label "Revert to original prices later?" at bounding box center [378, 278] width 86 height 12
click at [343, 279] on input "Revert to original prices later?" at bounding box center [339, 277] width 7 height 7
checkbox input "true"
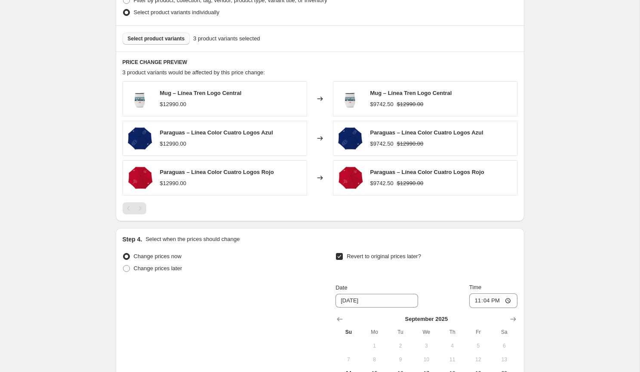
scroll to position [466, 0]
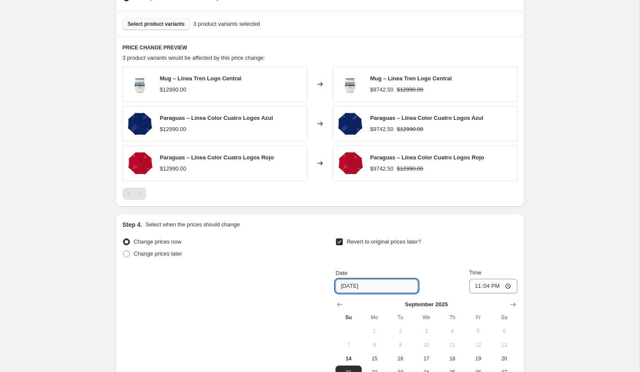
click at [350, 286] on input "9/21/2025" at bounding box center [376, 286] width 83 height 14
click at [371, 359] on span "15" at bounding box center [374, 359] width 19 height 7
type input "9/15/2025"
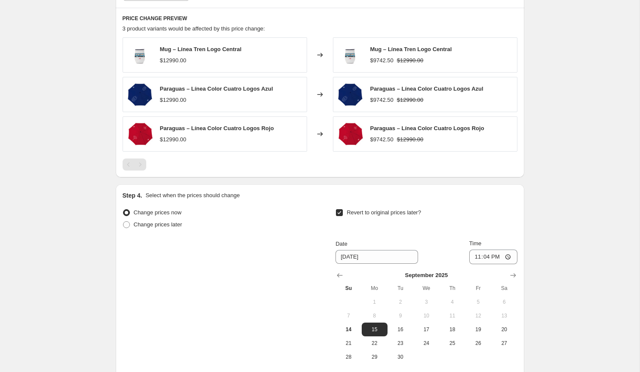
scroll to position [497, 0]
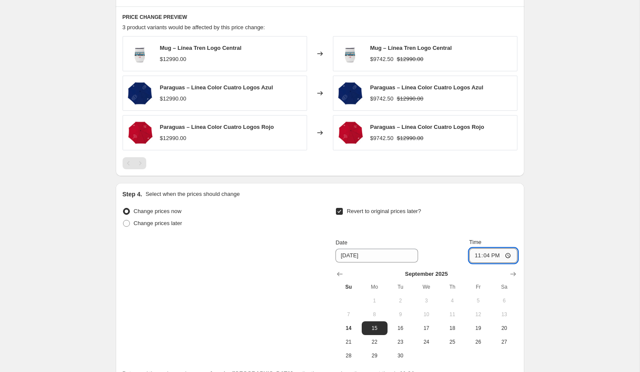
click at [481, 252] on input "23:04" at bounding box center [493, 256] width 48 height 15
type input "23:59"
click at [491, 232] on div "Revert to original prices later? Date 9/15/2025 Time 23:59 September 2025 Su Mo…" at bounding box center [425, 284] width 181 height 157
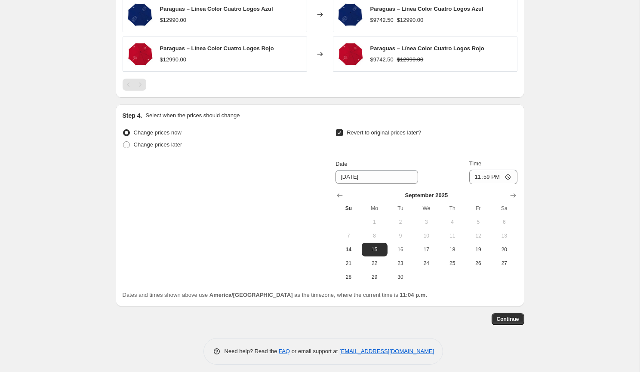
scroll to position [578, 0]
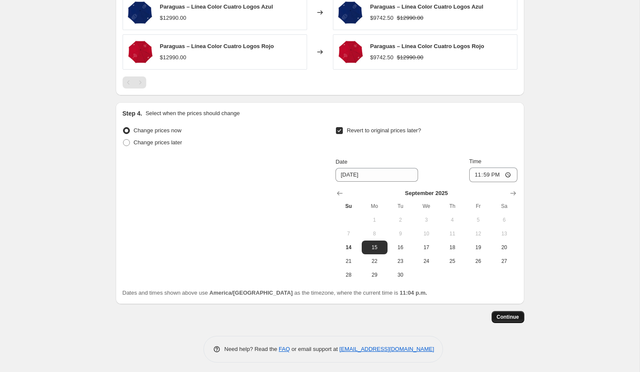
click at [509, 315] on span "Continue" at bounding box center [508, 317] width 22 height 7
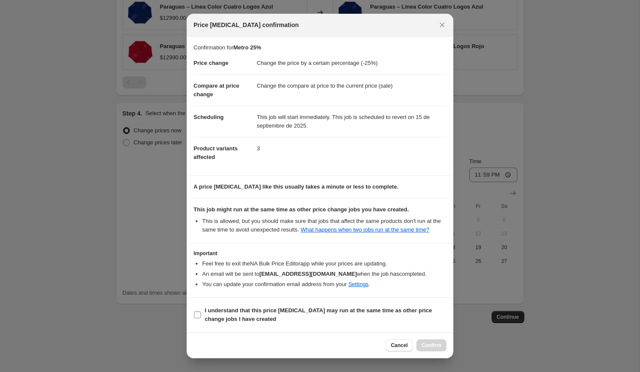
click at [284, 314] on b "I understand that this price change job may run at the same time as other price…" at bounding box center [318, 314] width 227 height 15
click at [201, 314] on input "I understand that this price change job may run at the same time as other price…" at bounding box center [197, 315] width 7 height 7
checkbox input "true"
click at [429, 336] on div "Cancel Confirm" at bounding box center [320, 345] width 267 height 26
click at [428, 342] on button "Confirm" at bounding box center [431, 346] width 30 height 12
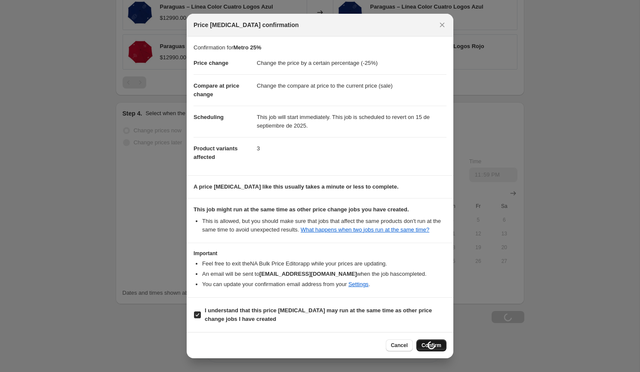
type input "Metro 25%"
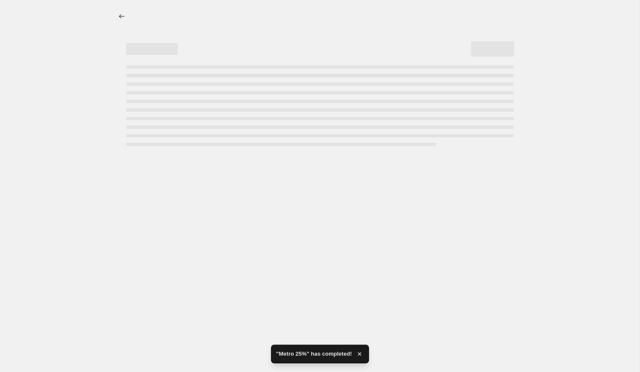
select select "percentage"
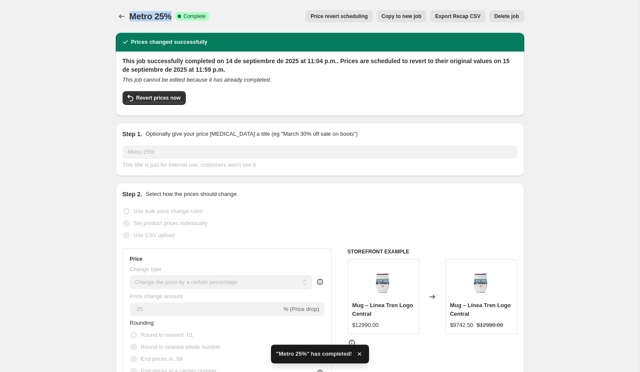
drag, startPoint x: 174, startPoint y: 18, endPoint x: 132, endPoint y: 18, distance: 42.6
click at [132, 18] on div "Metro 25% Success Complete Complete" at bounding box center [169, 16] width 80 height 12
copy span "Metro 25%"
click at [117, 16] on icon "Price change jobs" at bounding box center [121, 16] width 9 height 9
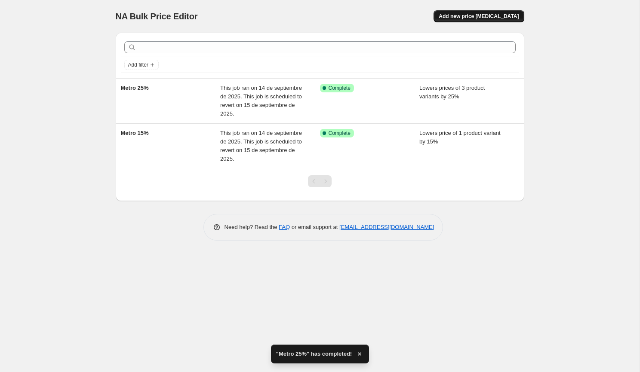
click at [459, 16] on span "Add new price change job" at bounding box center [479, 16] width 80 height 7
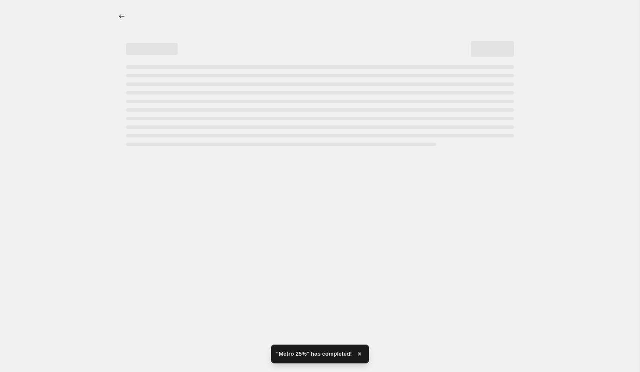
select select "percentage"
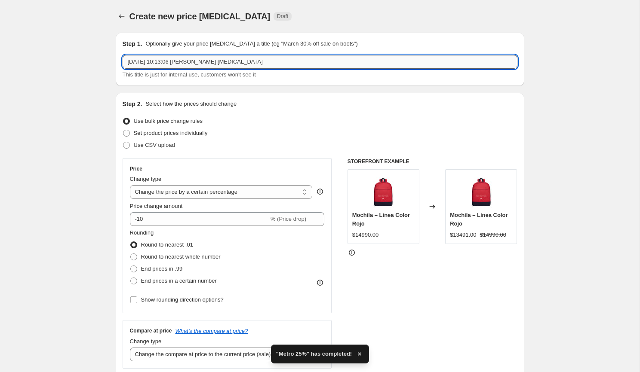
click at [243, 64] on input "14 sep 2025, 10:13:06 p.m. Price change job" at bounding box center [320, 62] width 395 height 14
paste input "Metro 25%"
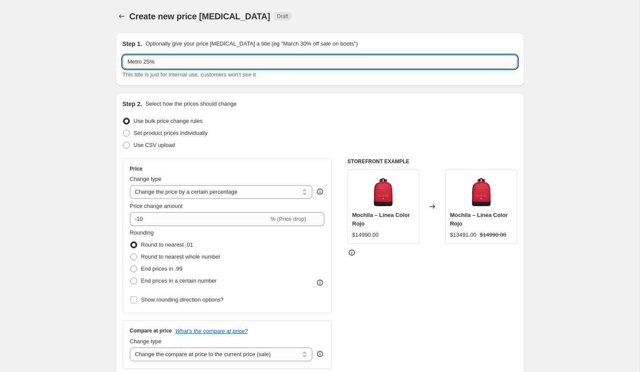
click at [151, 66] on input "Metro 25%" at bounding box center [320, 62] width 395 height 14
type input "Metro 30%"
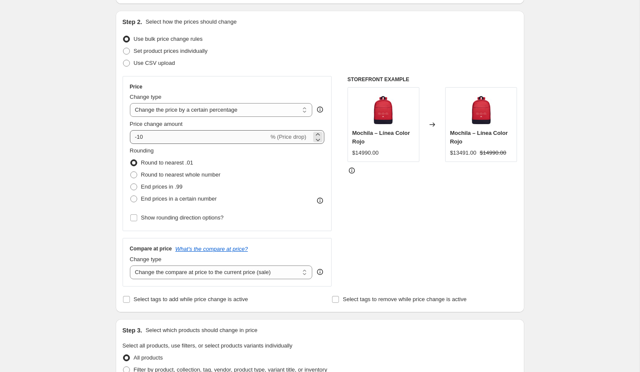
scroll to position [83, 0]
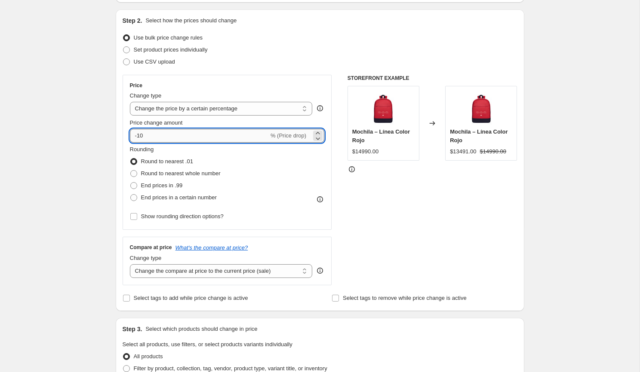
click at [144, 132] on input "-10" at bounding box center [199, 136] width 139 height 14
type input "4"
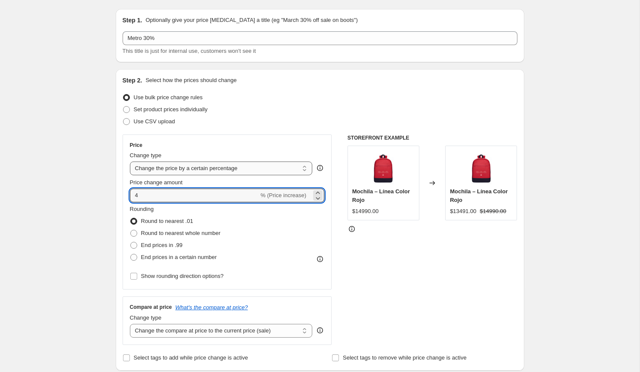
scroll to position [23, 0]
type input "-30"
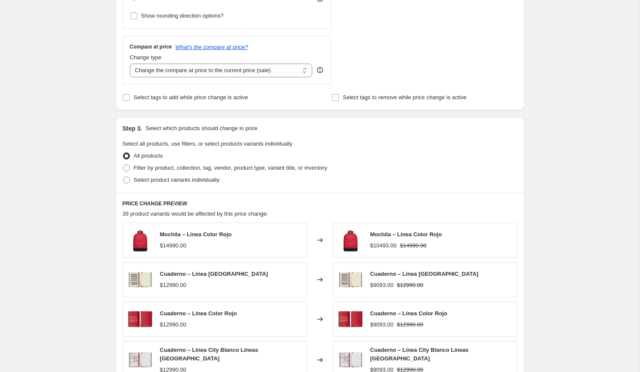
scroll to position [295, 0]
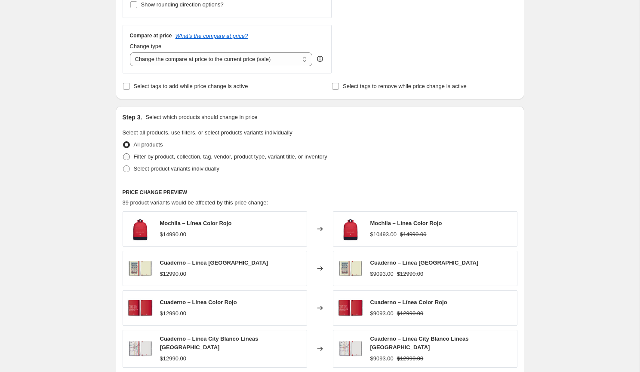
click at [131, 156] on label "Filter by product, collection, tag, vendor, product type, variant title, or inv…" at bounding box center [225, 157] width 205 height 12
click at [123, 154] on input "Filter by product, collection, tag, vendor, product type, variant title, or inv…" at bounding box center [123, 153] width 0 height 0
radio input "true"
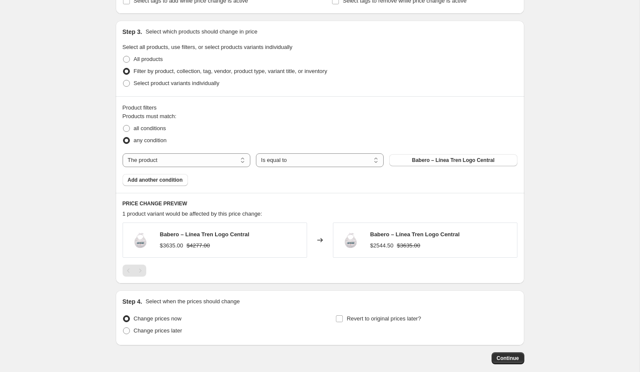
scroll to position [384, 0]
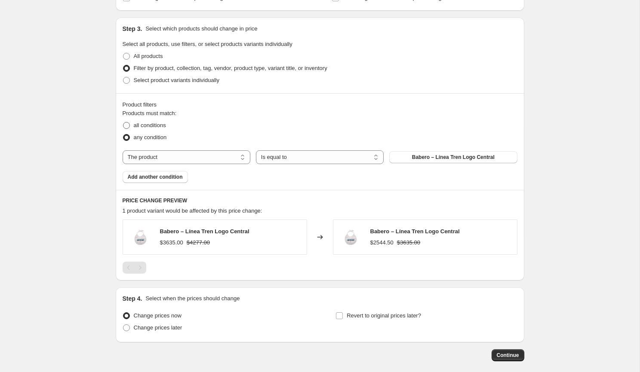
click at [156, 122] on span "all conditions" at bounding box center [150, 125] width 32 height 6
click at [123, 122] on input "all conditions" at bounding box center [123, 122] width 0 height 0
radio input "true"
click at [407, 152] on button "Babero – Línea Tren Logo Central" at bounding box center [453, 157] width 128 height 12
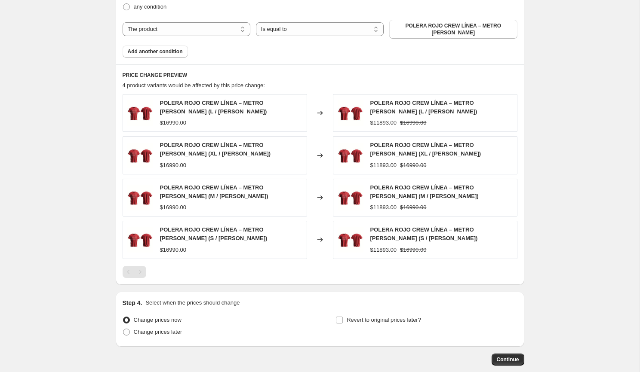
scroll to position [550, 0]
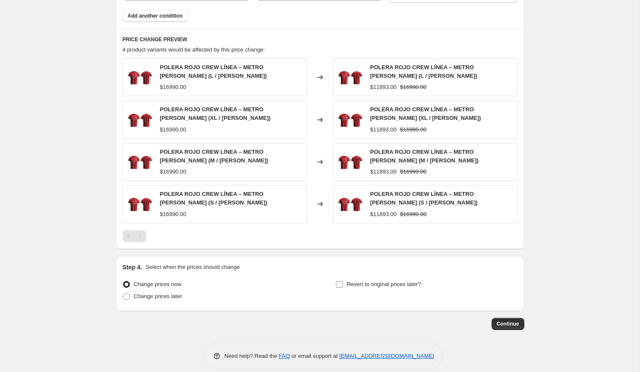
click at [356, 279] on label "Revert to original prices later?" at bounding box center [378, 285] width 86 height 12
click at [343, 281] on input "Revert to original prices later?" at bounding box center [339, 284] width 7 height 7
checkbox input "true"
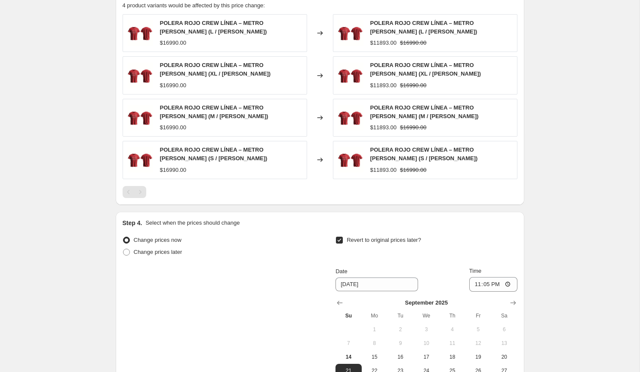
scroll to position [626, 0]
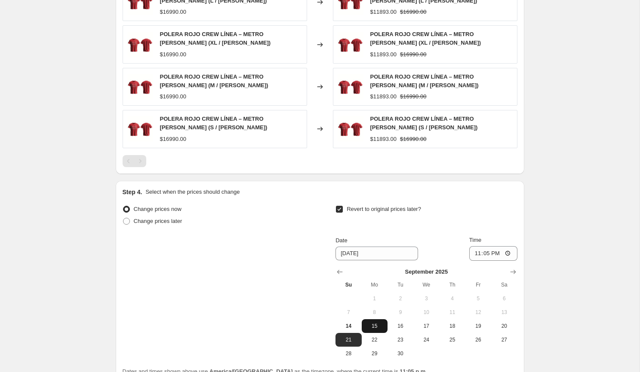
click at [375, 323] on span "15" at bounding box center [374, 326] width 19 height 7
type input "9/15/2025"
click at [480, 252] on input "23:05" at bounding box center [493, 253] width 48 height 15
type input "23:59"
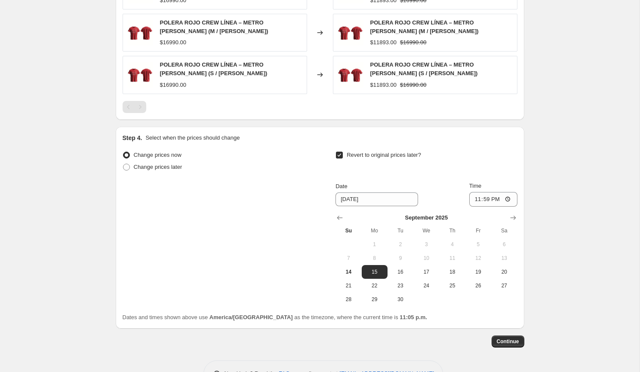
scroll to position [704, 0]
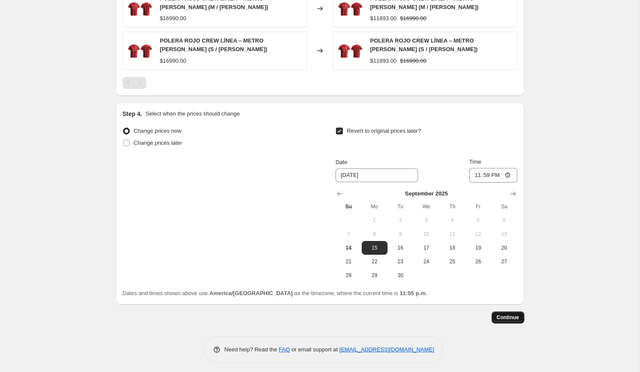
click at [516, 314] on span "Continue" at bounding box center [508, 317] width 22 height 7
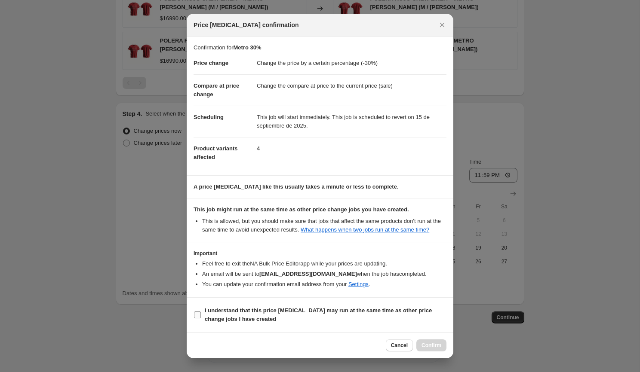
click at [337, 316] on b "I understand that this price change job may run at the same time as other price…" at bounding box center [318, 314] width 227 height 15
click at [201, 316] on input "I understand that this price change job may run at the same time as other price…" at bounding box center [197, 315] width 7 height 7
checkbox input "true"
click at [427, 346] on span "Confirm" at bounding box center [431, 345] width 20 height 7
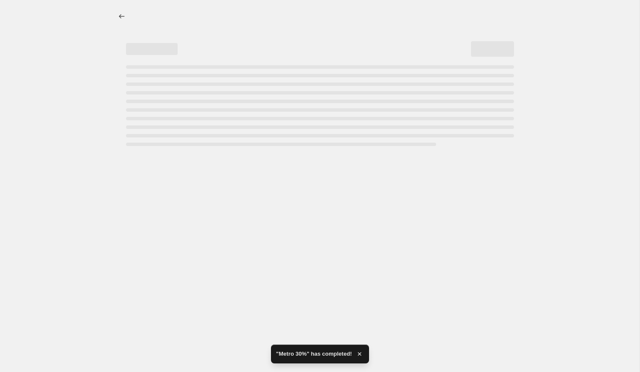
select select "percentage"
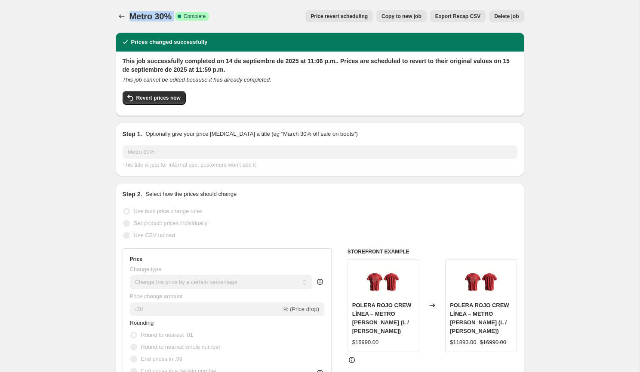
drag, startPoint x: 176, startPoint y: 16, endPoint x: 132, endPoint y: 16, distance: 44.7
click at [132, 16] on div "Metro 30% Success Complete Complete" at bounding box center [169, 16] width 80 height 12
click at [118, 15] on icon "Price change jobs" at bounding box center [121, 16] width 9 height 9
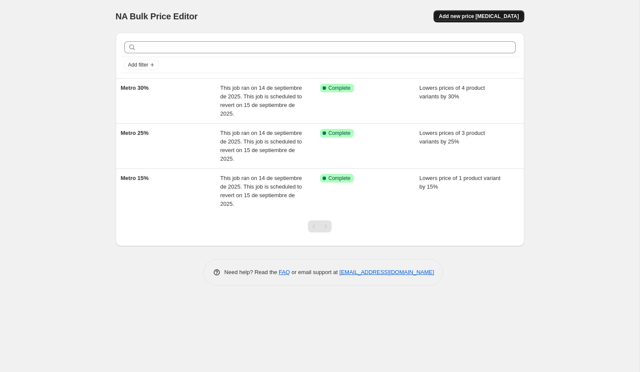
click at [470, 18] on span "Add new price change job" at bounding box center [479, 16] width 80 height 7
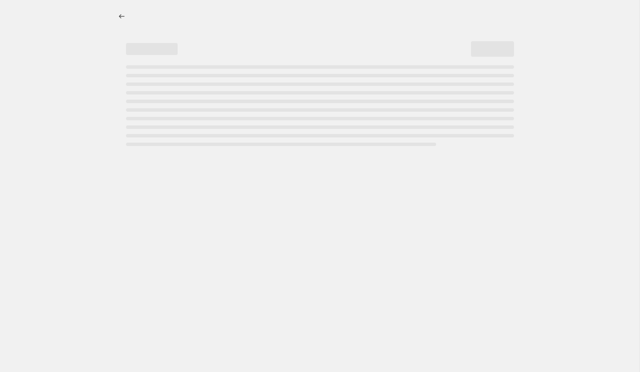
select select "percentage"
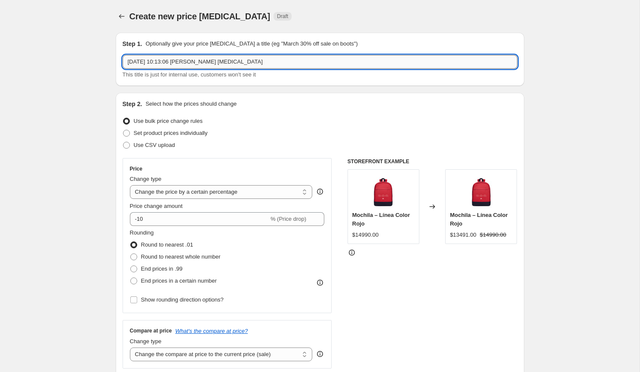
click at [214, 67] on input "14 sep 2025, 10:13:06 p.m. Price change job" at bounding box center [320, 62] width 395 height 14
paste input "Metro 30% Success Complete"
click at [151, 62] on input "Metro 30% Success Complete" at bounding box center [320, 62] width 395 height 14
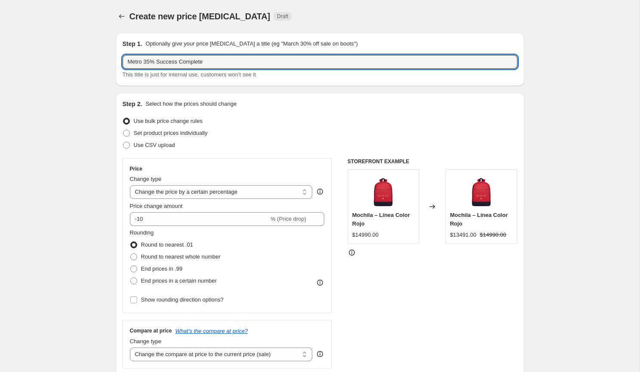
type input "Metro 35% Success Complete"
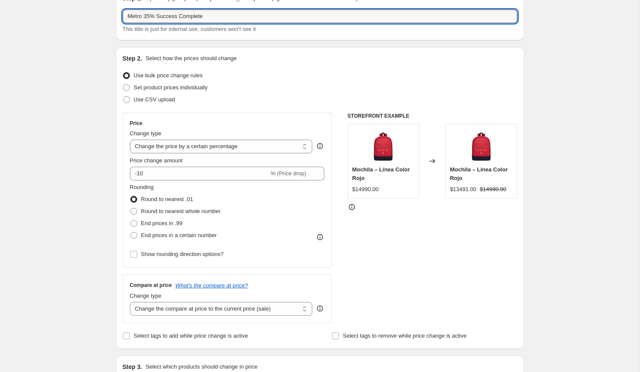
scroll to position [52, 0]
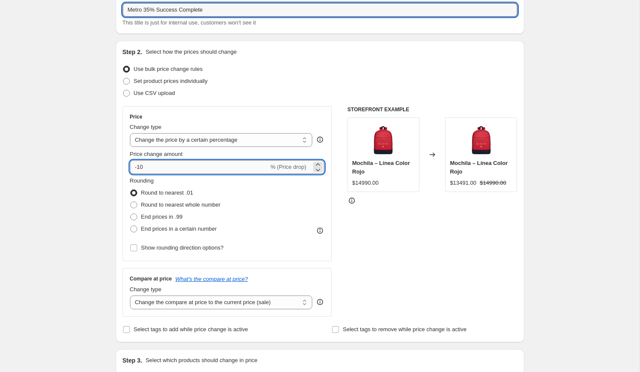
click at [174, 168] on input "-10" at bounding box center [199, 167] width 139 height 14
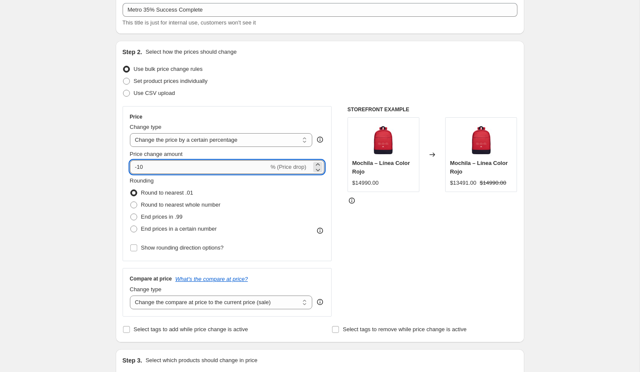
type input "-1"
type input "-35"
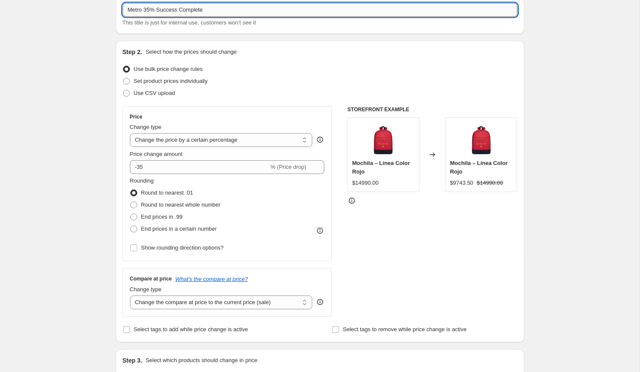
drag, startPoint x: 161, startPoint y: 12, endPoint x: 254, endPoint y: 4, distance: 92.7
click at [254, 4] on input "Metro 35% Success Complete" at bounding box center [320, 10] width 395 height 14
click at [241, 8] on input "Metro 35% Success Complete" at bounding box center [320, 10] width 395 height 14
drag, startPoint x: 227, startPoint y: 9, endPoint x: 159, endPoint y: 12, distance: 68.9
click at [159, 12] on input "Metro 35% Success Complete" at bounding box center [320, 10] width 395 height 14
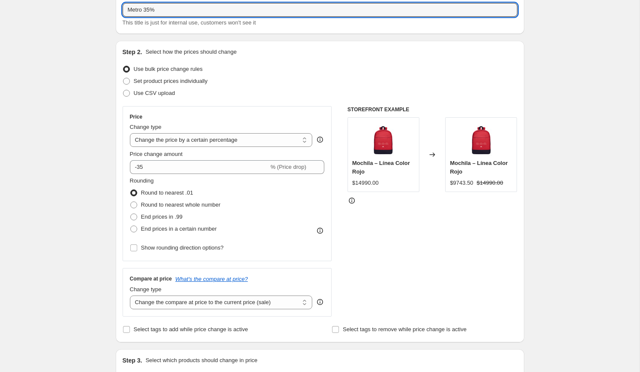
type input "Metro 35%"
click at [84, 57] on div "Create new price change job. This page is ready Create new price change job Dra…" at bounding box center [319, 379] width 639 height 862
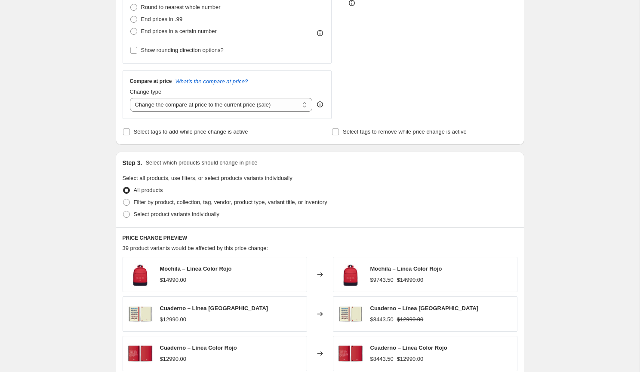
scroll to position [270, 0]
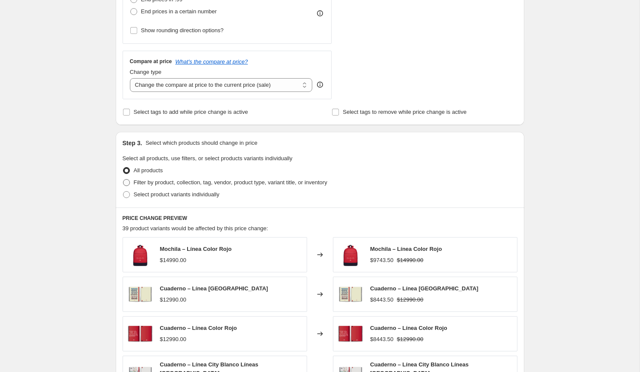
click at [134, 181] on span "Filter by product, collection, tag, vendor, product type, variant title, or inv…" at bounding box center [230, 182] width 193 height 6
click at [123, 180] on input "Filter by product, collection, tag, vendor, product type, variant title, or inv…" at bounding box center [123, 179] width 0 height 0
radio input "true"
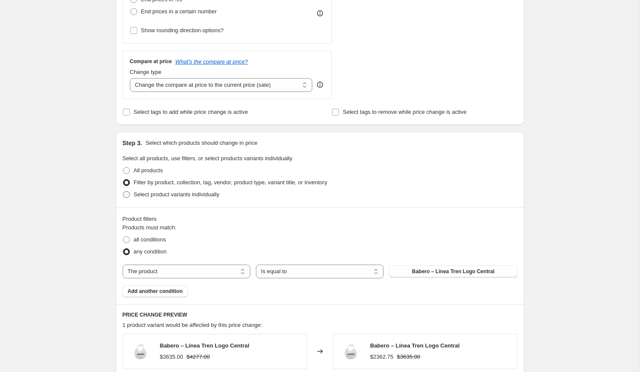
click at [135, 191] on span "Select product variants individually" at bounding box center [177, 194] width 86 height 6
click at [123, 191] on input "Select product variants individually" at bounding box center [123, 191] width 0 height 0
radio input "true"
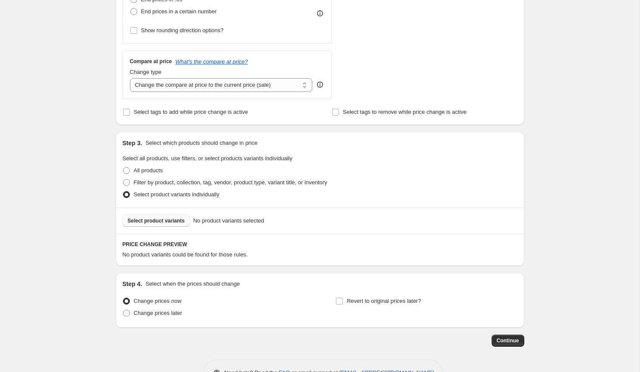
click at [179, 218] on span "Select product variants" at bounding box center [156, 221] width 57 height 7
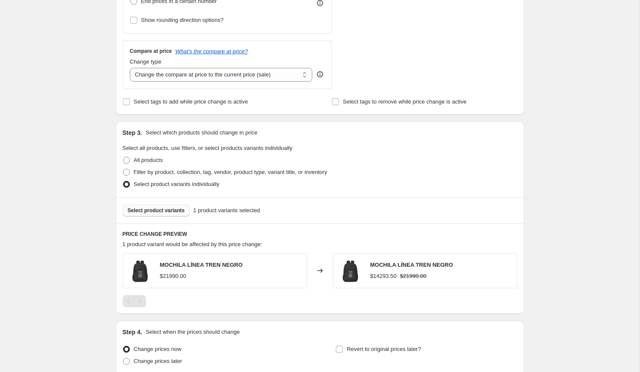
scroll to position [353, 0]
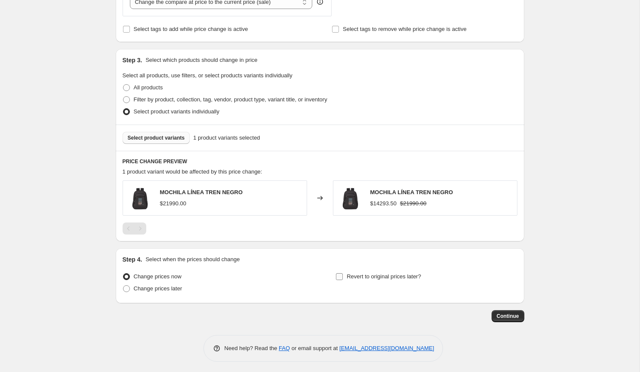
click at [362, 273] on span "Revert to original prices later?" at bounding box center [384, 276] width 74 height 6
click at [343, 273] on input "Revert to original prices later?" at bounding box center [339, 276] width 7 height 7
checkbox input "true"
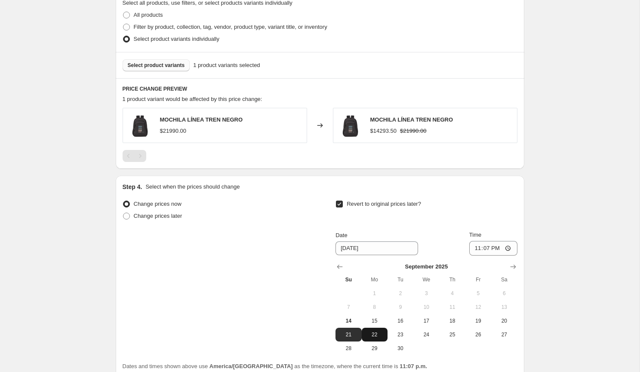
scroll to position [454, 0]
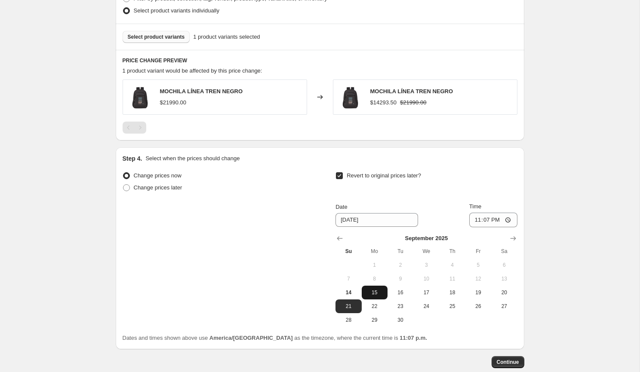
click at [375, 292] on span "15" at bounding box center [374, 292] width 19 height 7
type input "9/15/2025"
click at [482, 215] on input "23:07" at bounding box center [493, 220] width 48 height 15
type input "23:59"
click at [509, 356] on button "Continue" at bounding box center [507, 362] width 33 height 12
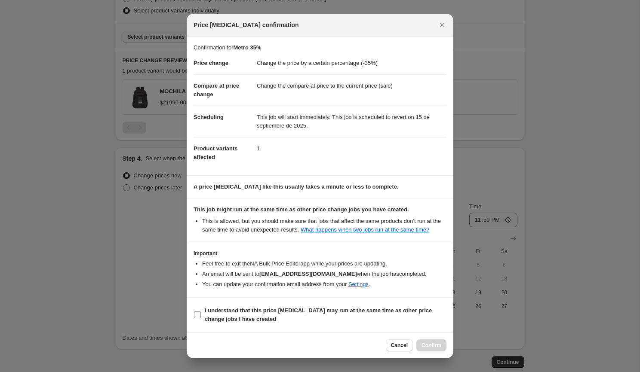
click at [319, 313] on b "I understand that this price change job may run at the same time as other price…" at bounding box center [318, 314] width 227 height 15
click at [201, 313] on input "I understand that this price change job may run at the same time as other price…" at bounding box center [197, 315] width 7 height 7
checkbox input "true"
click at [427, 344] on span "Confirm" at bounding box center [431, 345] width 20 height 7
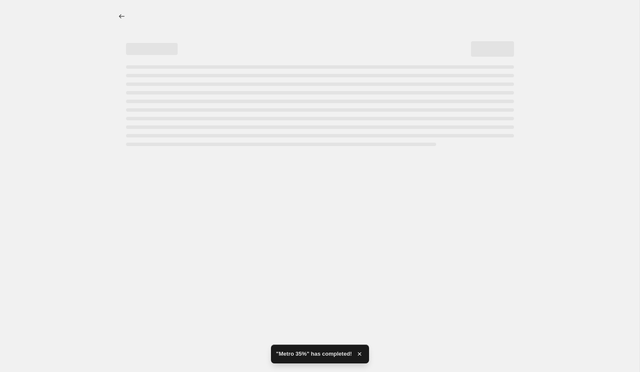
select select "percentage"
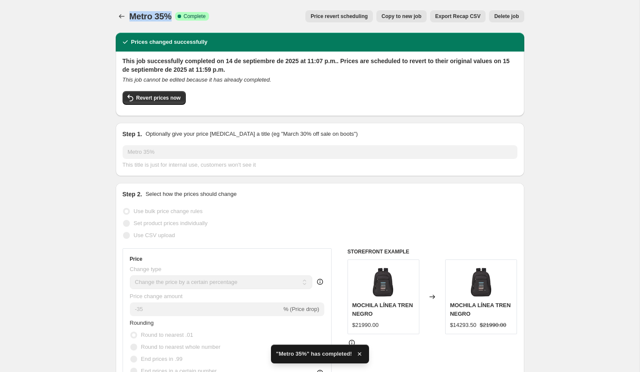
drag, startPoint x: 130, startPoint y: 16, endPoint x: 172, endPoint y: 18, distance: 42.6
click at [172, 18] on span "Metro 35%" at bounding box center [150, 16] width 42 height 9
click at [116, 18] on button "Price change jobs" at bounding box center [122, 16] width 12 height 12
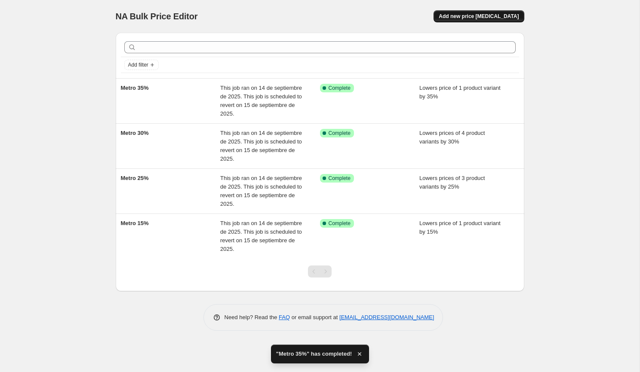
click at [460, 13] on span "Add new price change job" at bounding box center [479, 16] width 80 height 7
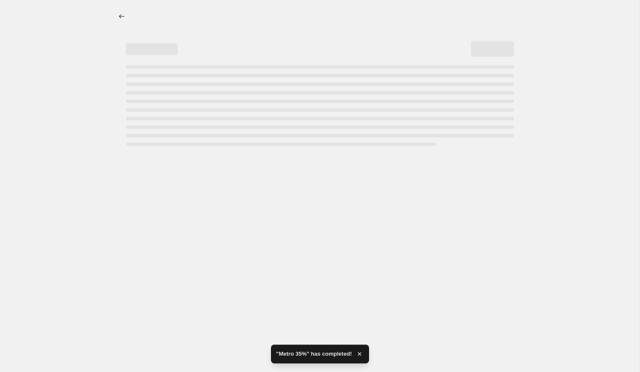
select select "percentage"
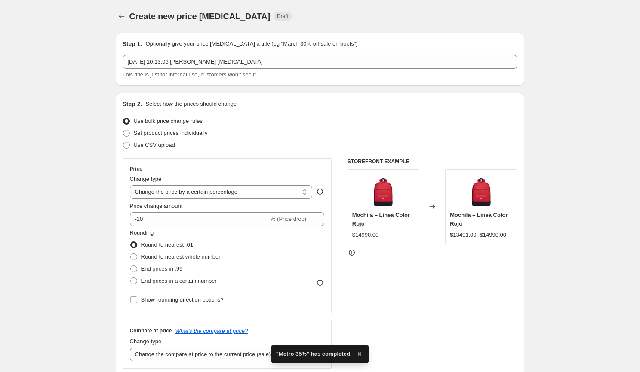
click at [284, 53] on div "Step 1. Optionally give your price change job a title (eg "March 30% off sale o…" at bounding box center [320, 60] width 395 height 40
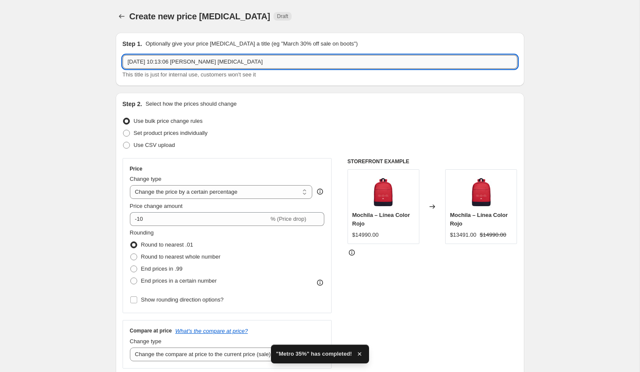
click at [277, 64] on input "14 sep 2025, 10:13:06 p.m. Price change job" at bounding box center [320, 62] width 395 height 14
paste input "Metro 35%"
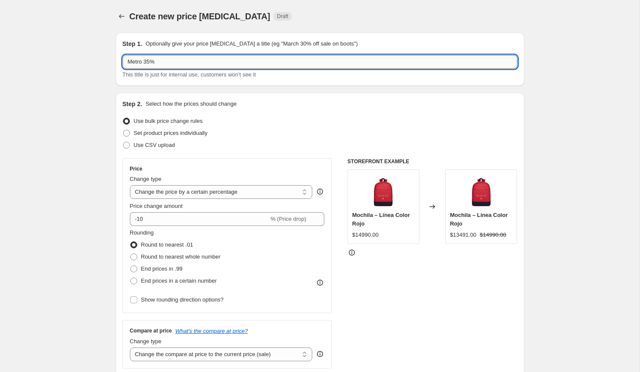
click at [152, 64] on input "Metro 35%" at bounding box center [320, 62] width 395 height 14
type input "Metro 40%"
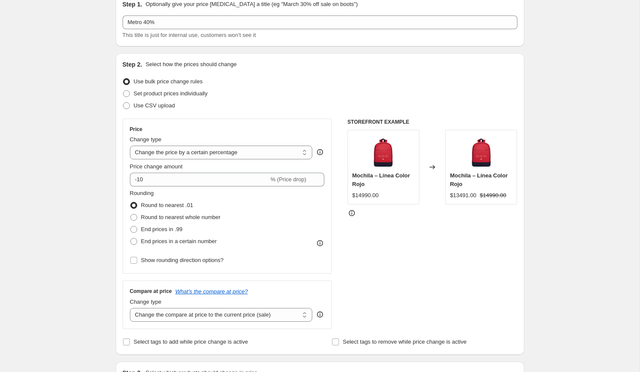
scroll to position [42, 0]
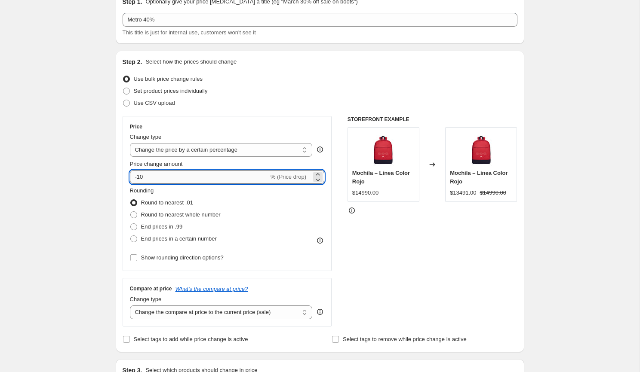
click at [153, 175] on input "-10" at bounding box center [199, 177] width 139 height 14
type input "-1"
type input "-40"
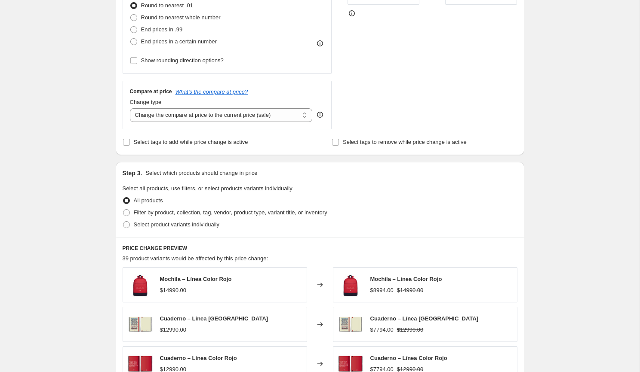
scroll to position [255, 0]
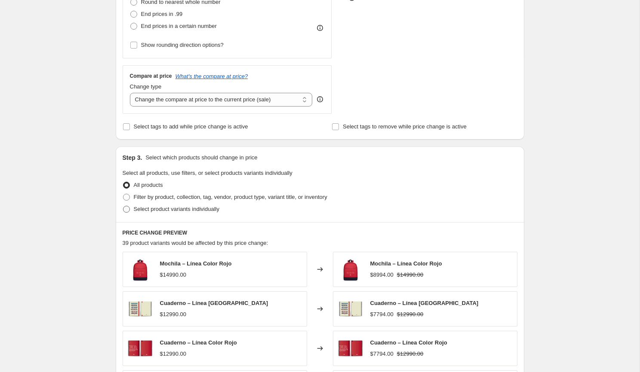
click at [167, 209] on span "Select product variants individually" at bounding box center [177, 209] width 86 height 6
click at [123, 206] on input "Select product variants individually" at bounding box center [123, 206] width 0 height 0
radio input "true"
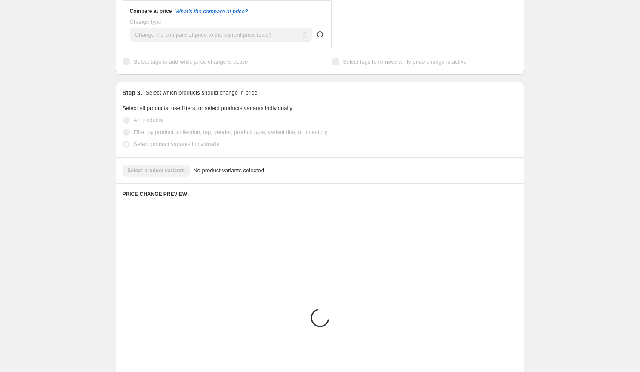
scroll to position [295, 0]
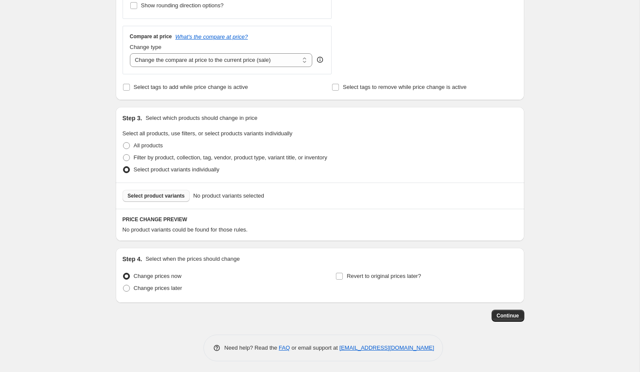
click at [176, 196] on span "Select product variants" at bounding box center [156, 196] width 57 height 7
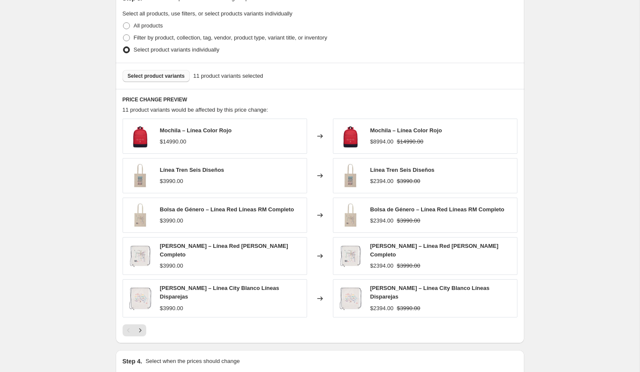
scroll to position [509, 0]
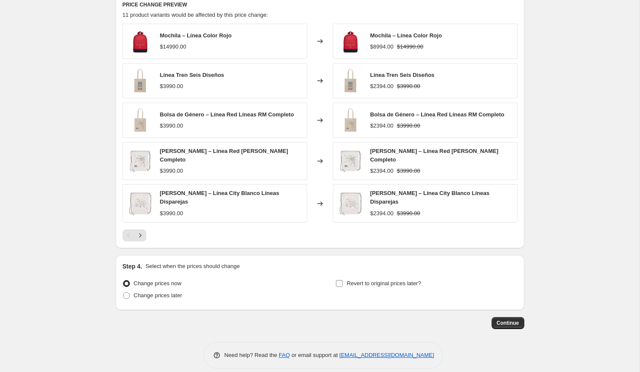
click at [379, 280] on span "Revert to original prices later?" at bounding box center [384, 283] width 74 height 6
click at [343, 280] on input "Revert to original prices later?" at bounding box center [339, 283] width 7 height 7
checkbox input "true"
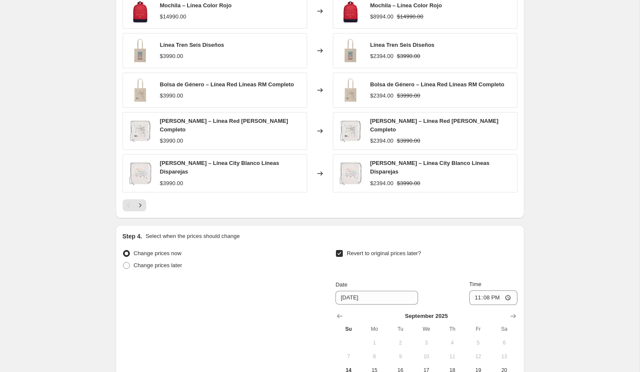
scroll to position [556, 0]
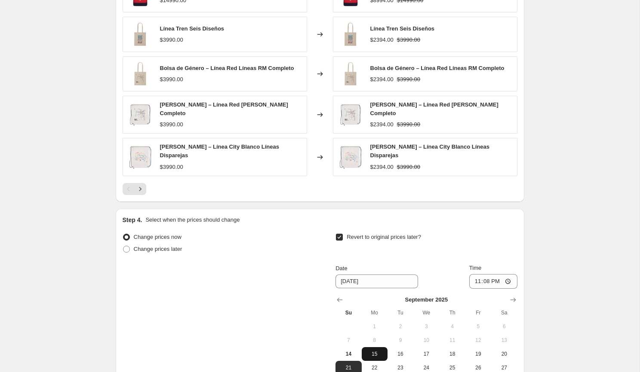
click at [373, 347] on button "15" at bounding box center [375, 354] width 26 height 14
type input "9/15/2025"
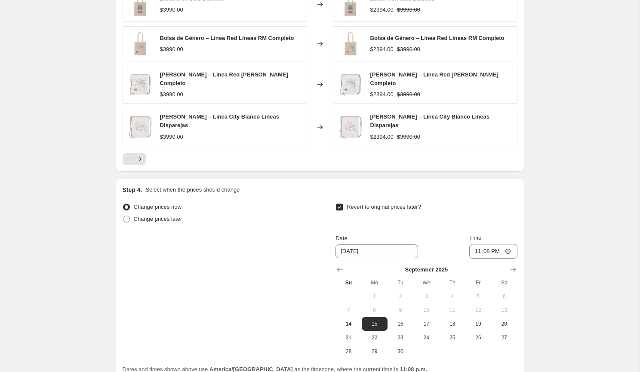
scroll to position [588, 0]
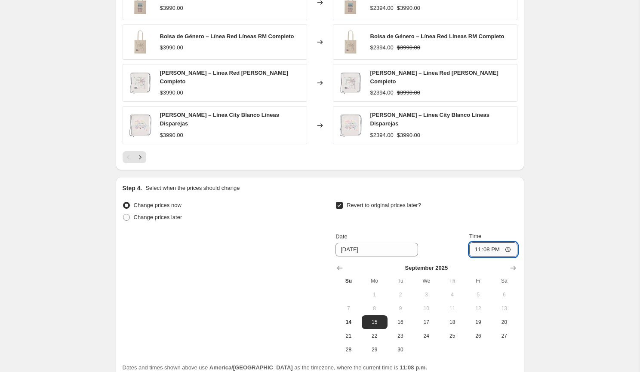
click at [480, 242] on input "23:08" at bounding box center [493, 249] width 48 height 15
type input "23:59"
click at [492, 213] on div "Revert to original prices later?" at bounding box center [425, 212] width 181 height 26
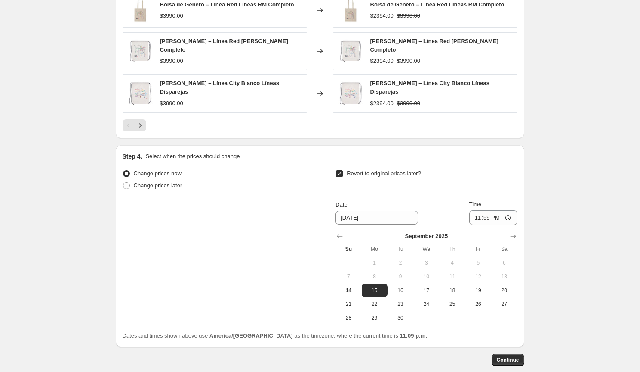
scroll to position [633, 0]
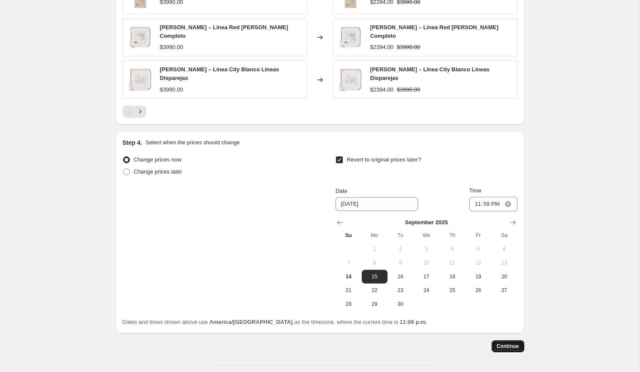
click at [511, 343] on span "Continue" at bounding box center [508, 346] width 22 height 7
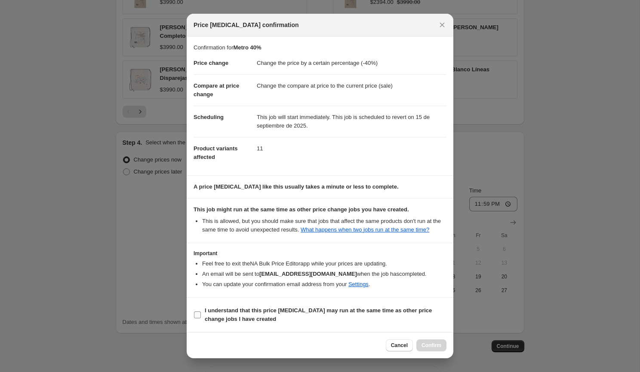
click at [348, 317] on b "I understand that this price change job may run at the same time as other price…" at bounding box center [318, 314] width 227 height 15
click at [201, 317] on input "I understand that this price change job may run at the same time as other price…" at bounding box center [197, 315] width 7 height 7
checkbox input "true"
click at [420, 341] on button "Confirm" at bounding box center [431, 346] width 30 height 12
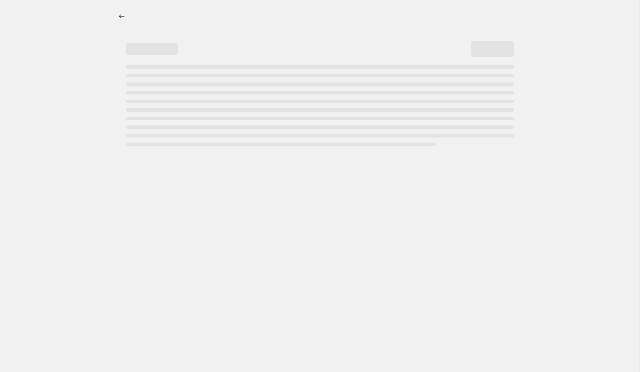
select select "percentage"
